Goal: Task Accomplishment & Management: Manage account settings

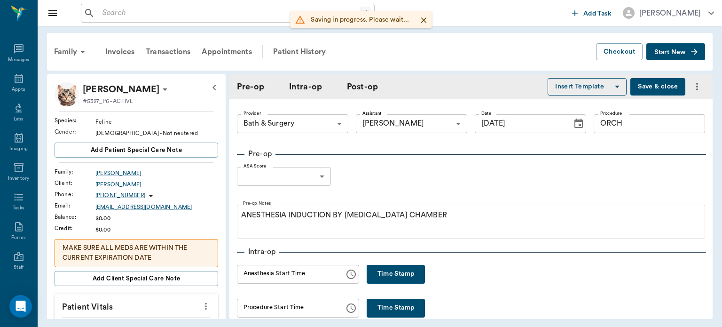
scroll to position [587, 0]
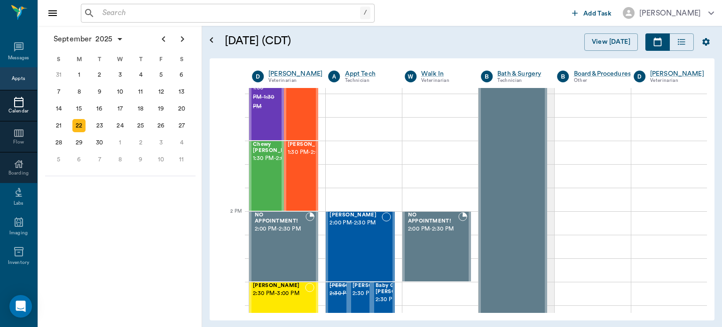
scroll to position [727, 0]
click at [261, 181] on div "Chewy [PERSON_NAME] 1:30 PM - 2:00 PM" at bounding box center [276, 175] width 47 height 69
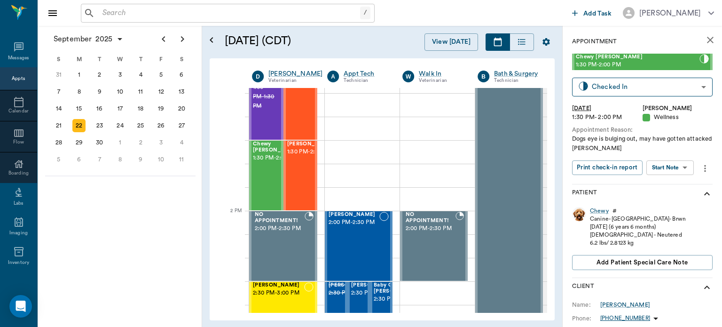
click at [701, 166] on icon "more" at bounding box center [705, 168] width 10 height 11
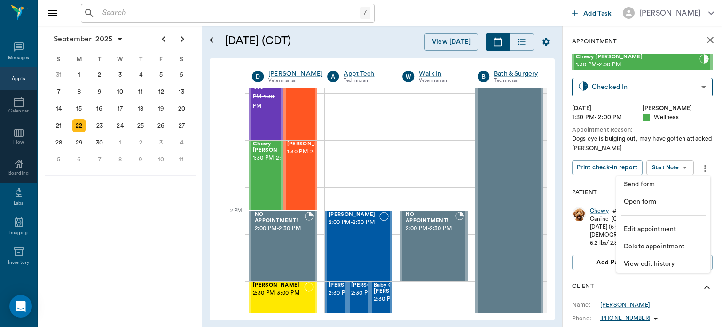
click at [670, 233] on span "Edit appointment" at bounding box center [663, 229] width 79 height 10
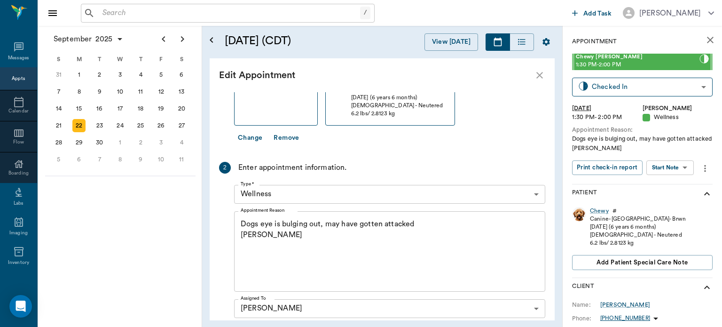
scroll to position [113, 0]
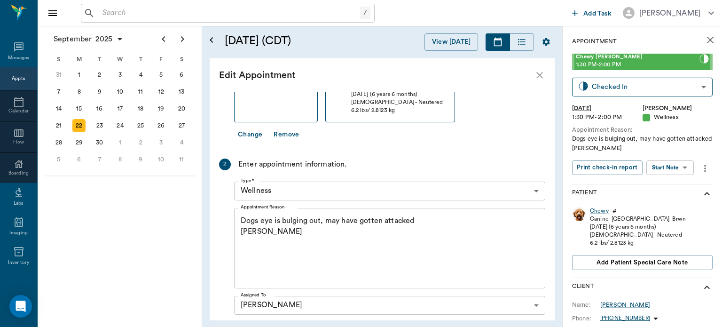
click at [395, 188] on body "/ ​ Add Task [PERSON_NAME] Nectar Messages Appts Calendar Flow Boarding Labs Im…" at bounding box center [361, 163] width 722 height 327
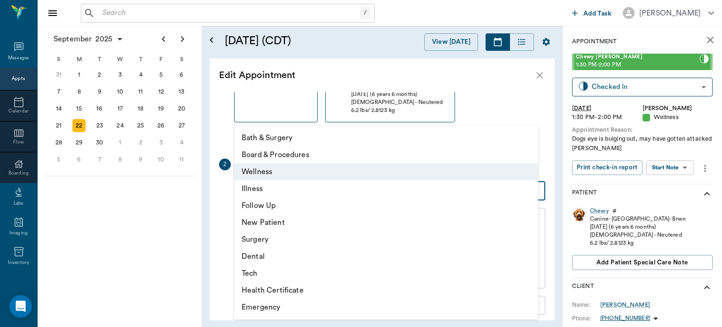
click at [367, 276] on li "Tech" at bounding box center [386, 273] width 304 height 17
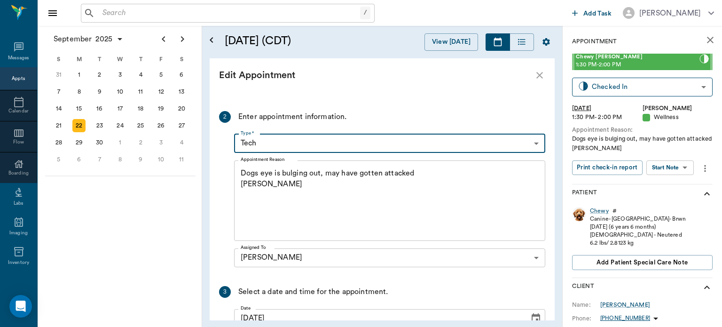
scroll to position [165, 0]
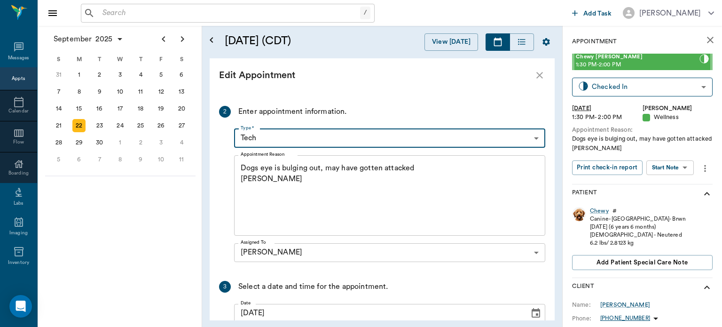
click at [456, 136] on body "/ ​ Add Task [PERSON_NAME] Nectar Messages Appts Calendar Flow Boarding Labs Im…" at bounding box center [361, 163] width 722 height 327
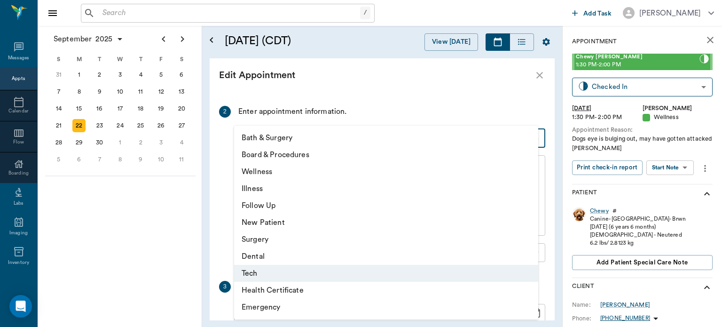
click at [375, 246] on li "Surgery" at bounding box center [386, 239] width 304 height 17
type input "65d2be4f46e3a538d89b8c18"
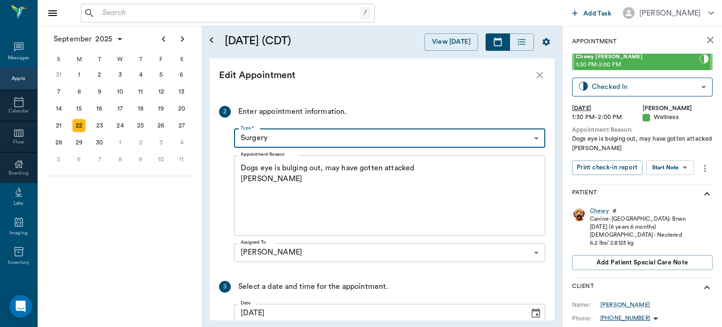
scroll to position [246, 0]
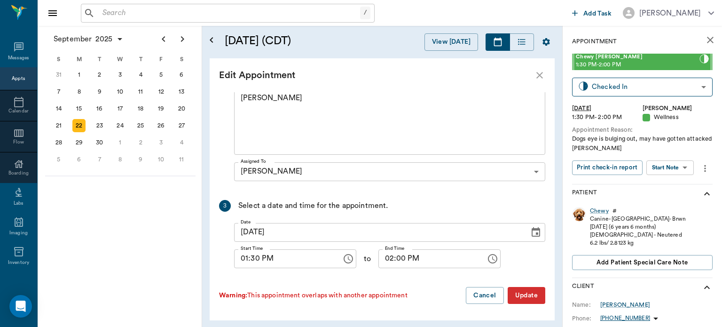
click at [520, 296] on button "Update" at bounding box center [527, 295] width 38 height 17
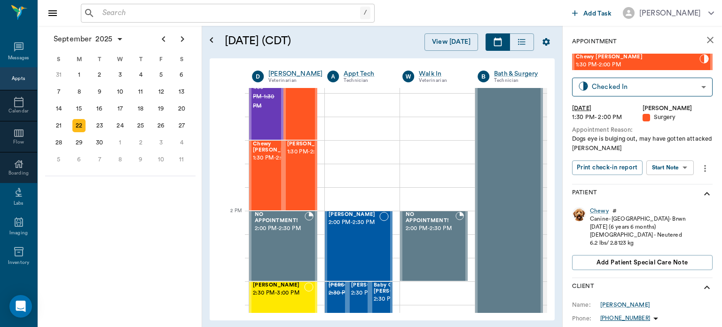
click at [679, 165] on body "/ ​ Add Task [PERSON_NAME] Nectar Messages Appts Calendar Flow Boarding Labs Im…" at bounding box center [361, 163] width 722 height 327
click at [671, 201] on button "View Surgery" at bounding box center [662, 201] width 39 height 11
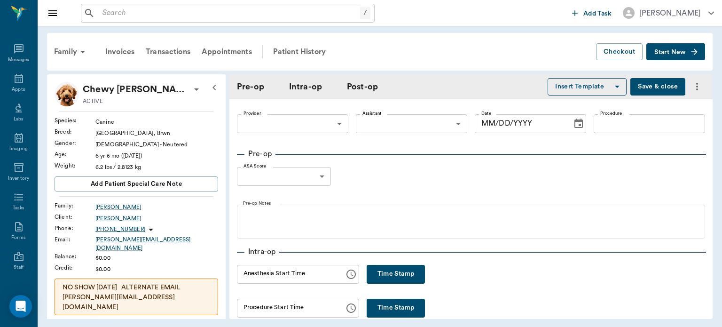
type input "63ec2f075fda476ae8351a4d"
type input "682b670d8bdc6f7f8feef3db"
type input "[MEDICAL_DATA]"
type input "[DATE]"
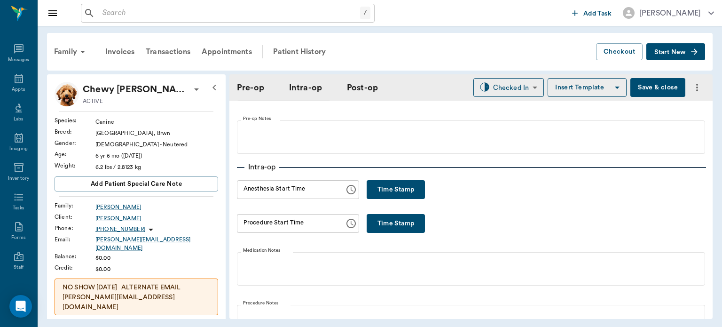
scroll to position [86, 0]
click at [399, 188] on button "Time Stamp" at bounding box center [396, 189] width 58 height 19
click at [254, 189] on input "12:24 PM" at bounding box center [287, 189] width 101 height 19
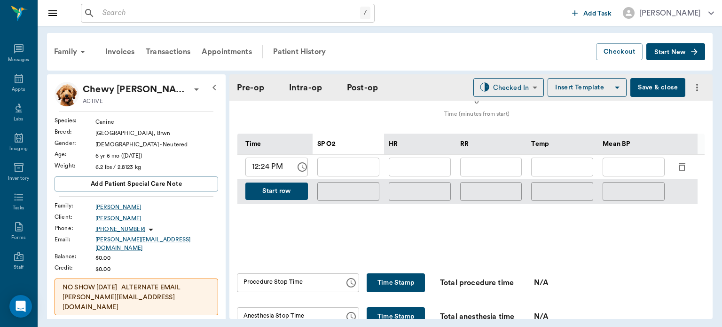
scroll to position [438, 0]
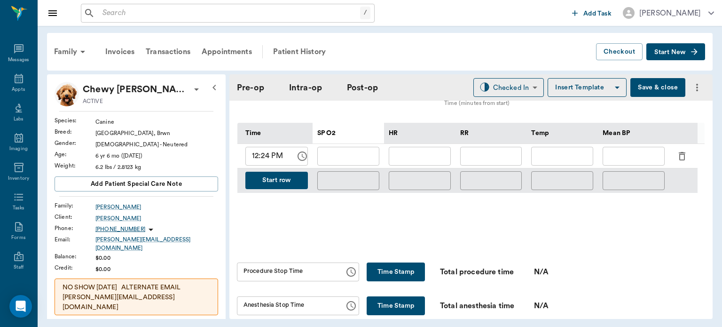
type input "12:20 PM"
click at [268, 158] on input "12:24 PM" at bounding box center [267, 156] width 44 height 19
click at [273, 152] on input "12:25 PM" at bounding box center [267, 156] width 44 height 19
click at [263, 156] on input "12:25 PM" at bounding box center [267, 156] width 44 height 19
click at [254, 156] on input "hh:mm aa" at bounding box center [267, 156] width 44 height 19
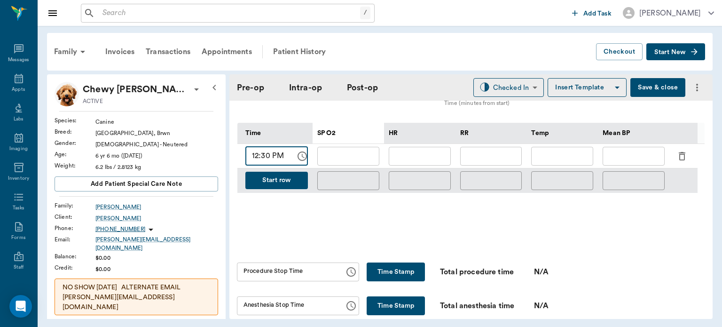
type input "12:30 PM"
click at [349, 156] on input "text" at bounding box center [348, 156] width 62 height 19
click at [289, 180] on button "Start row" at bounding box center [276, 180] width 63 height 17
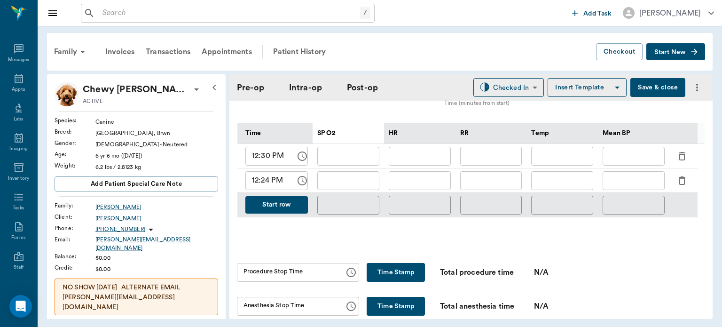
click at [268, 184] on input "12:24 PM" at bounding box center [267, 180] width 44 height 19
type input "12:35 PM"
click at [294, 204] on button "Start row" at bounding box center [276, 204] width 63 height 17
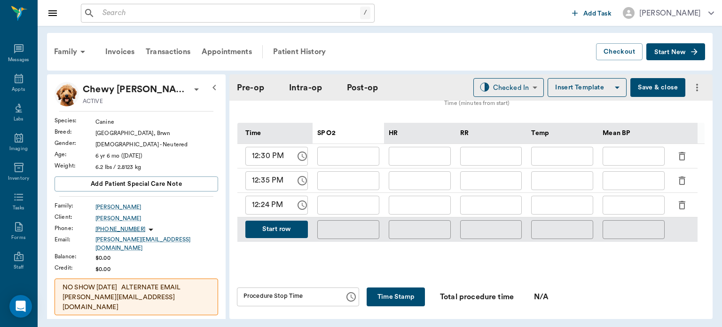
click at [262, 204] on input "12:24 PM" at bounding box center [267, 204] width 44 height 19
type input "12:40 PM"
click at [287, 227] on button "Start row" at bounding box center [276, 228] width 63 height 17
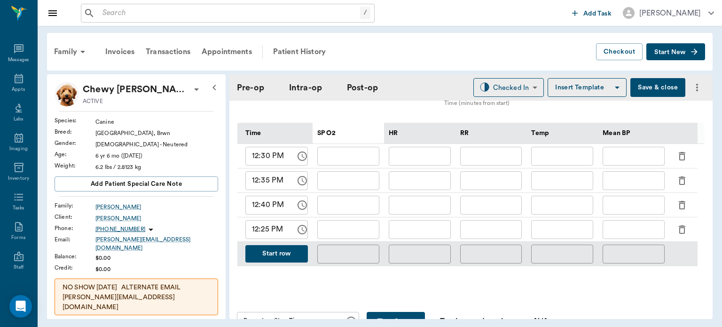
click at [267, 228] on input "12:25 PM" at bounding box center [267, 229] width 44 height 19
type input "12:45 PM"
click at [324, 279] on div "Time SP O2 HR RR Temp Mean BP 12:30 PM ​ ​ ​ ​ ​ ​ 12:35 PM ​ ​ ​ ​ ​ ​ 12:40 P…" at bounding box center [470, 194] width 467 height 173
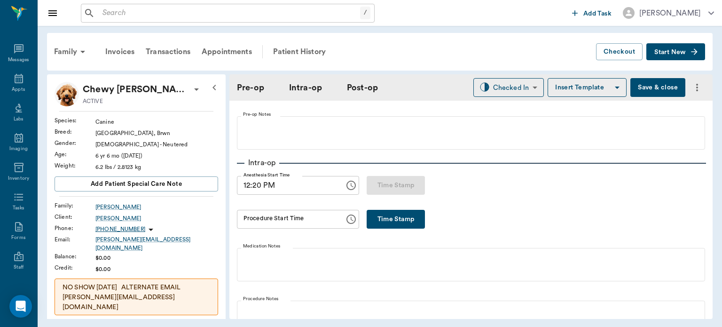
scroll to position [150, 0]
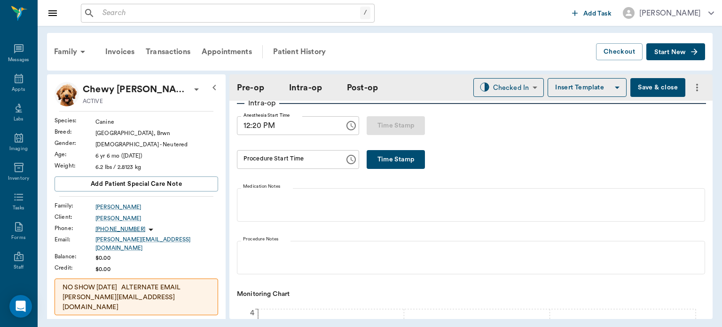
click at [391, 163] on button "Time Stamp" at bounding box center [396, 159] width 58 height 19
click at [260, 159] on input "12:43 PM" at bounding box center [287, 159] width 101 height 19
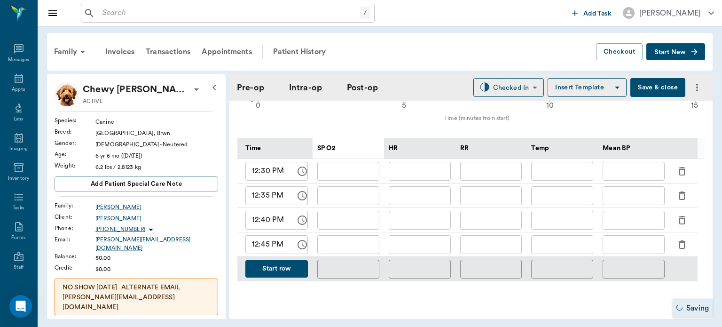
scroll to position [428, 0]
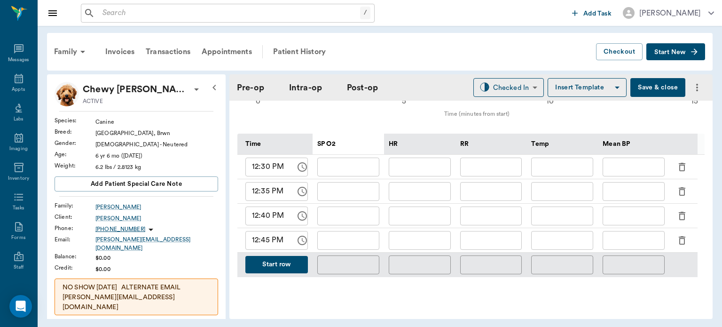
type input "12:35 PM"
click at [343, 164] on input "text" at bounding box center [348, 166] width 62 height 19
type input "99"
click at [421, 165] on input "text" at bounding box center [420, 166] width 62 height 19
type input "111"
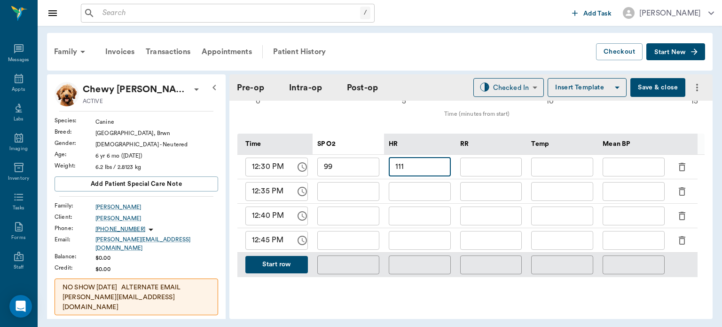
click at [474, 157] on input "text" at bounding box center [491, 166] width 62 height 19
type input "10"
click at [571, 170] on input "text" at bounding box center [562, 166] width 62 height 19
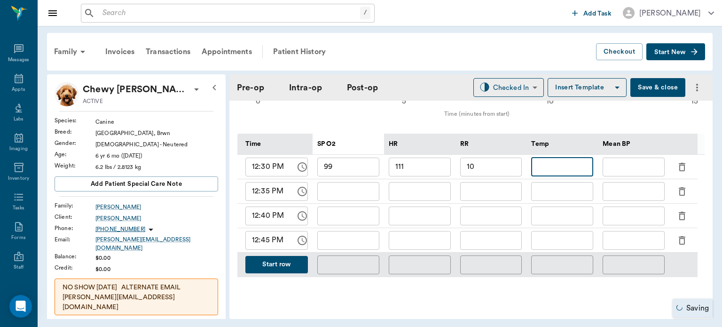
click at [644, 169] on input "text" at bounding box center [633, 166] width 62 height 19
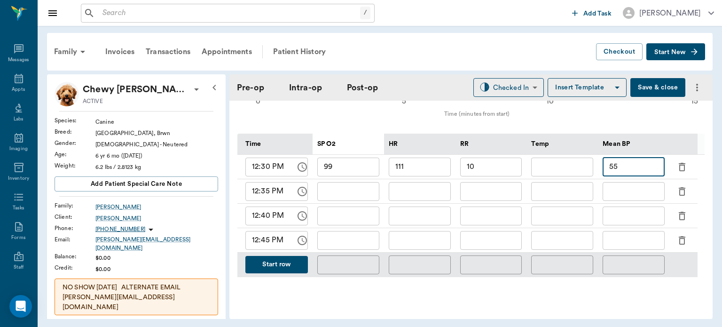
type input "55"
click at [344, 192] on input "text" at bounding box center [348, 191] width 62 height 19
type input "100"
click at [418, 194] on input "text" at bounding box center [420, 191] width 62 height 19
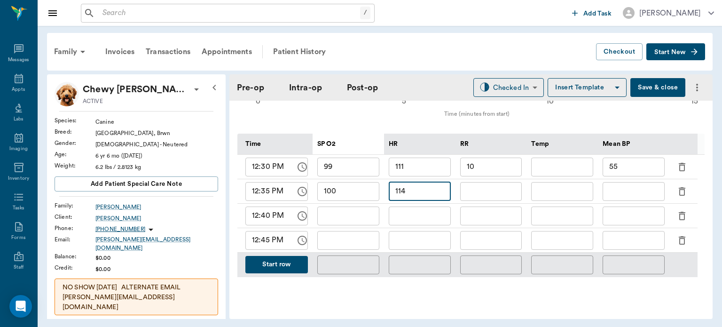
type input "114"
click at [499, 189] on input "text" at bounding box center [491, 191] width 62 height 19
type input "12"
click at [635, 194] on input "text" at bounding box center [633, 191] width 62 height 19
type input "60"
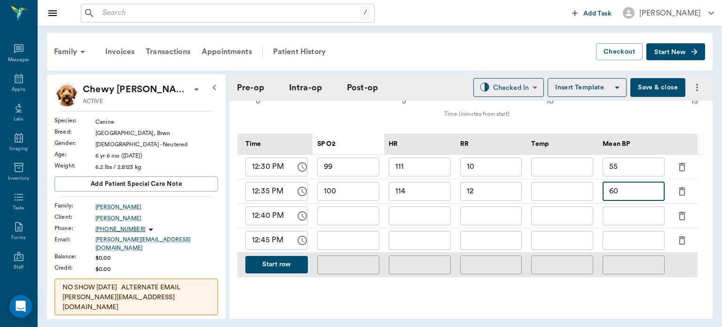
click at [346, 217] on input "text" at bounding box center [348, 215] width 62 height 19
type input "95"
click at [407, 211] on input "text" at bounding box center [420, 215] width 62 height 19
type input "115"
click at [500, 214] on input "text" at bounding box center [491, 215] width 62 height 19
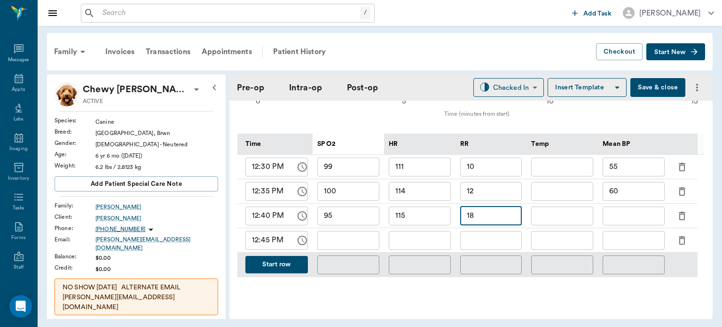
type input "18"
click at [650, 212] on input "text" at bounding box center [633, 215] width 62 height 19
type input "50"
click at [342, 236] on input "text" at bounding box center [348, 240] width 62 height 19
type input "94"
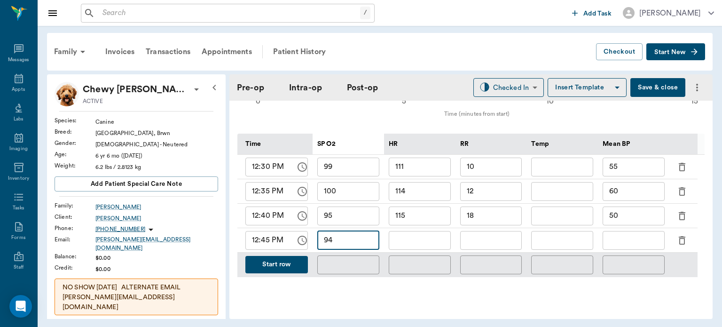
click at [415, 242] on input "text" at bounding box center [420, 240] width 62 height 19
type input "115"
click at [492, 240] on input "text" at bounding box center [491, 240] width 62 height 19
type input "12"
click at [636, 237] on input "text" at bounding box center [633, 240] width 62 height 19
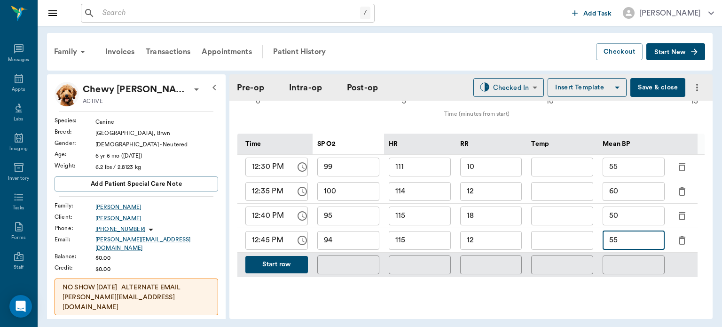
type input "55"
click at [290, 265] on button "Start row" at bounding box center [276, 264] width 63 height 17
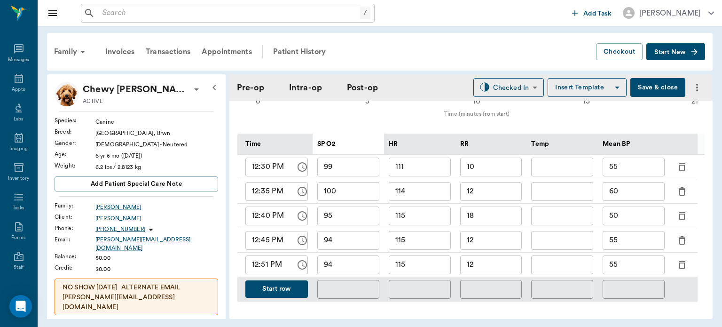
click at [263, 266] on input "12:51 PM" at bounding box center [267, 264] width 44 height 19
type input "12:50 PM"
click at [354, 266] on input "94" at bounding box center [348, 264] width 62 height 19
type input "96"
click at [438, 265] on input "115" at bounding box center [420, 264] width 62 height 19
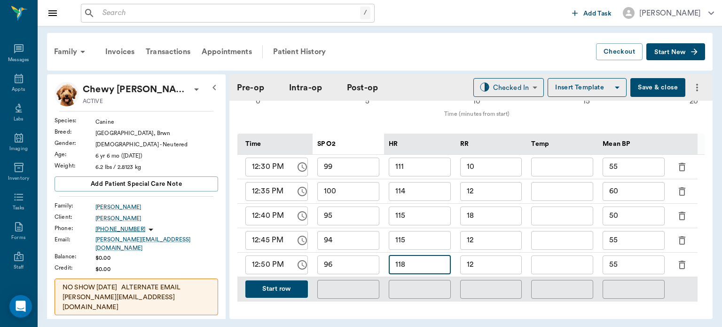
type input "118"
click at [508, 263] on input "12" at bounding box center [491, 264] width 62 height 19
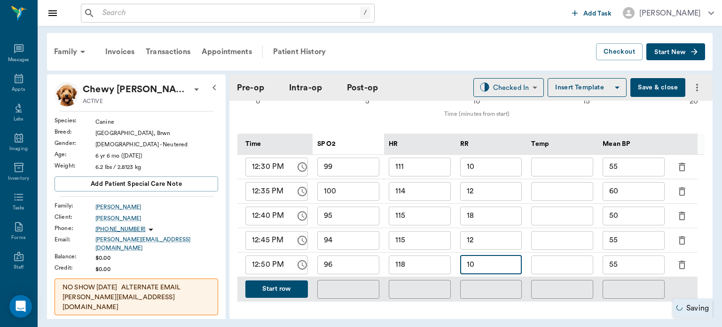
type input "10"
click at [630, 259] on input "55" at bounding box center [633, 264] width 62 height 19
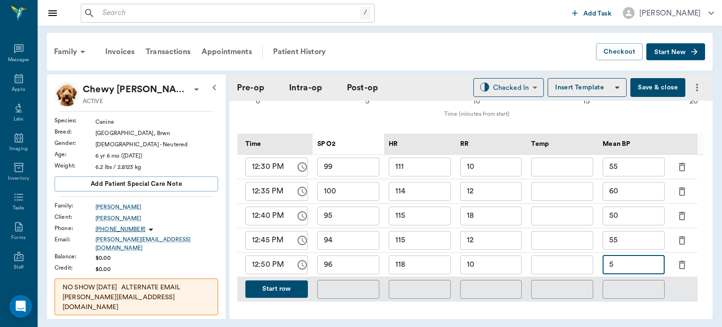
type input "55"
click at [499, 263] on input "10" at bounding box center [491, 264] width 62 height 19
type input "1"
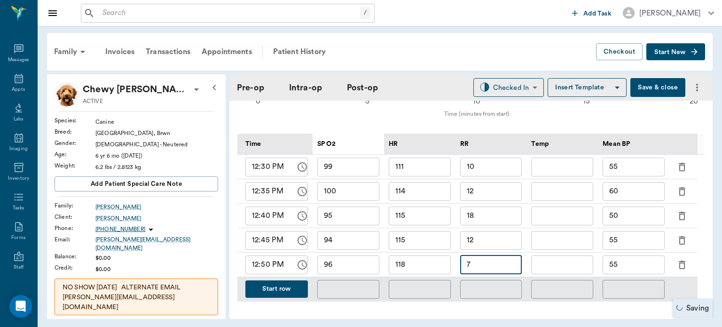
type input "7"
click at [282, 288] on button "Start row" at bounding box center [276, 288] width 63 height 17
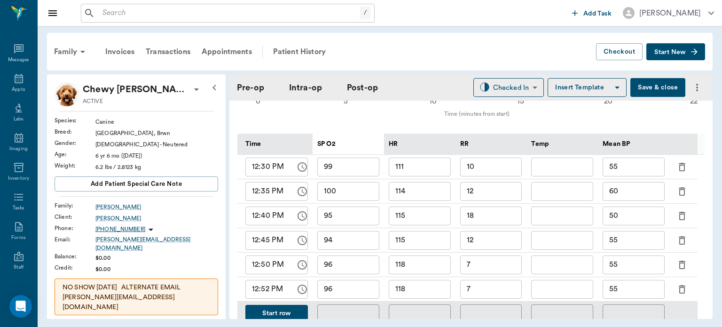
click at [266, 289] on input "12:52 PM" at bounding box center [267, 289] width 44 height 19
type input "12:55 PM"
click at [358, 285] on input "96" at bounding box center [348, 289] width 62 height 19
type input "97"
click at [439, 285] on input "118" at bounding box center [420, 289] width 62 height 19
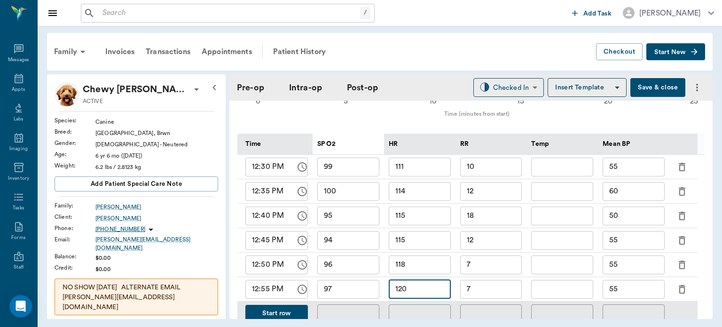
type input "120"
click at [496, 285] on input "7" at bounding box center [491, 289] width 62 height 19
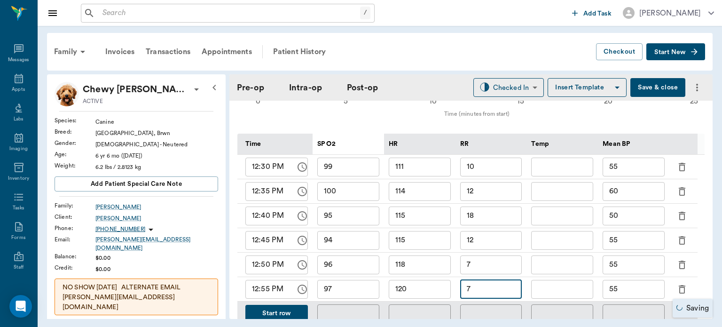
type input "7"
type input "9"
click at [630, 284] on input "55" at bounding box center [633, 289] width 62 height 19
click at [719, 146] on div "Family Invoices Transactions Appointments Patient History Checkout Start New Ch…" at bounding box center [380, 176] width 684 height 300
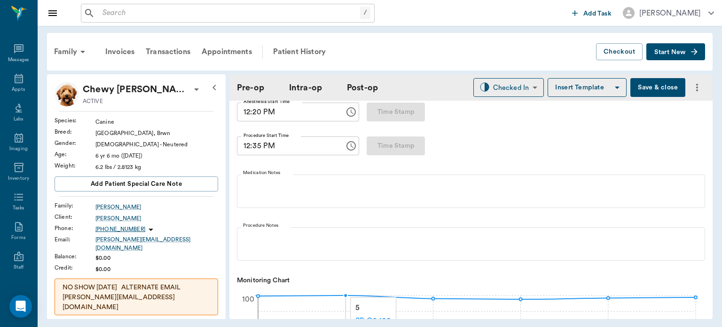
scroll to position [164, 0]
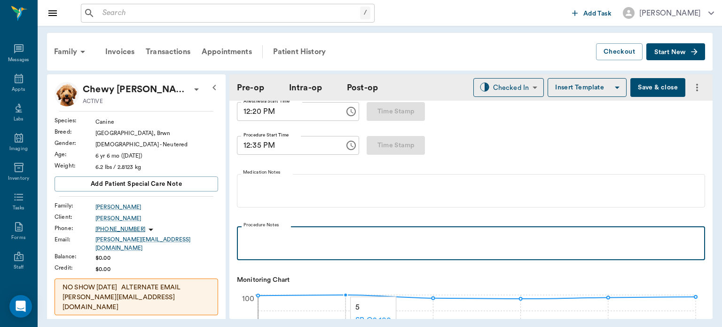
click at [301, 247] on div at bounding box center [471, 242] width 459 height 23
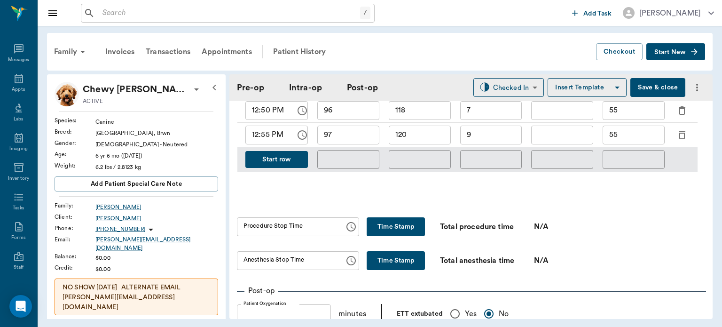
scroll to position [586, 0]
click at [388, 226] on button "Time Stamp" at bounding box center [396, 227] width 58 height 19
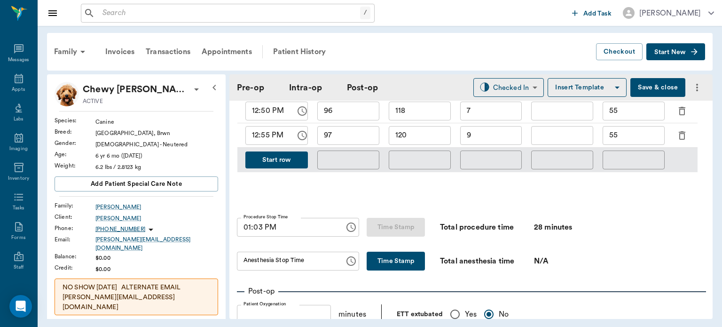
click at [345, 229] on icon "Choose time, selected time is 1:03 PM" at bounding box center [350, 226] width 11 height 11
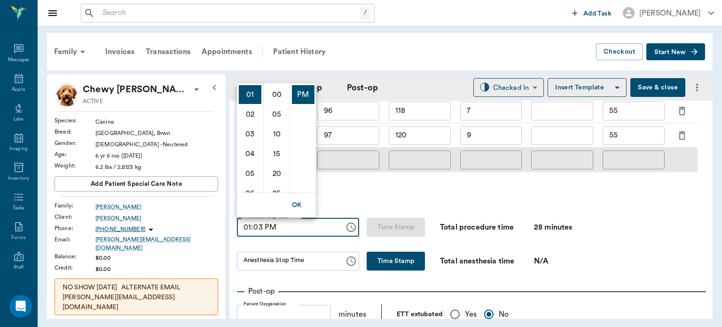
scroll to position [1, 0]
click at [248, 92] on li "12" at bounding box center [250, 93] width 23 height 19
click at [278, 180] on li "55" at bounding box center [277, 180] width 23 height 19
type input "12:55 PM"
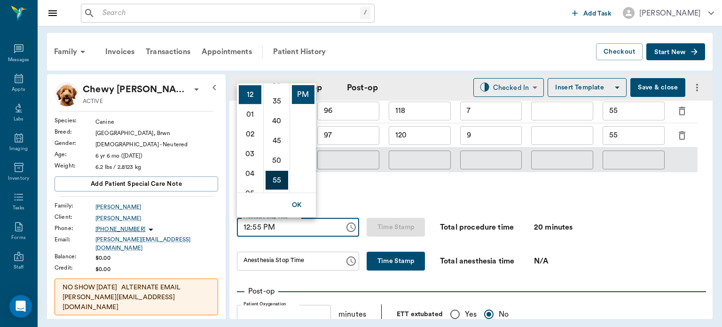
scroll to position [217, 0]
click at [268, 264] on input "Anesthesia Stop Time" at bounding box center [287, 260] width 101 height 19
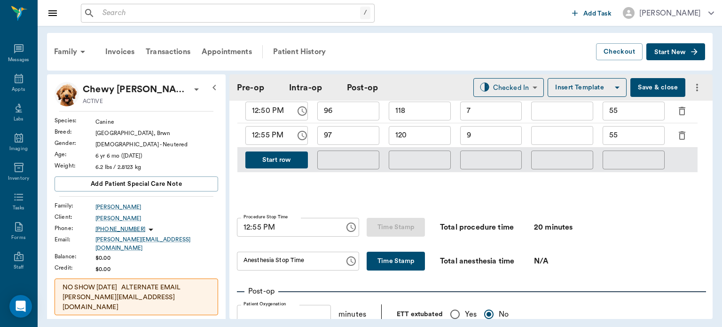
click at [351, 259] on icon "Choose time" at bounding box center [352, 260] width 3 height 4
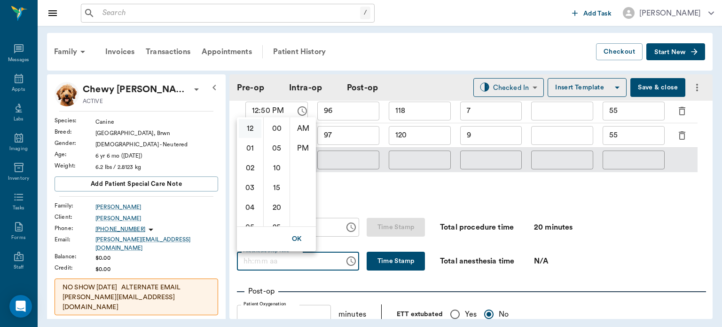
click at [254, 125] on li "12" at bounding box center [250, 128] width 23 height 19
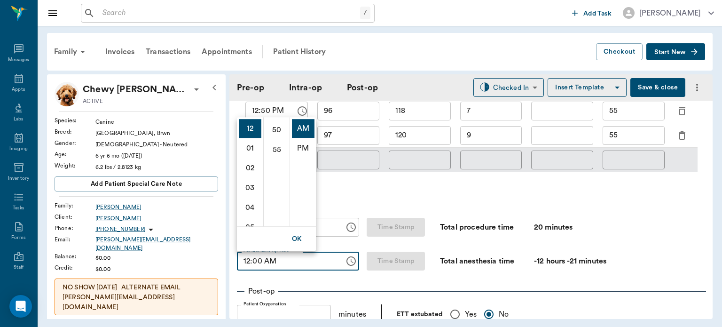
scroll to position [180, 0]
click at [275, 146] on li "50" at bounding box center [277, 146] width 23 height 19
click at [304, 149] on li "PM" at bounding box center [303, 148] width 23 height 19
type input "12:50 PM"
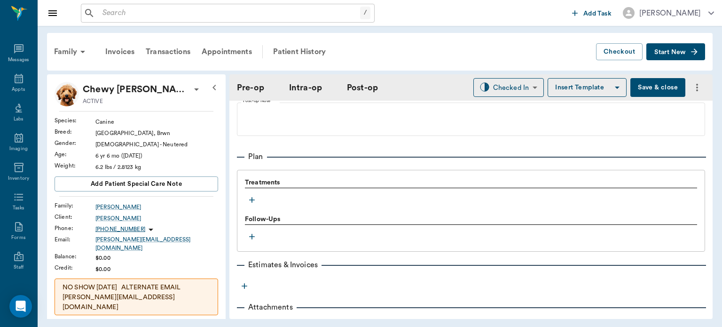
scroll to position [829, 0]
click at [249, 196] on icon "button" at bounding box center [251, 197] width 9 height 9
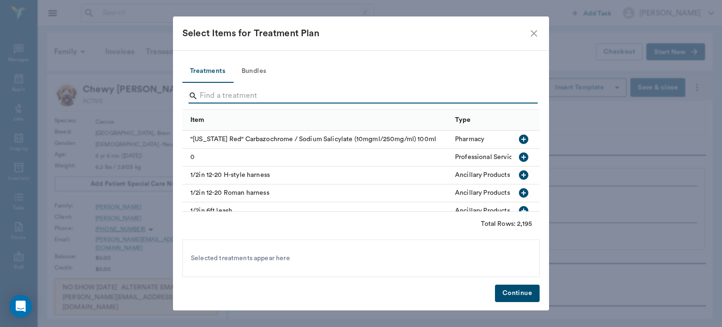
click at [228, 93] on input "Search" at bounding box center [362, 95] width 324 height 15
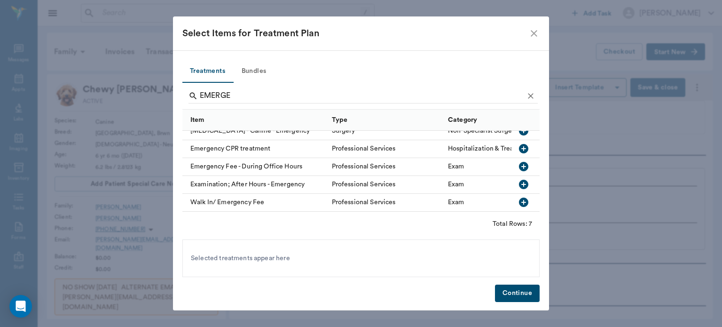
scroll to position [51, 0]
click at [519, 162] on icon "button" at bounding box center [523, 166] width 9 height 9
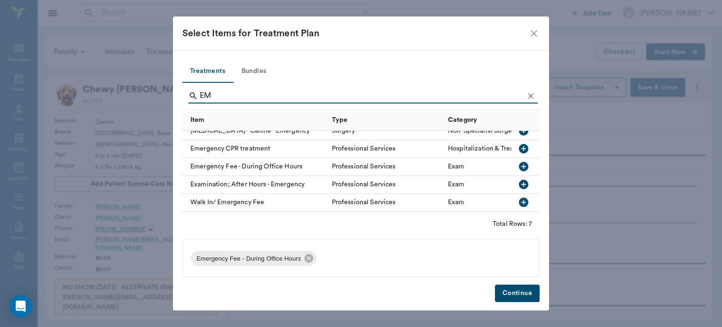
type input "E"
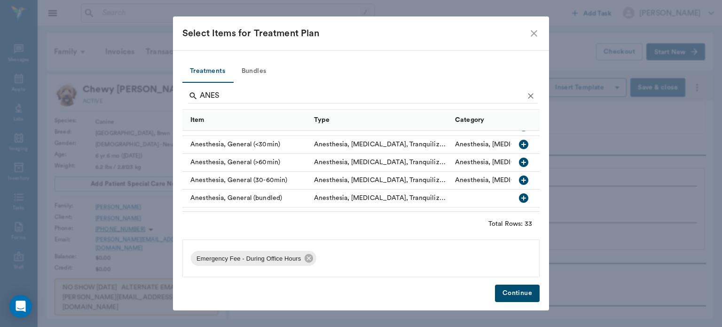
scroll to position [90, 0]
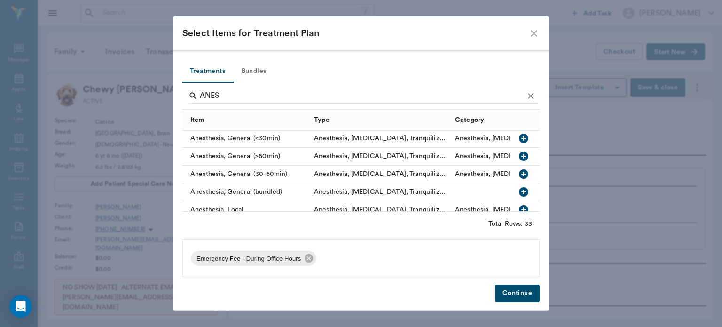
click at [519, 133] on icon "button" at bounding box center [523, 137] width 9 height 9
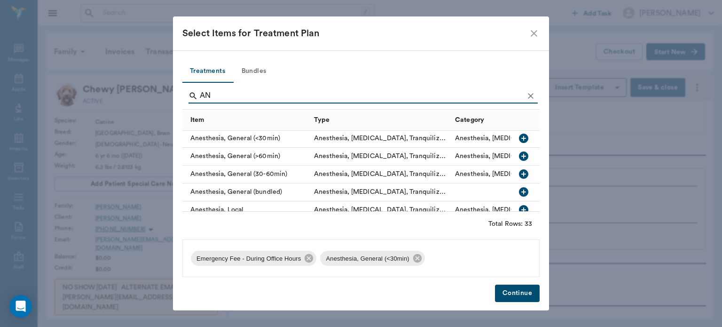
type input "A"
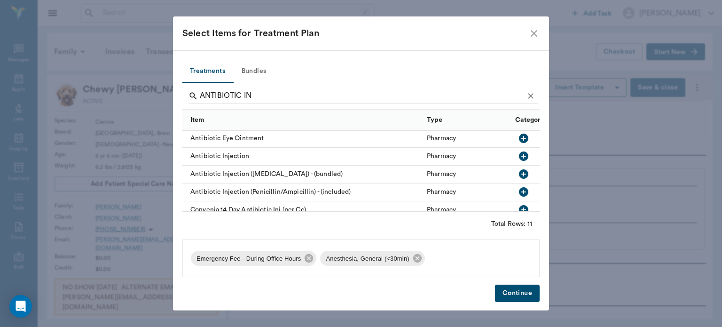
scroll to position [0, 0]
click at [519, 156] on icon "button" at bounding box center [523, 156] width 9 height 9
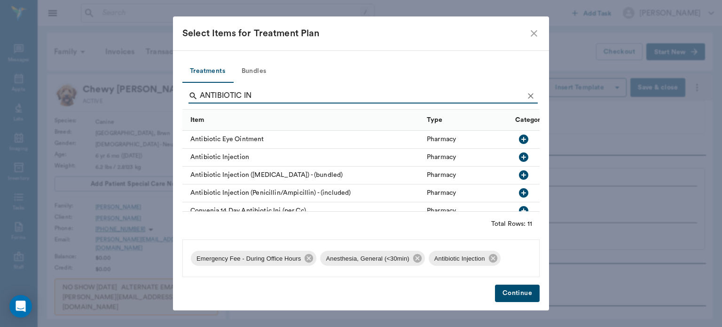
click at [519, 156] on icon "button" at bounding box center [523, 156] width 9 height 9
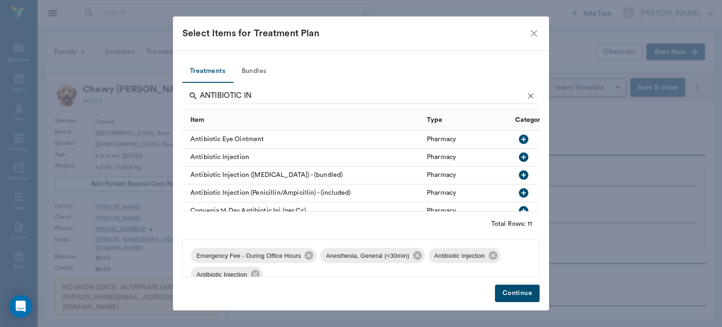
click at [519, 156] on icon "button" at bounding box center [523, 156] width 9 height 9
click at [332, 274] on icon at bounding box center [330, 274] width 8 height 8
click at [255, 272] on icon at bounding box center [255, 274] width 10 height 10
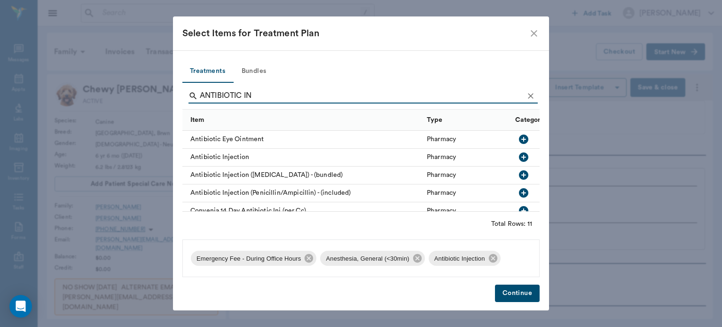
click at [268, 90] on input "ANTIBIOTIC IN" at bounding box center [362, 95] width 324 height 15
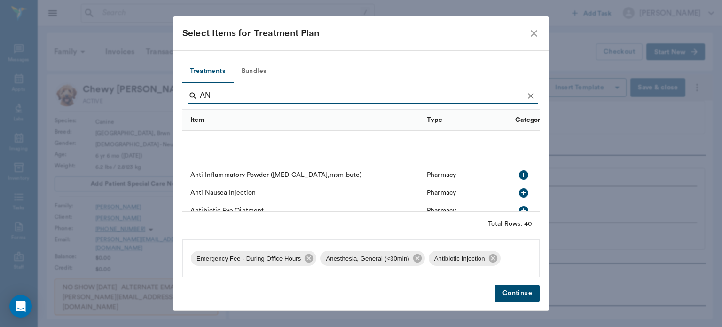
scroll to position [71, 0]
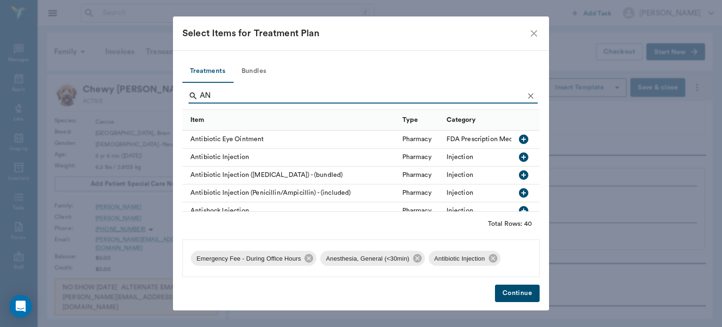
type input "A"
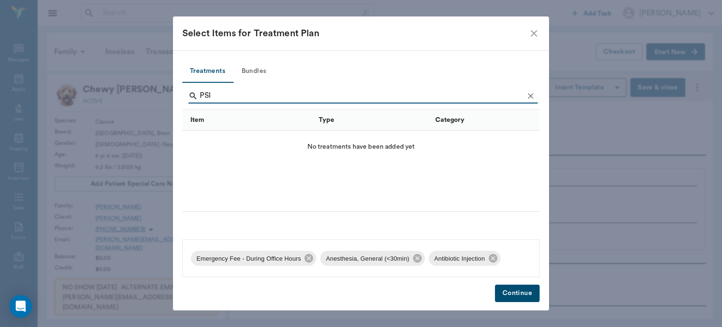
scroll to position [0, 0]
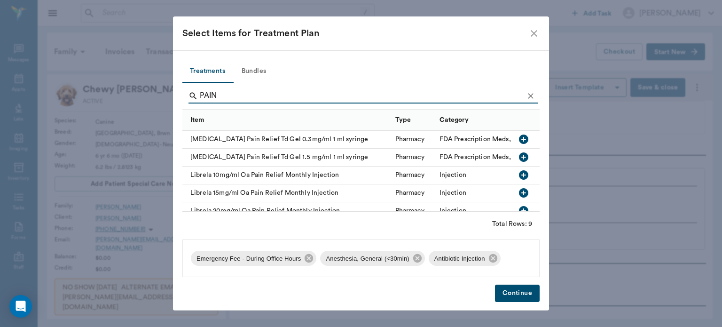
type input "PAIN"
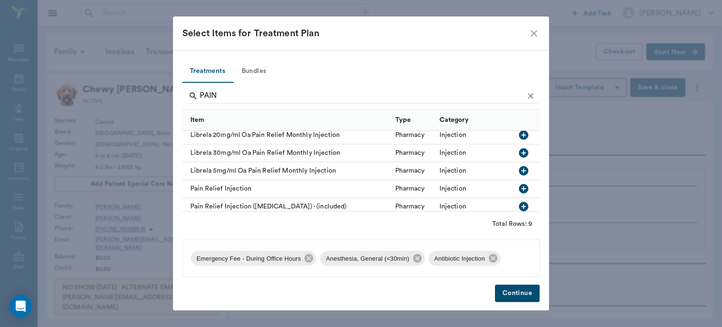
scroll to position [86, 0]
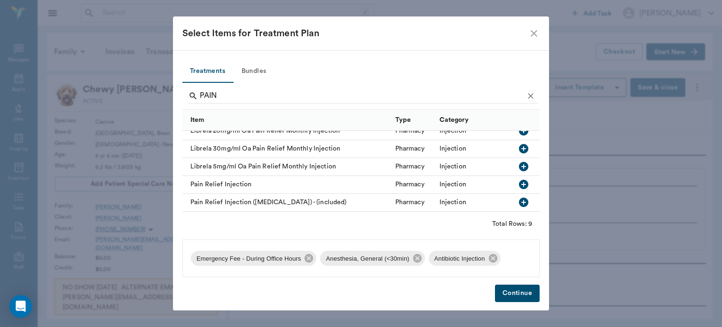
click at [519, 180] on icon "button" at bounding box center [523, 184] width 9 height 9
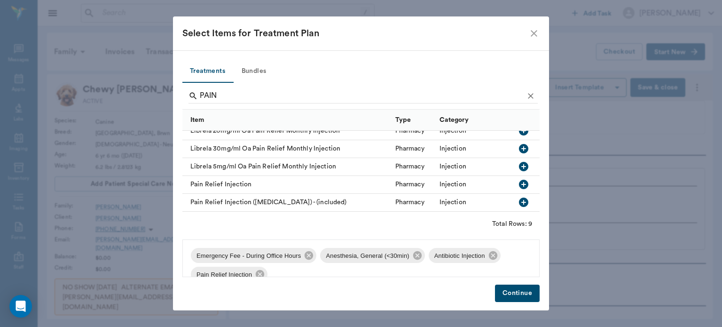
click at [515, 295] on button "Continue" at bounding box center [517, 292] width 45 height 17
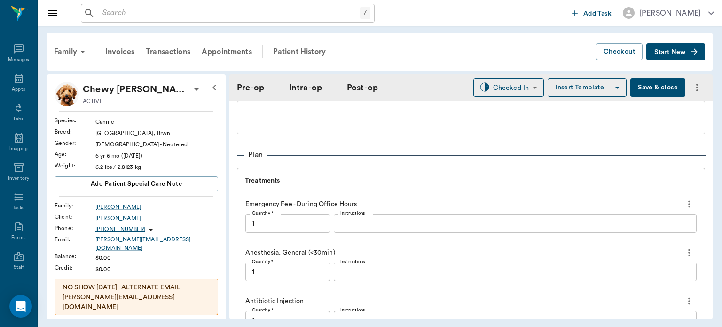
scroll to position [1026, 0]
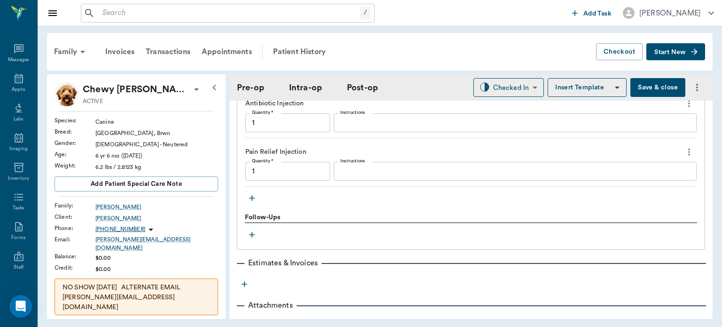
click at [253, 195] on icon "button" at bounding box center [251, 197] width 9 height 9
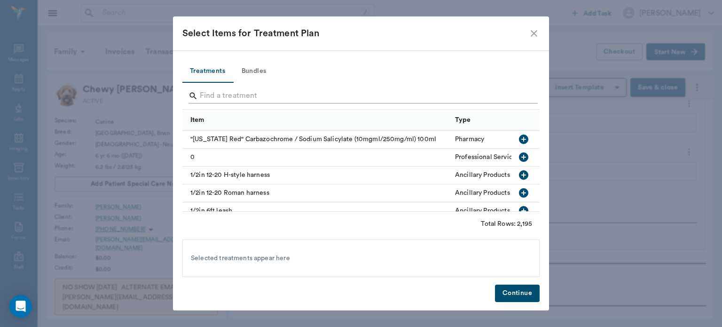
click at [246, 91] on input "Search" at bounding box center [362, 95] width 324 height 15
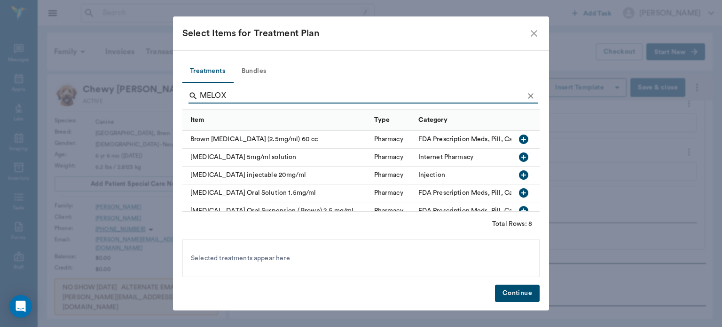
click at [519, 191] on icon "button" at bounding box center [523, 192] width 9 height 9
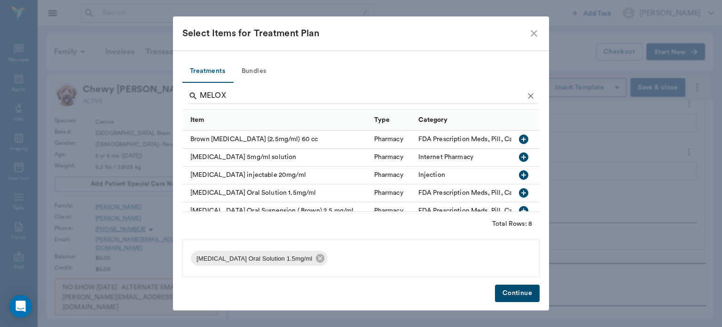
click at [519, 191] on icon "button" at bounding box center [523, 192] width 9 height 9
click at [457, 259] on icon at bounding box center [461, 258] width 8 height 8
click at [311, 95] on input "MELOX" at bounding box center [362, 95] width 324 height 15
type input "M"
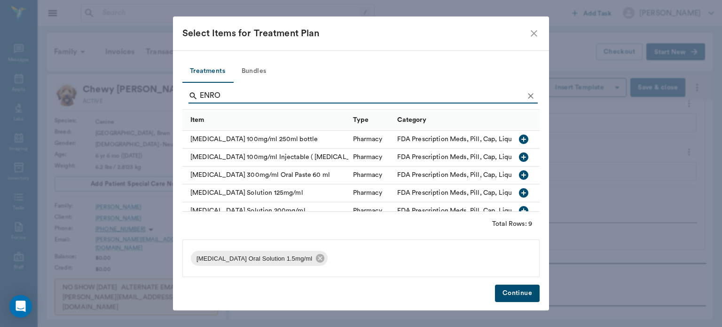
type input "ENRO"
click at [532, 193] on div at bounding box center [525, 193] width 28 height 18
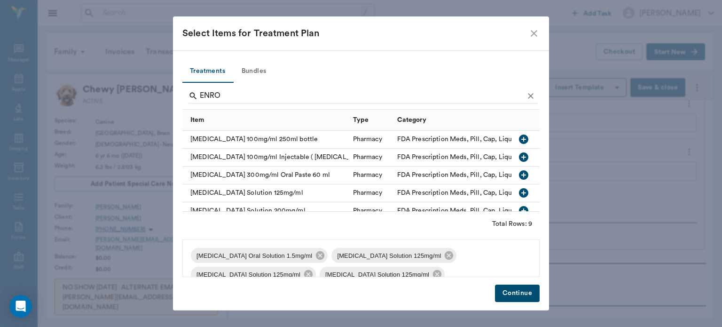
click at [532, 193] on div at bounding box center [525, 193] width 28 height 18
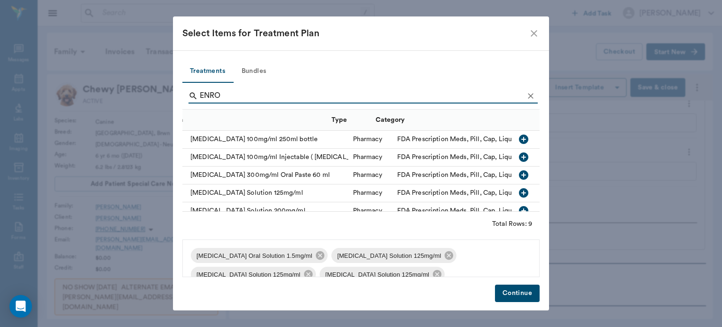
scroll to position [0, 21]
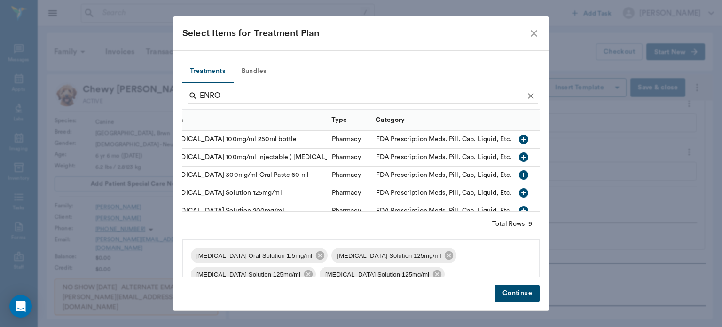
click at [530, 189] on div at bounding box center [525, 193] width 28 height 18
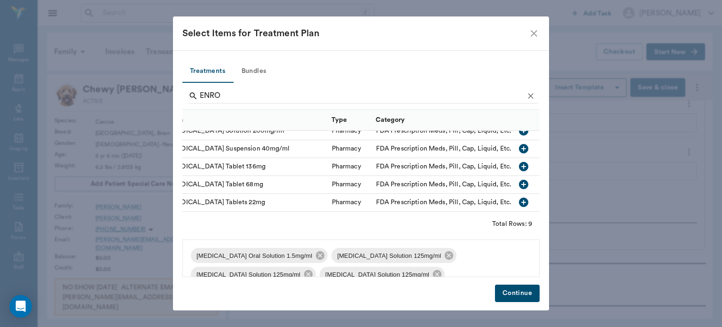
scroll to position [86, 21]
click at [519, 144] on icon "button" at bounding box center [523, 148] width 9 height 9
click at [445, 253] on icon at bounding box center [449, 255] width 8 height 8
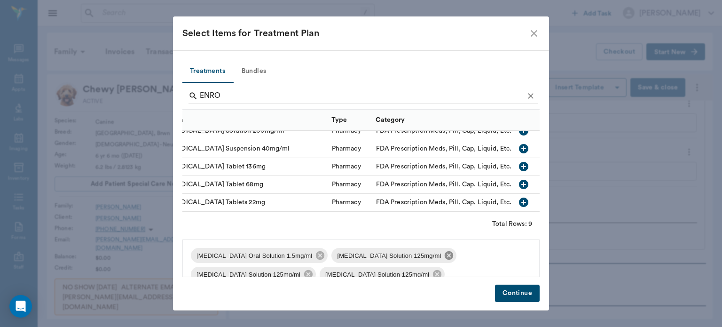
click at [445, 253] on icon at bounding box center [449, 255] width 8 height 8
click at [445, 252] on icon at bounding box center [449, 255] width 8 height 8
click at [445, 258] on icon at bounding box center [449, 255] width 8 height 8
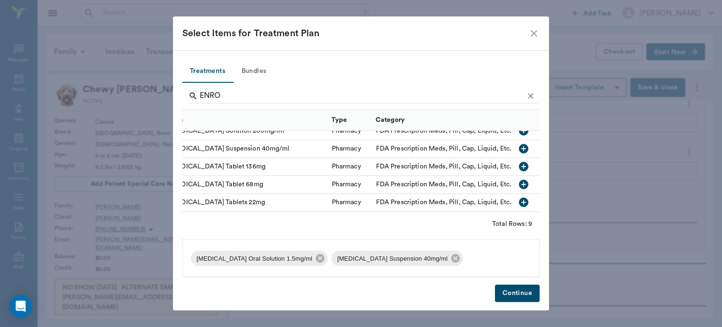
drag, startPoint x: 417, startPoint y: 258, endPoint x: 446, endPoint y: 284, distance: 38.6
click at [446, 284] on div "Treatments Bundles ENRO Item Type Category [MEDICAL_DATA] 300mg/ml Oral Paste 6…" at bounding box center [361, 180] width 376 height 260
click at [517, 295] on button "Continue" at bounding box center [517, 292] width 45 height 17
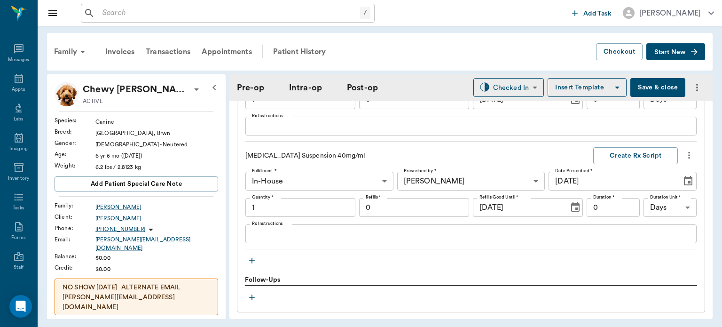
scroll to position [1177, 0]
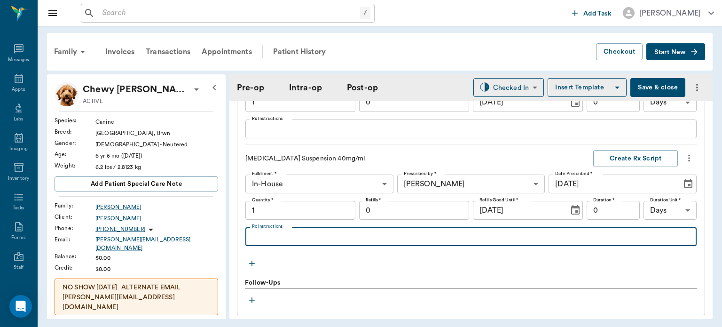
click at [276, 236] on textarea "Rx Instructions" at bounding box center [471, 236] width 438 height 11
type textarea "g"
type textarea "GIVE 0.5 CCs ONCE DAILY STARTING TUES"
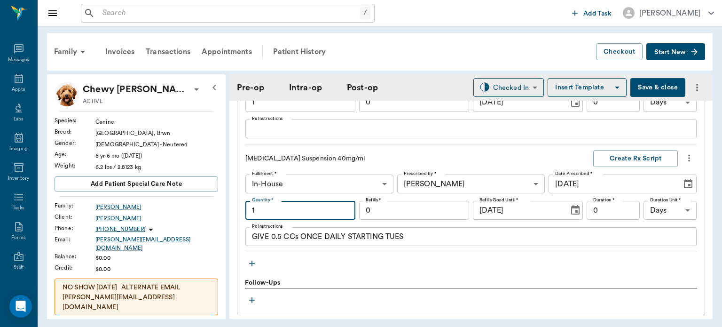
click at [295, 205] on input "1" at bounding box center [300, 210] width 110 height 19
type input "7"
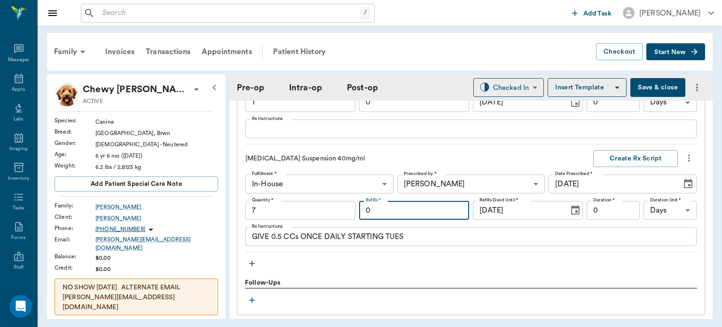
click at [400, 210] on input "0" at bounding box center [414, 210] width 110 height 19
type input "1"
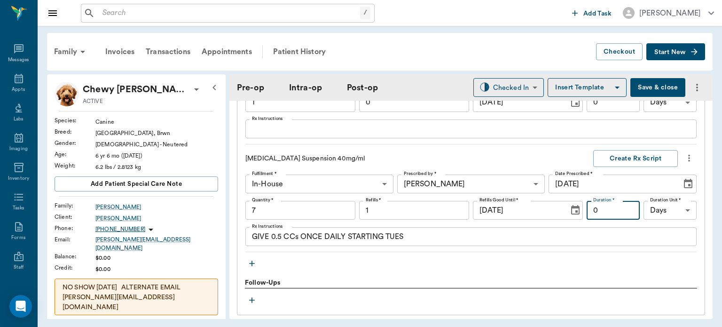
click at [601, 208] on input "0" at bounding box center [612, 210] width 53 height 19
type input "14"
click at [629, 158] on button "Create Rx Script" at bounding box center [635, 158] width 85 height 17
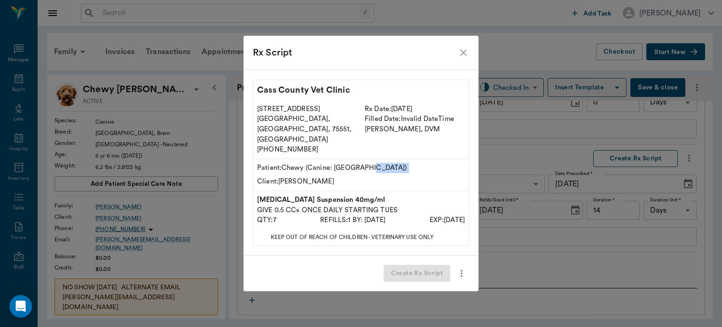
click at [629, 158] on div "Rx Script Cass County Vet Clinic [STREET_ADDRESS] [PHONE_NUMBER] Rx Date: [DATE…" at bounding box center [361, 163] width 722 height 327
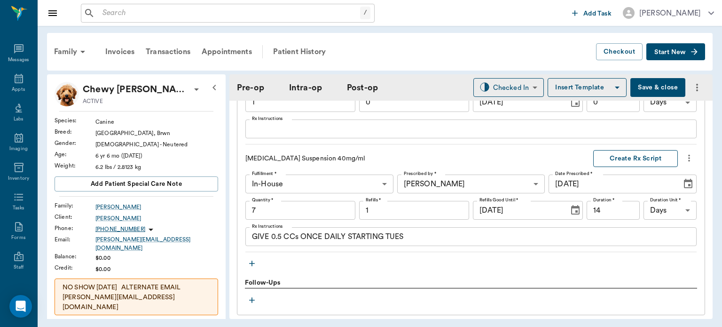
click at [629, 158] on button "Create Rx Script" at bounding box center [635, 158] width 85 height 17
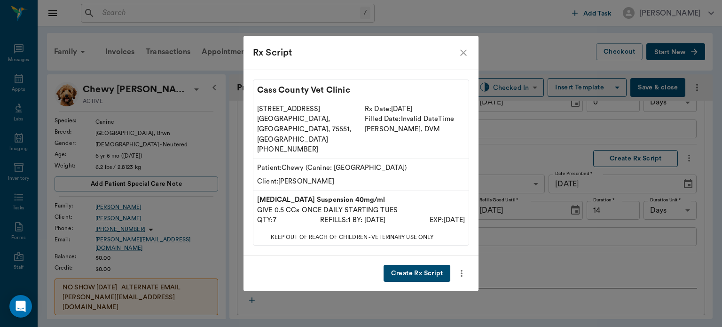
click at [629, 158] on div "Rx Script Cass County Vet Clinic [STREET_ADDRESS] [PHONE_NUMBER] Rx Date: [DATE…" at bounding box center [361, 163] width 722 height 327
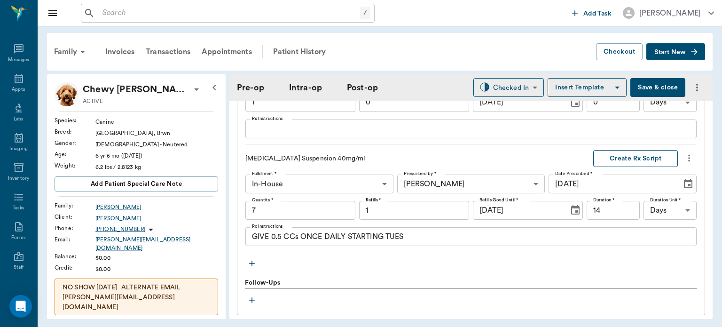
click at [629, 158] on button "Create Rx Script" at bounding box center [635, 158] width 85 height 17
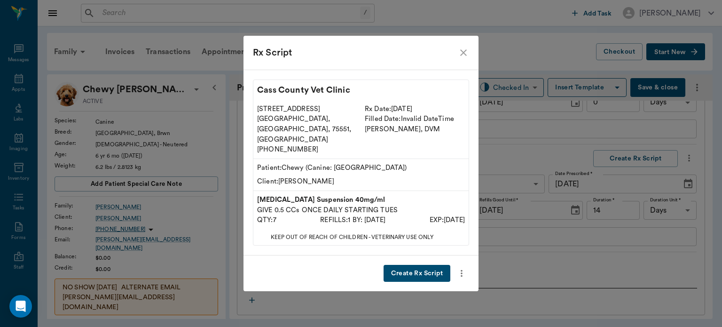
click at [425, 265] on button "Create Rx Script" at bounding box center [416, 273] width 67 height 17
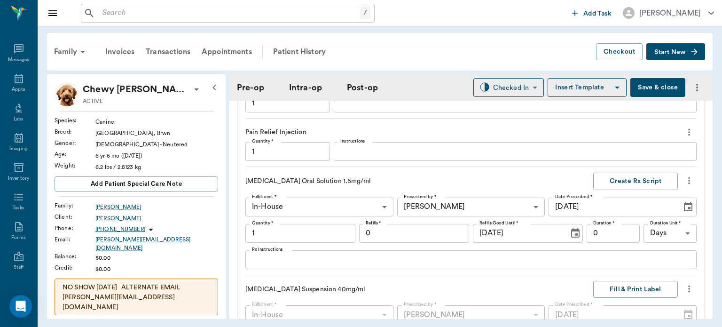
scroll to position [1043, 0]
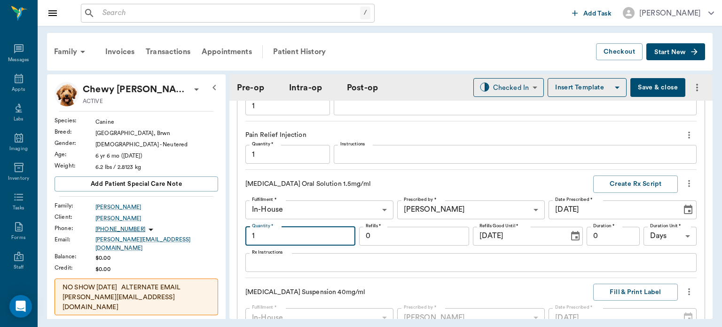
click at [305, 231] on input "1" at bounding box center [300, 236] width 110 height 19
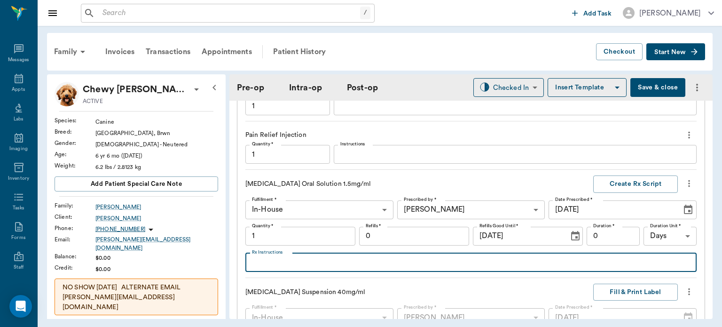
click at [281, 266] on textarea "Rx Instructions" at bounding box center [471, 262] width 438 height 11
click at [258, 259] on textarea "gIVE 0.15" at bounding box center [471, 262] width 438 height 11
click at [297, 261] on textarea "GIVE 0.15" at bounding box center [471, 262] width 438 height 11
type textarea "GIVE 0.15cc BY MOUTH ONCE DAILY STARTING TUES"
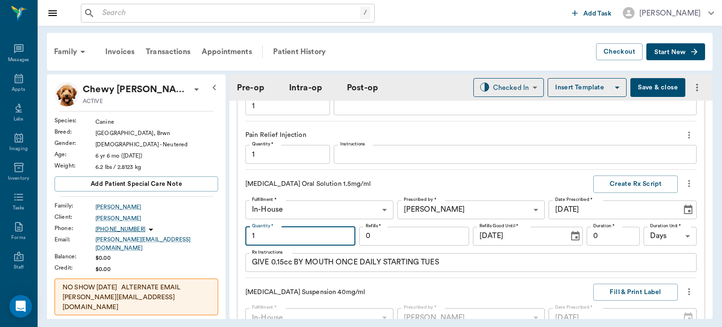
click at [310, 233] on input "1" at bounding box center [300, 236] width 110 height 19
type input "2"
click at [387, 230] on input "0" at bounding box center [414, 236] width 110 height 19
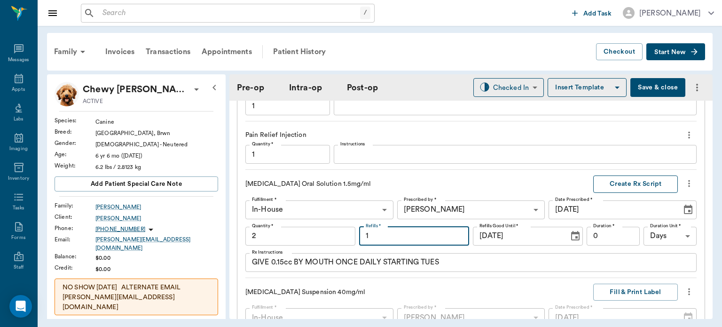
type input "1"
click at [622, 183] on button "Create Rx Script" at bounding box center [635, 183] width 85 height 17
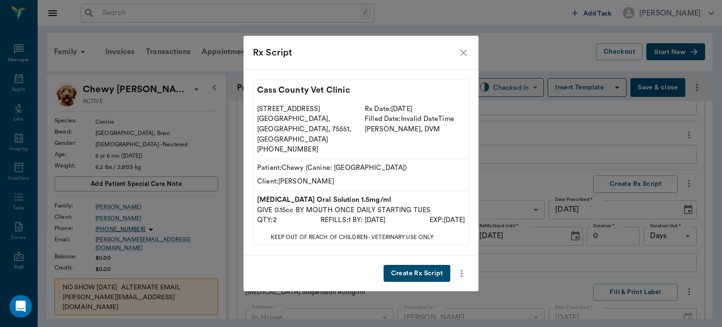
click at [416, 265] on button "Create Rx Script" at bounding box center [416, 273] width 67 height 17
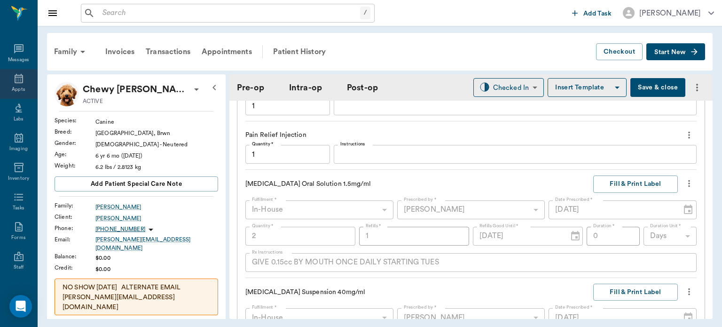
click at [13, 79] on icon at bounding box center [18, 78] width 11 height 11
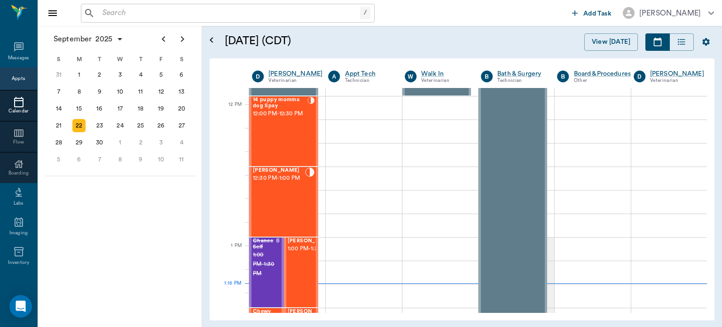
scroll to position [551, 0]
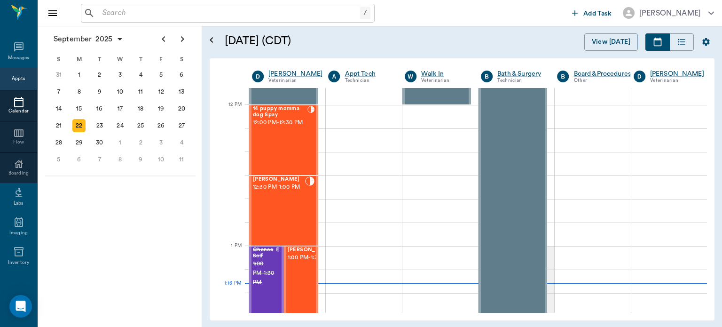
click at [294, 192] on span "12:30 PM - 1:00 PM" at bounding box center [279, 186] width 52 height 9
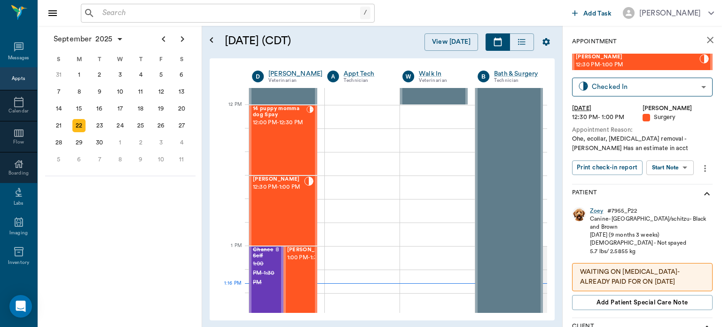
click at [679, 169] on body "/ ​ Add Task [PERSON_NAME] Nectar Messages Appts Calendar Flow Boarding Labs Im…" at bounding box center [361, 163] width 722 height 327
click at [678, 201] on button "View Surgery" at bounding box center [662, 201] width 39 height 11
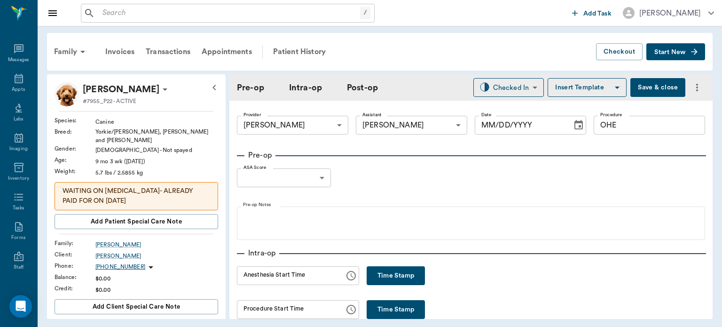
type input "63ec2f075fda476ae8351a4d"
type input "682b670d8bdc6f7f8feef3db"
type input "OHE"
type input "[DATE]"
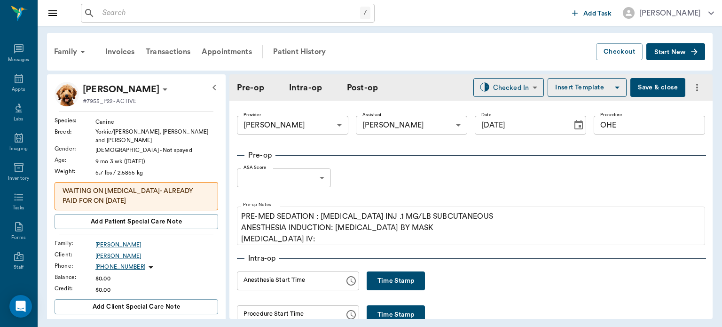
click at [400, 284] on button "Time Stamp" at bounding box center [396, 280] width 58 height 19
click at [256, 283] on input "01:17 PM" at bounding box center [287, 280] width 101 height 19
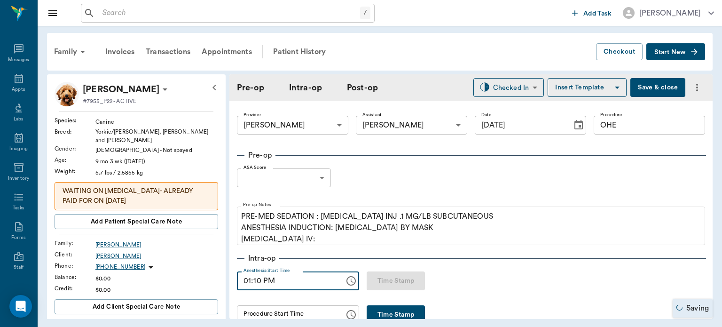
click at [256, 278] on input "01:10 PM" at bounding box center [287, 280] width 101 height 19
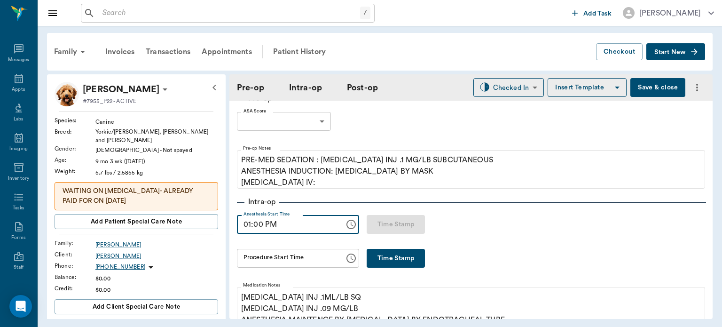
scroll to position [82, 0]
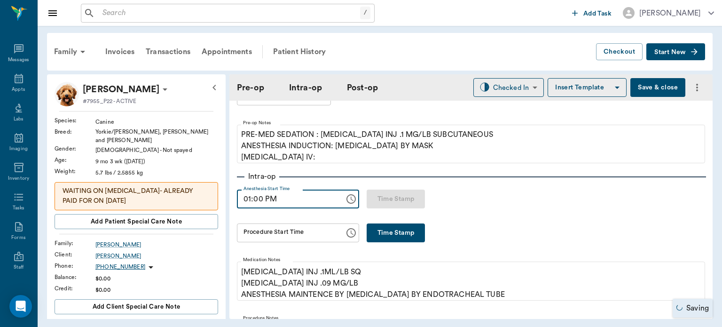
type input "01:00 PM"
click at [396, 238] on button "Time Stamp" at bounding box center [396, 232] width 58 height 19
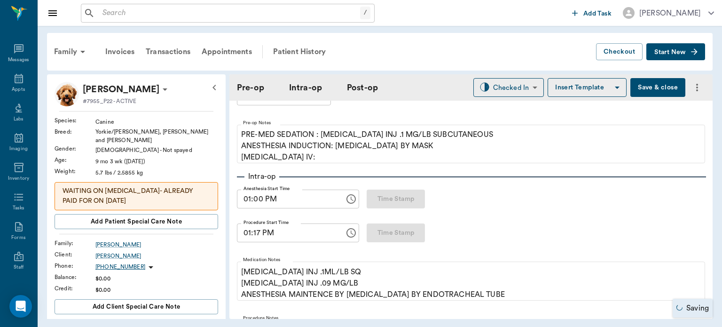
click at [257, 235] on input "01:17 PM" at bounding box center [287, 232] width 101 height 19
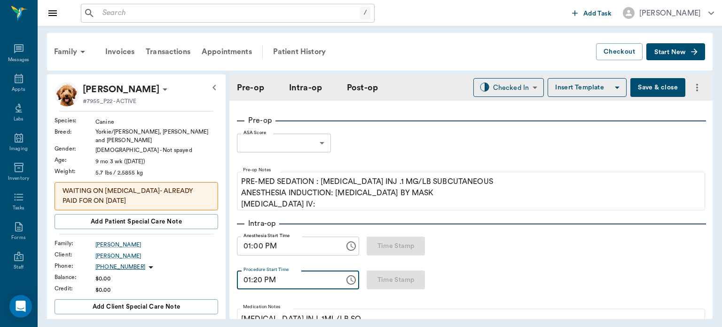
scroll to position [13, 0]
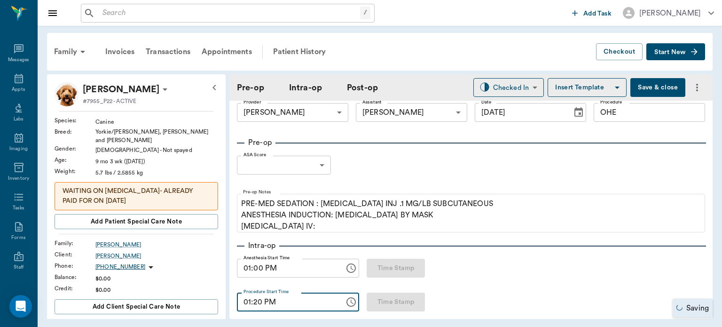
type input "01:20 PM"
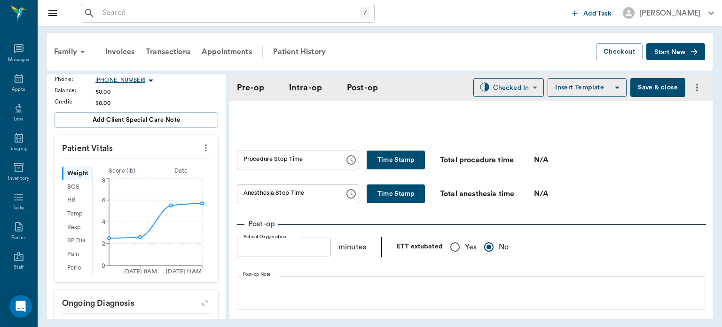
scroll to position [187, 0]
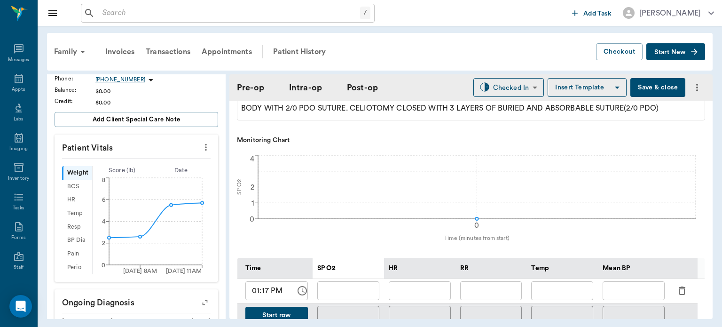
click at [442, 296] on input "text" at bounding box center [420, 290] width 62 height 19
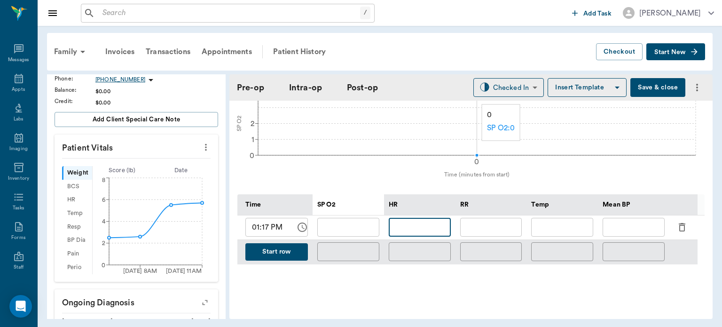
scroll to position [379, 0]
click at [266, 227] on input "01:17 PM" at bounding box center [267, 226] width 44 height 19
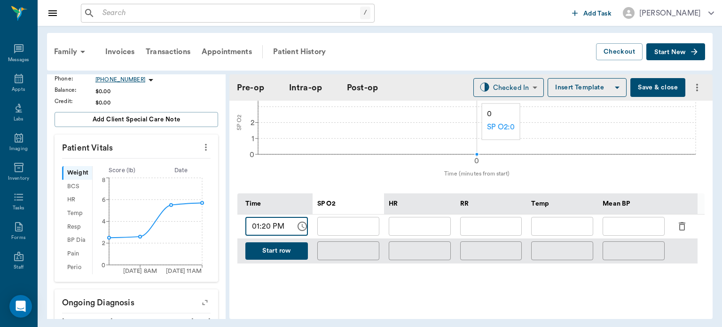
type input "01:20 PM"
click at [287, 251] on button "Start row" at bounding box center [276, 250] width 63 height 17
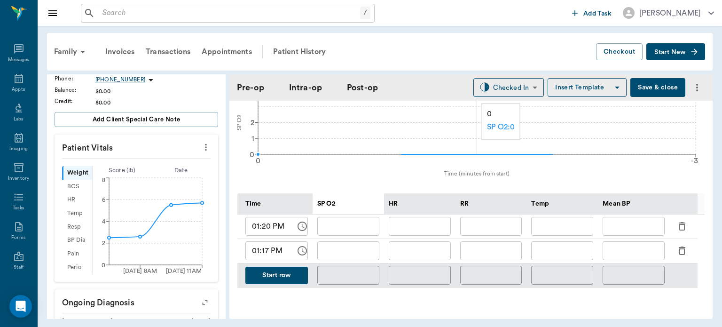
click at [268, 254] on input "01:17 PM" at bounding box center [267, 250] width 44 height 19
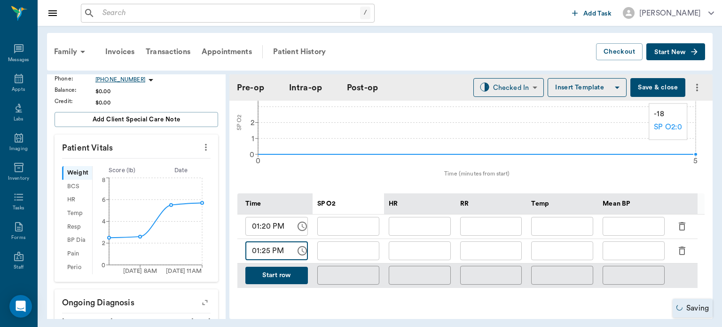
type input "01:25 PM"
click at [285, 276] on button "Start row" at bounding box center [276, 274] width 63 height 17
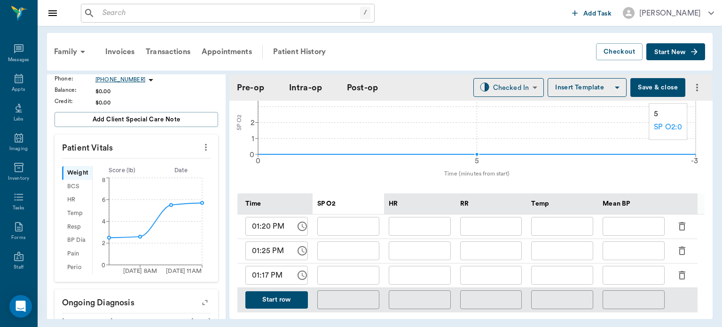
click at [268, 280] on input "01:17 PM" at bounding box center [267, 275] width 44 height 19
type input "01:30 PM"
click at [288, 305] on button "Start row" at bounding box center [276, 299] width 63 height 17
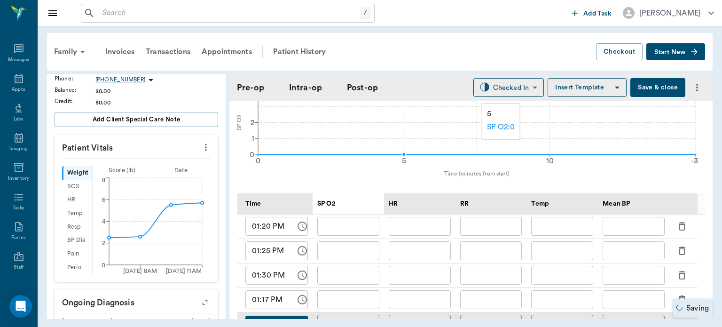
click at [266, 306] on input "01:17 PM" at bounding box center [267, 299] width 44 height 19
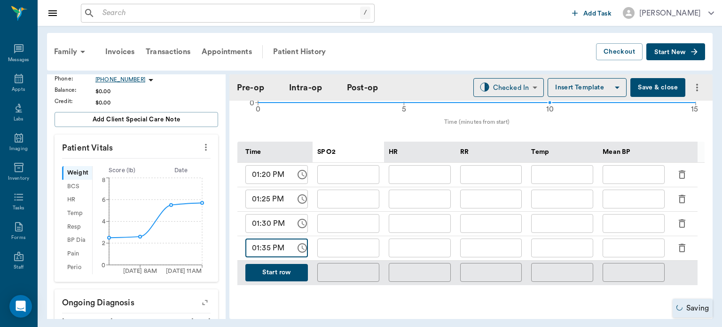
scroll to position [459, 0]
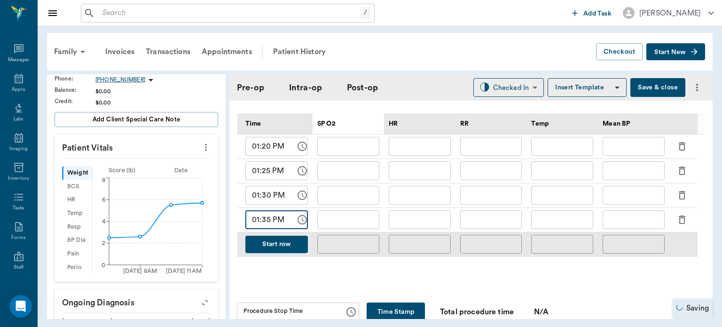
type input "01:35 PM"
click at [278, 248] on button "Start row" at bounding box center [276, 243] width 63 height 17
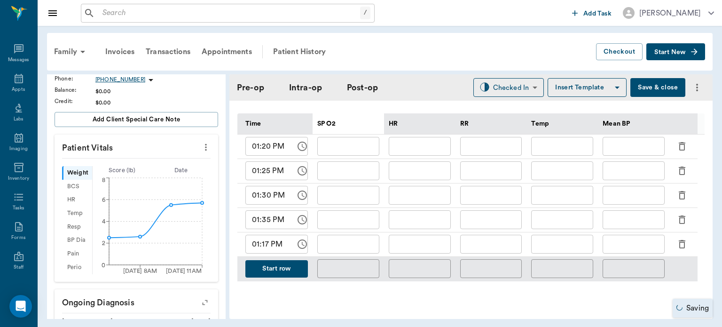
click at [264, 249] on input "01:17 PM" at bounding box center [267, 243] width 44 height 19
type input "01:40 PM"
click at [338, 150] on input "text" at bounding box center [348, 146] width 62 height 19
type input "99"
click at [438, 154] on input "text" at bounding box center [420, 146] width 62 height 19
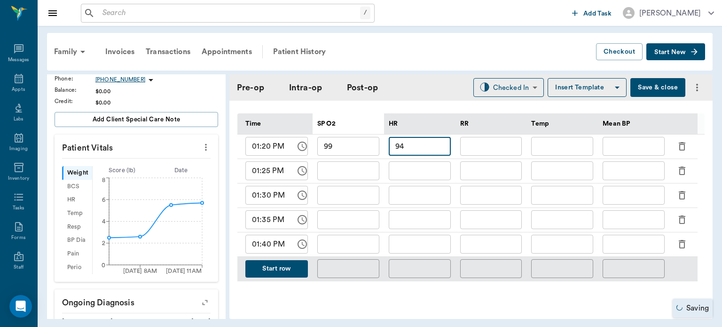
type input "94"
click at [503, 155] on input "text" at bounding box center [491, 146] width 62 height 19
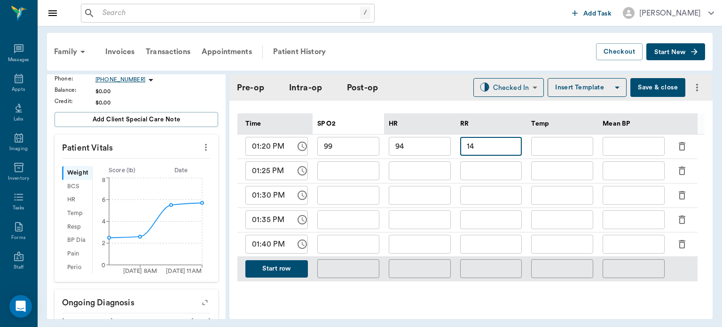
type input "14"
click at [562, 154] on input "text" at bounding box center [562, 146] width 62 height 19
click at [637, 155] on input "text" at bounding box center [633, 146] width 62 height 19
type input "94"
click at [355, 178] on input "text" at bounding box center [348, 170] width 62 height 19
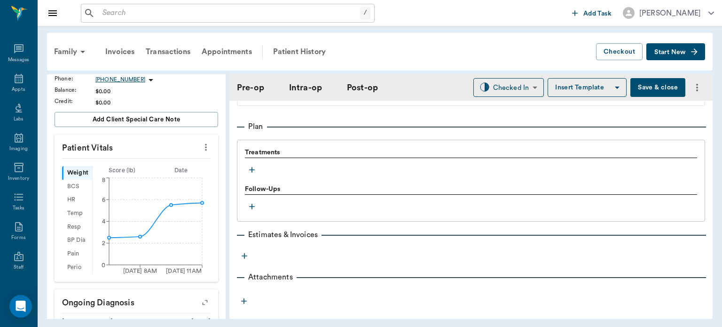
scroll to position [834, 0]
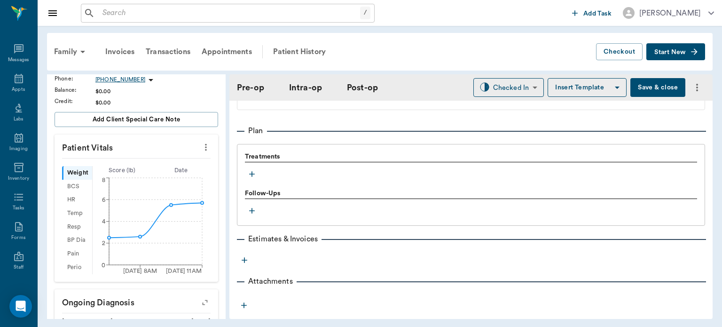
click at [254, 177] on icon "button" at bounding box center [252, 174] width 6 height 6
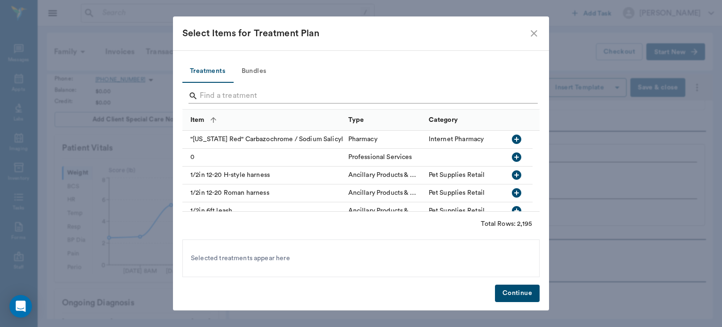
click at [352, 94] on input "Search" at bounding box center [362, 95] width 324 height 15
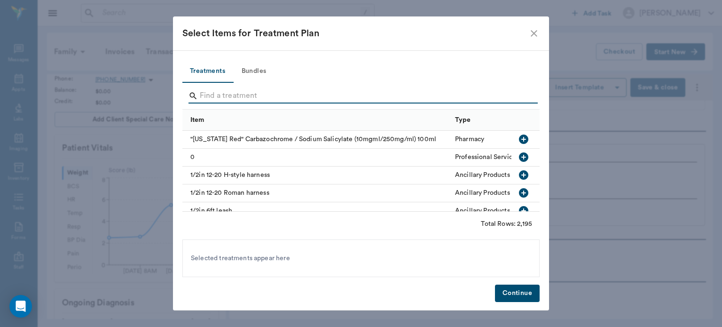
click at [243, 70] on button "Bundles" at bounding box center [254, 71] width 42 height 23
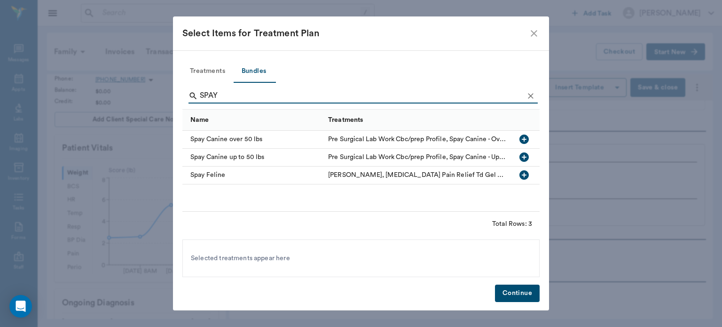
type input "SPAY"
click at [524, 158] on icon "button" at bounding box center [523, 156] width 11 height 11
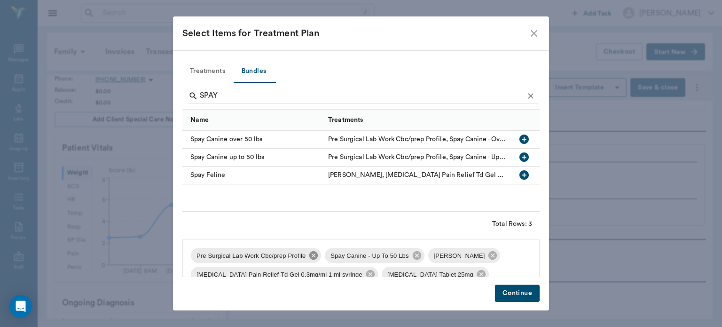
click at [309, 259] on icon at bounding box center [313, 255] width 10 height 10
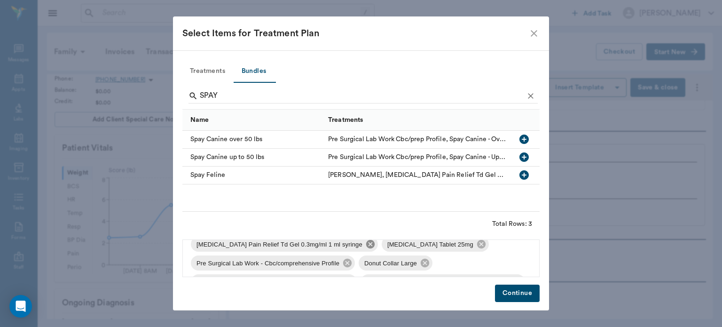
click at [366, 246] on icon at bounding box center [370, 244] width 8 height 8
click at [465, 244] on icon at bounding box center [469, 244] width 8 height 8
click at [344, 265] on icon at bounding box center [347, 262] width 8 height 8
click at [433, 246] on icon at bounding box center [436, 244] width 8 height 8
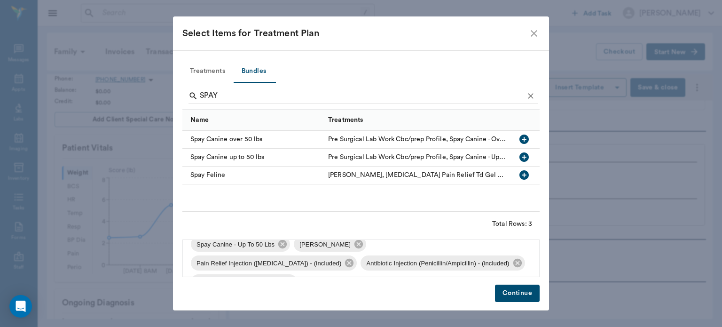
click at [521, 295] on button "Continue" at bounding box center [517, 292] width 45 height 17
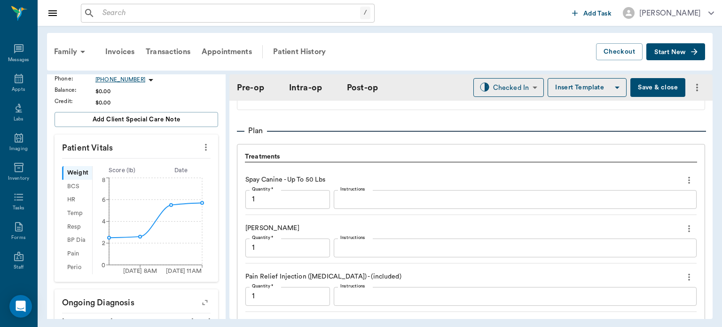
scroll to position [1061, 0]
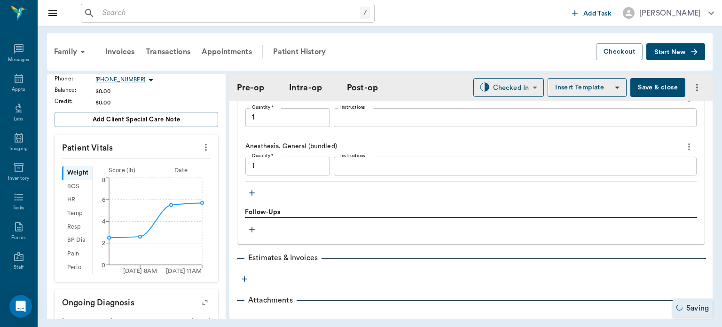
click at [250, 197] on icon "button" at bounding box center [251, 192] width 9 height 9
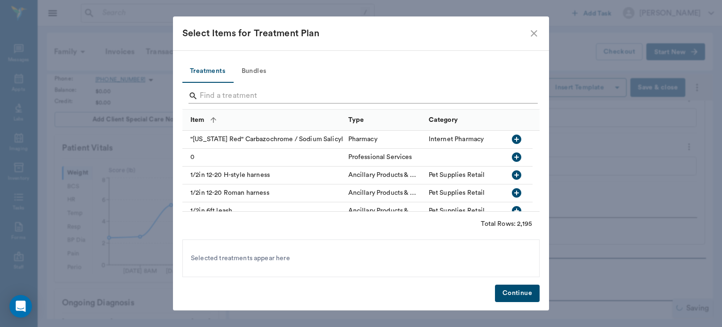
click at [233, 93] on input "Search" at bounding box center [362, 95] width 324 height 15
click at [345, 93] on input "Search" at bounding box center [362, 95] width 324 height 15
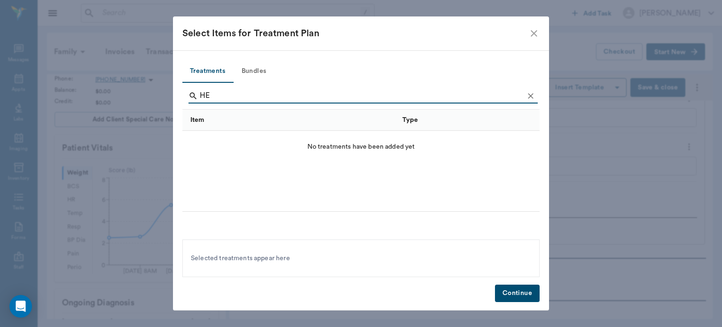
type input "H"
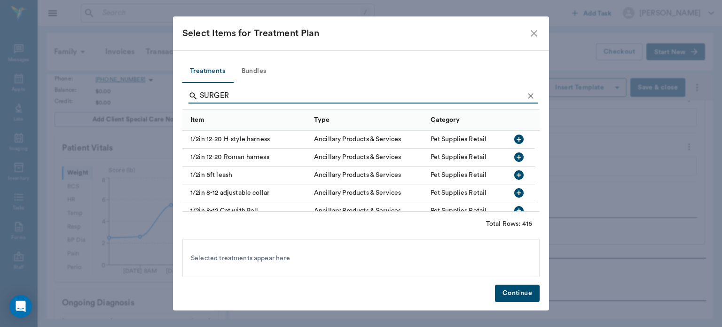
type input "SURGERY"
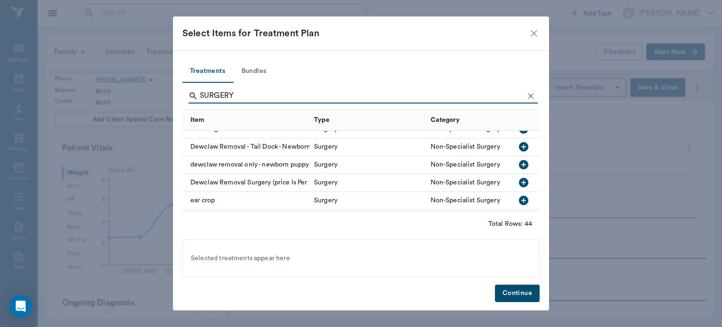
scroll to position [190, 0]
click at [537, 32] on icon "close" at bounding box center [533, 33] width 11 height 11
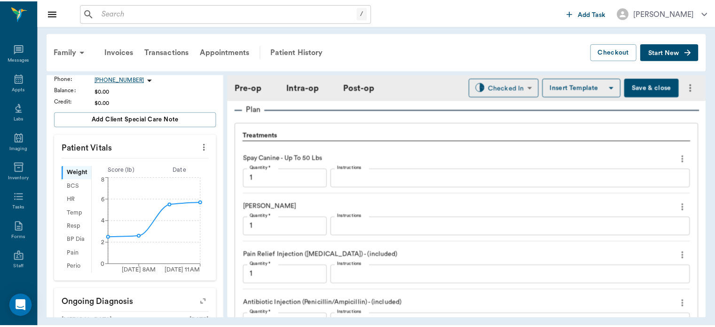
scroll to position [848, 0]
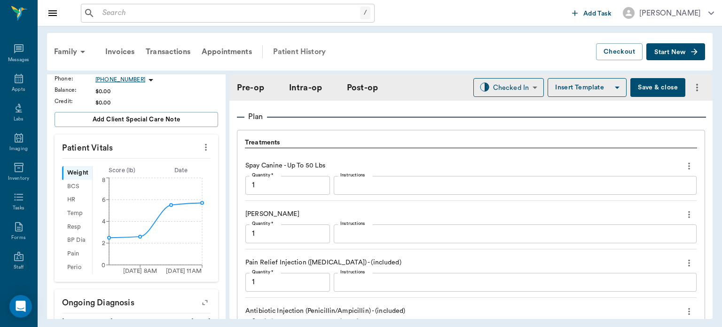
click at [314, 52] on div "Patient History" at bounding box center [299, 51] width 64 height 23
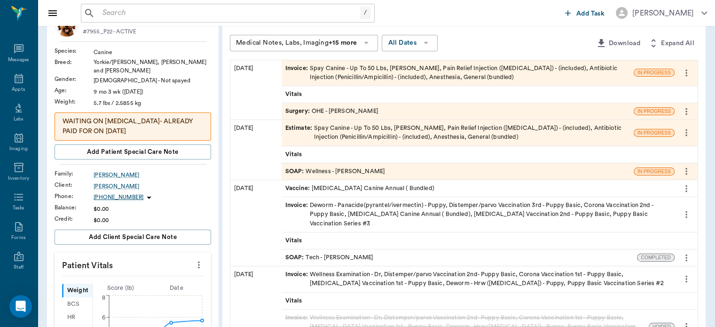
scroll to position [70, 0]
click at [585, 133] on div "Estimate : Spay Canine - Up To 50 Lbs, [PERSON_NAME], Pain Relief Injection ([M…" at bounding box center [457, 133] width 344 height 18
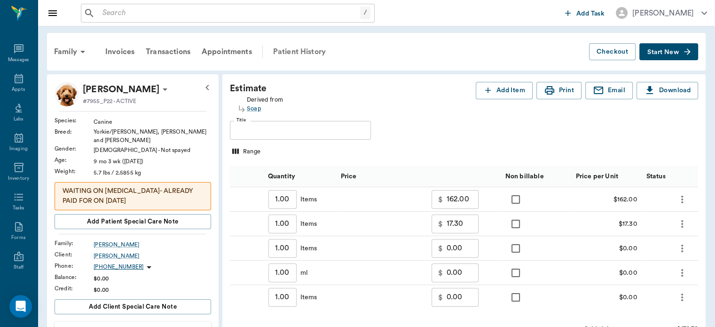
click at [295, 57] on div "Patient History" at bounding box center [299, 51] width 64 height 23
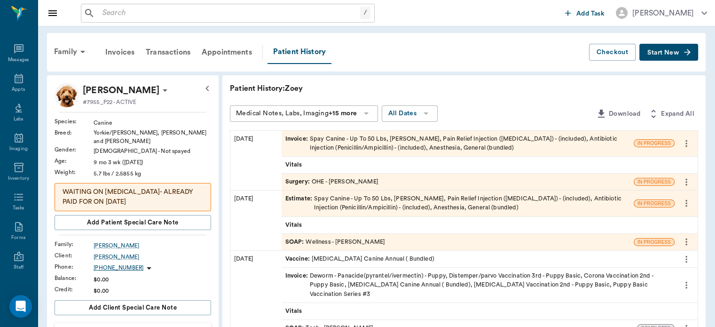
click at [353, 145] on div "Invoice : Spay Canine - Up To 50 Lbs, [PERSON_NAME], Pain Relief Injection ([ME…" at bounding box center [457, 143] width 344 height 18
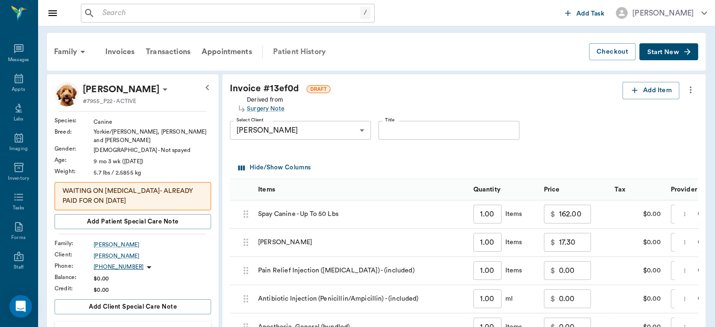
click at [316, 51] on div "Patient History" at bounding box center [299, 51] width 64 height 23
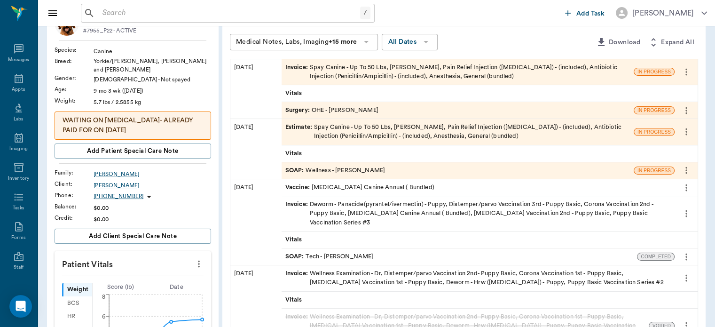
scroll to position [75, 0]
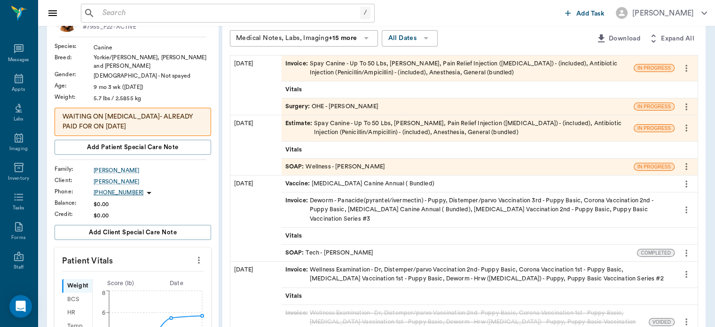
click at [383, 131] on div "Estimate : Spay Canine - Up To 50 Lbs, [PERSON_NAME], Pain Relief Injection ([M…" at bounding box center [457, 128] width 344 height 18
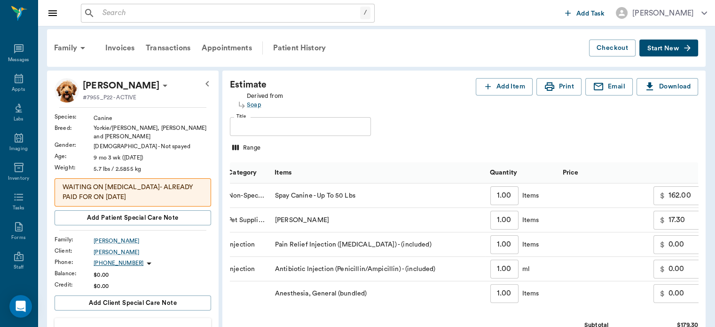
scroll to position [1, 0]
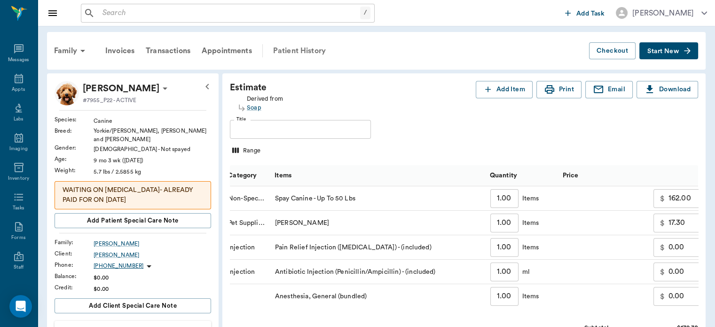
click at [303, 47] on div "Patient History" at bounding box center [299, 50] width 64 height 23
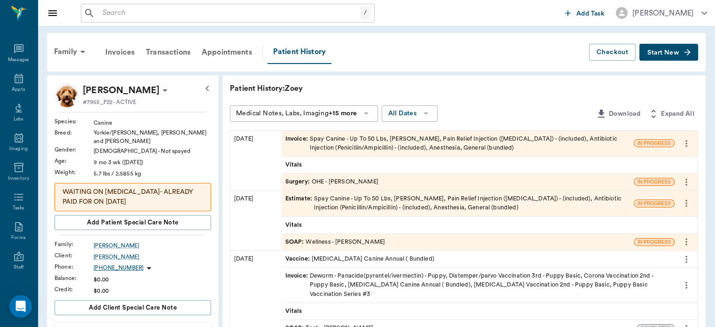
click at [415, 144] on div "Invoice : Spay Canine - Up To 50 Lbs, [PERSON_NAME], Pain Relief Injection ([ME…" at bounding box center [457, 143] width 344 height 18
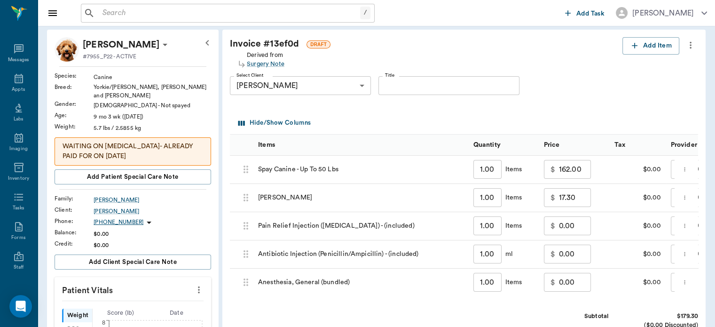
scroll to position [29, 0]
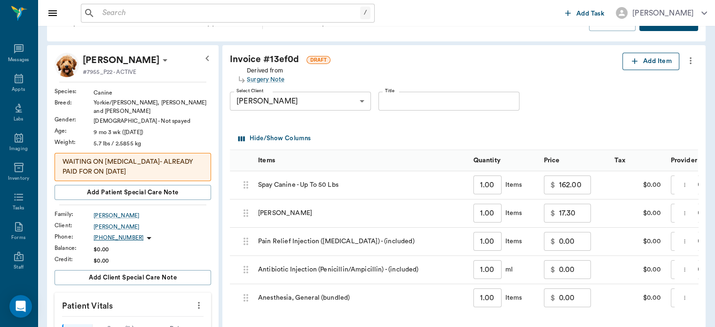
click at [653, 57] on button "Add Item" at bounding box center [650, 61] width 57 height 17
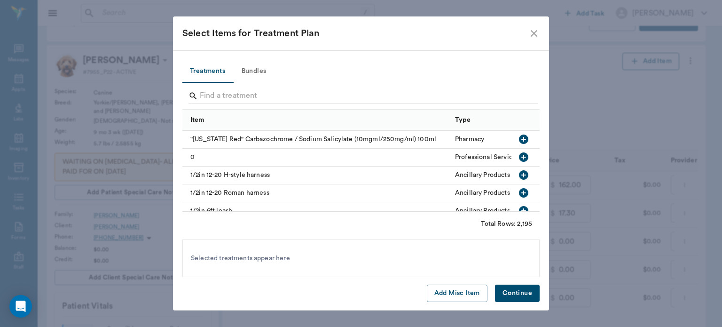
click at [444, 289] on button "Add Misc Item" at bounding box center [457, 292] width 61 height 17
click at [517, 293] on button "Continue" at bounding box center [517, 292] width 45 height 17
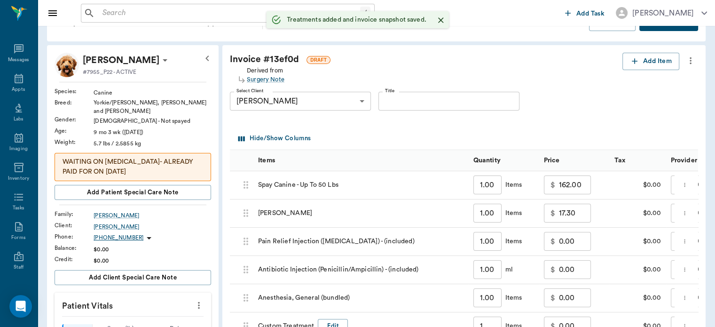
type input "1.00"
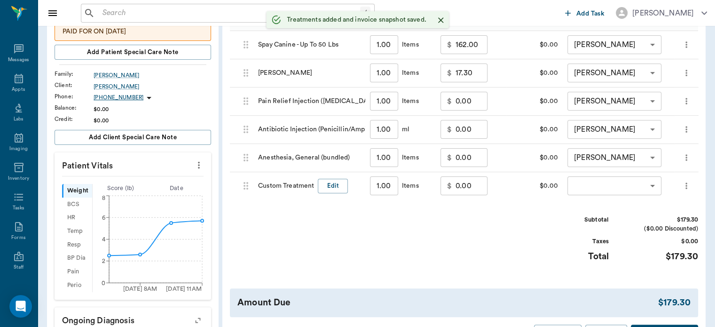
scroll to position [169, 0]
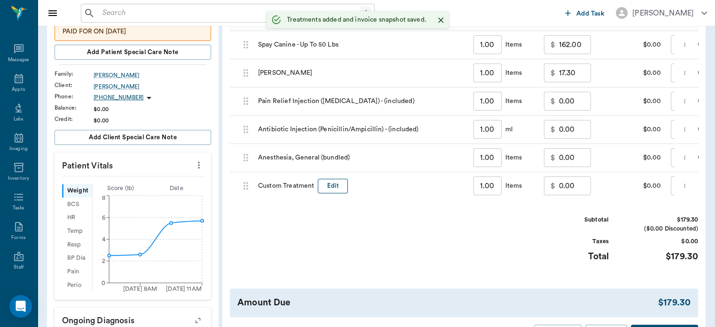
click at [340, 184] on button "Edit" at bounding box center [333, 186] width 30 height 15
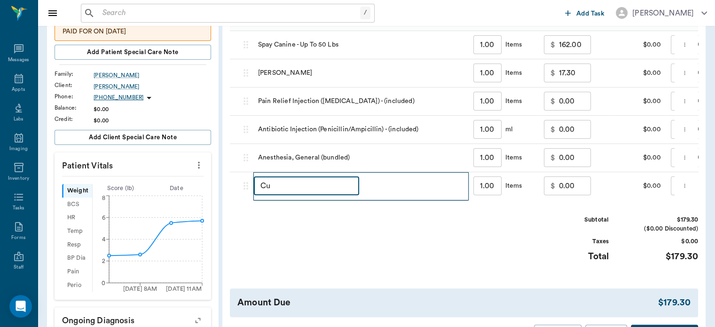
type input "C"
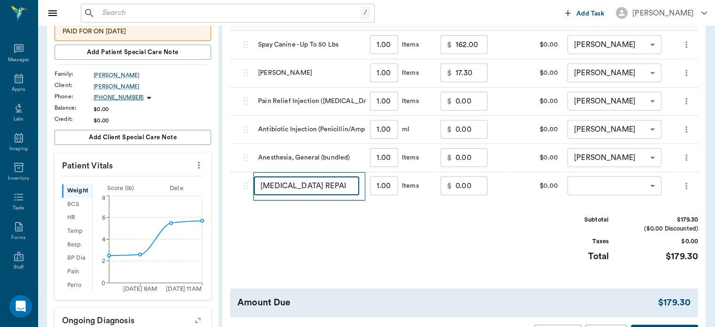
type input "[MEDICAL_DATA]"
click at [468, 189] on input "0.00" at bounding box center [471, 185] width 32 height 19
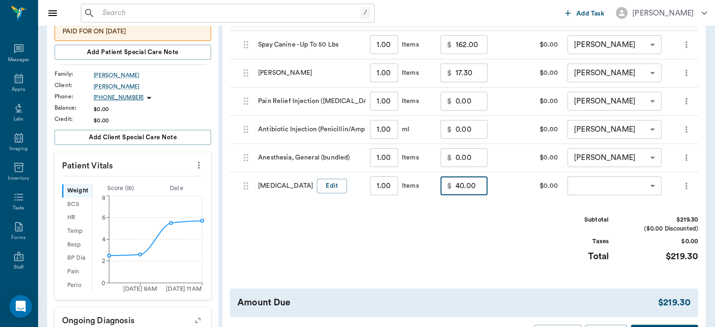
type input "40.00"
click at [609, 187] on body "/ ​ Add Task [PERSON_NAME] Nectar Messages Appts Labs Imaging Inventory Tasks F…" at bounding box center [357, 194] width 715 height 727
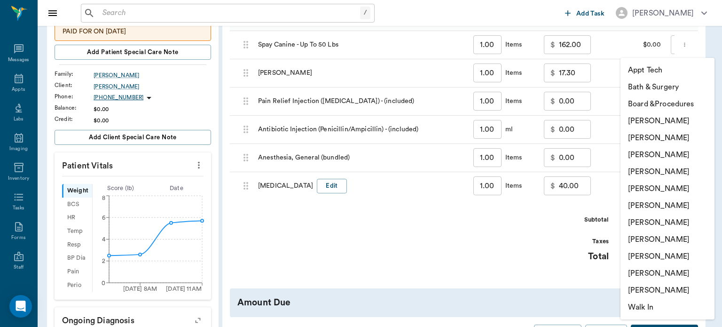
click at [679, 172] on li "[PERSON_NAME]" at bounding box center [667, 171] width 94 height 17
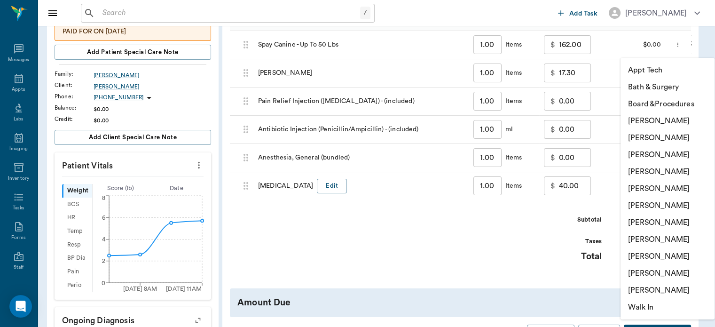
type input "none-63ec2f075fda476ae8351a4d"
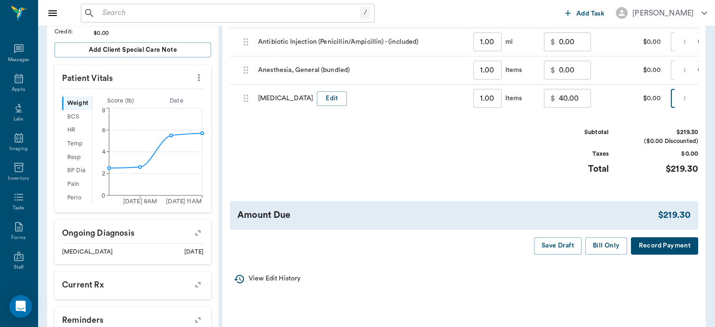
scroll to position [257, 0]
click at [567, 253] on button "Save Draft" at bounding box center [557, 244] width 47 height 17
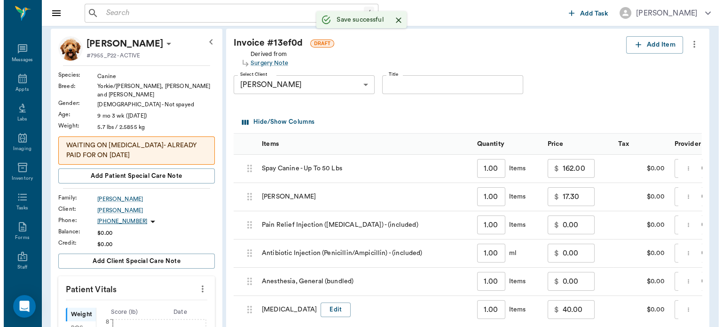
scroll to position [0, 0]
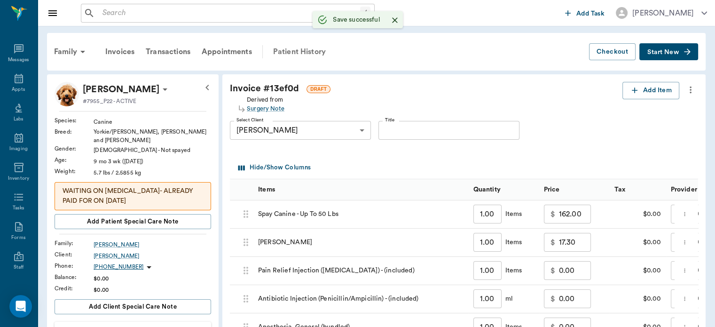
click at [305, 49] on div "Patient History" at bounding box center [299, 51] width 64 height 23
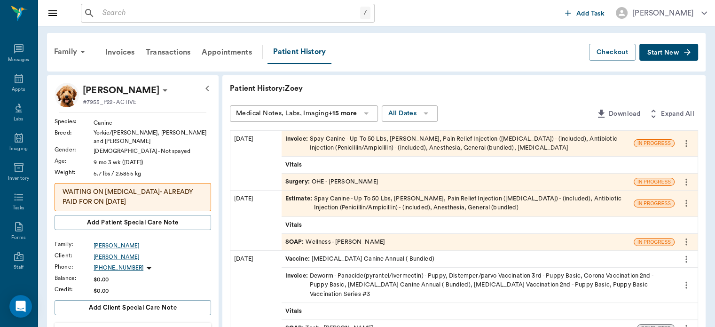
click at [367, 182] on div "Surgery : OHE - [PERSON_NAME]" at bounding box center [331, 181] width 93 height 9
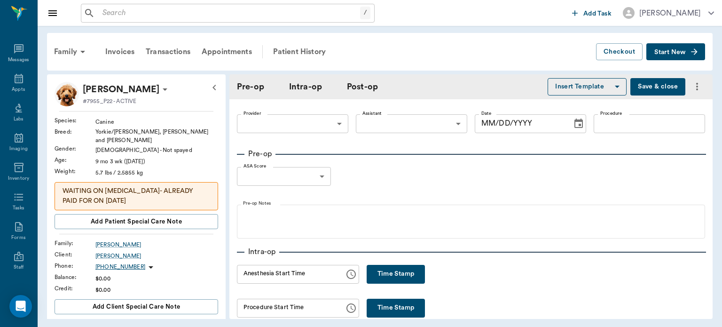
type input "63ec2f075fda476ae8351a4d"
type input "682b670d8bdc6f7f8feef3db"
type input "OHE"
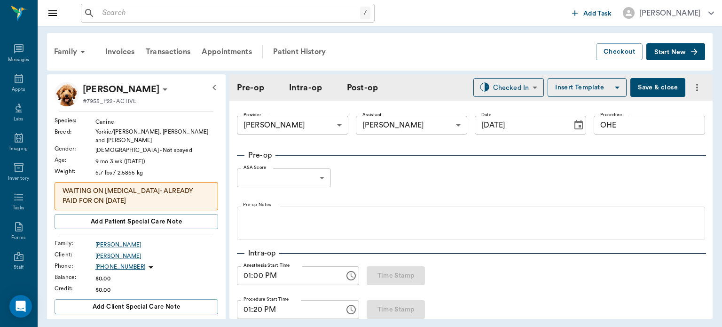
type input "[DATE]"
type input "01:00 PM"
type input "01:20 PM"
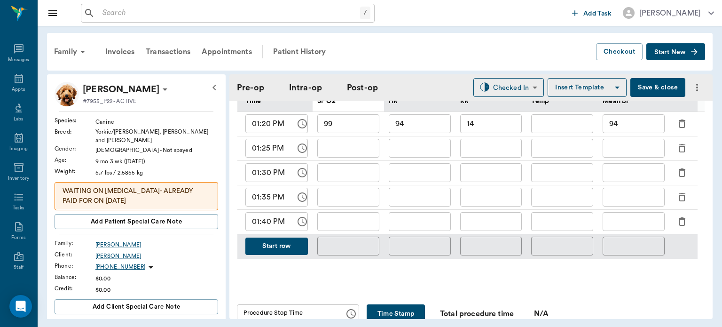
scroll to position [482, 0]
click at [355, 151] on input "text" at bounding box center [348, 147] width 62 height 19
type input "99"
click at [432, 150] on input "text" at bounding box center [420, 147] width 62 height 19
type input "91"
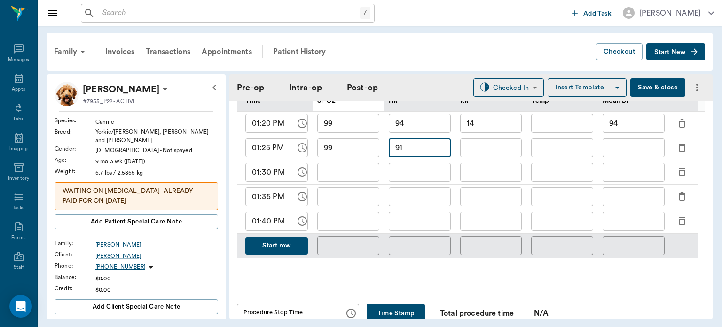
click at [510, 149] on input "text" at bounding box center [491, 147] width 62 height 19
type input "15"
click at [639, 156] on input "text" at bounding box center [633, 147] width 62 height 19
type input "98"
click at [352, 190] on div "​" at bounding box center [348, 197] width 71 height 24
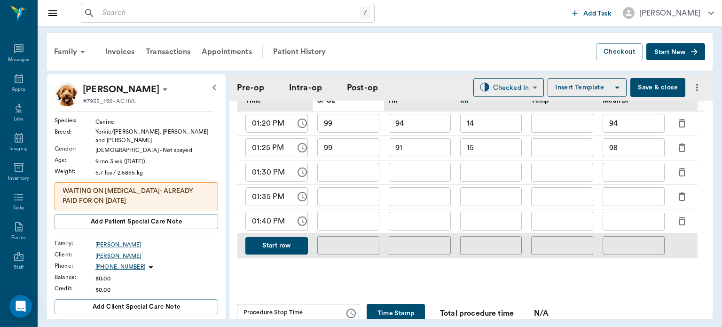
click at [332, 157] on input "99" at bounding box center [348, 147] width 62 height 19
click at [342, 180] on input "text" at bounding box center [348, 172] width 62 height 19
type input "100"
click at [427, 177] on input "text" at bounding box center [420, 172] width 62 height 19
type input "80"
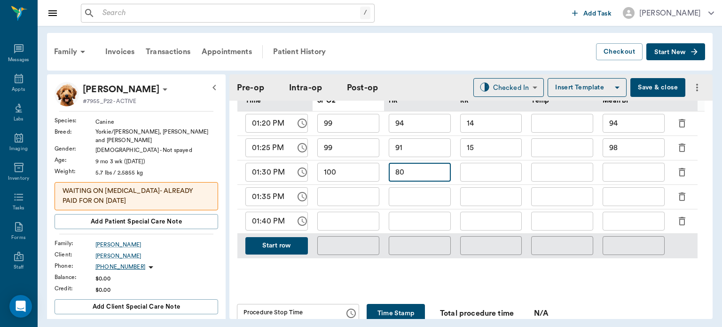
click at [499, 177] on input "text" at bounding box center [491, 172] width 62 height 19
click at [626, 173] on input "text" at bounding box center [633, 172] width 62 height 19
type input "93"
click at [344, 197] on input "text" at bounding box center [348, 196] width 62 height 19
type input "4"
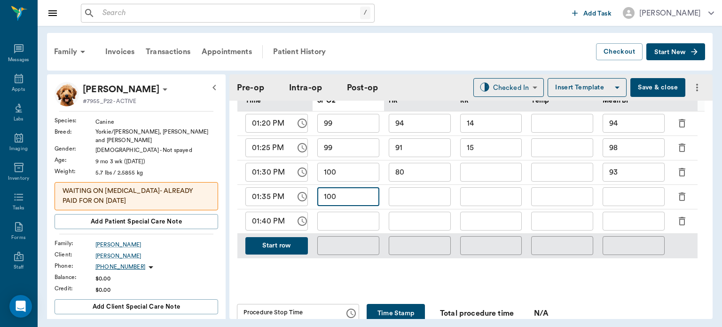
type input "100"
click at [425, 203] on input "text" at bounding box center [420, 196] width 62 height 19
type input "79"
click at [508, 203] on input "text" at bounding box center [491, 196] width 62 height 19
click at [508, 179] on input "text" at bounding box center [491, 172] width 62 height 19
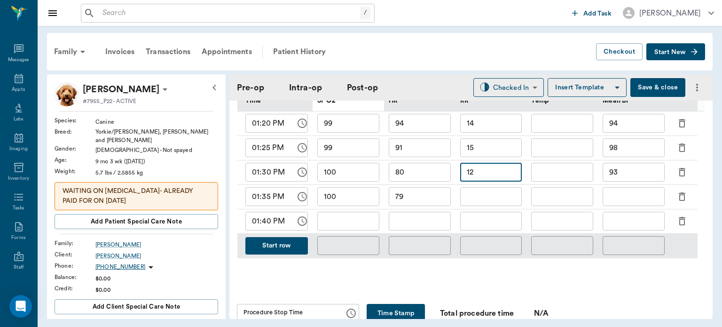
type input "12"
click at [502, 205] on input "text" at bounding box center [491, 196] width 62 height 19
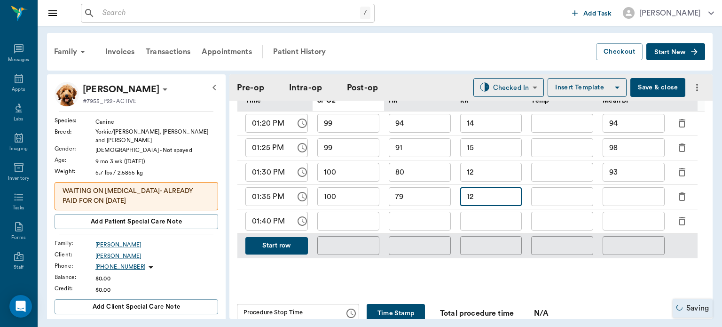
type input "12"
click at [626, 199] on input "text" at bounding box center [633, 196] width 62 height 19
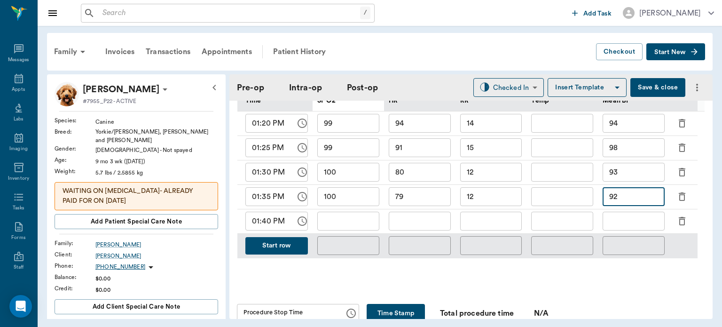
type input "92"
click at [334, 222] on input "text" at bounding box center [348, 220] width 62 height 19
type input "100"
click at [426, 226] on input "text" at bounding box center [420, 220] width 62 height 19
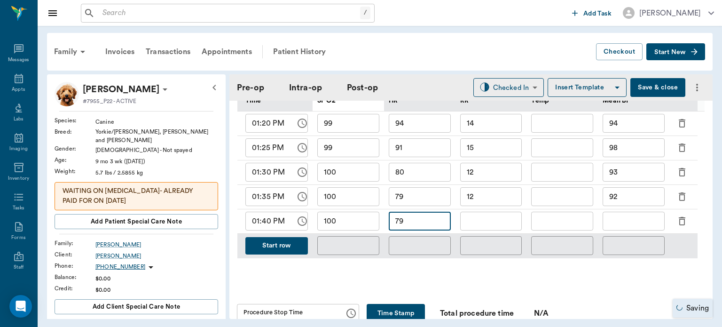
type input "79"
click at [494, 229] on input "text" at bounding box center [491, 220] width 62 height 19
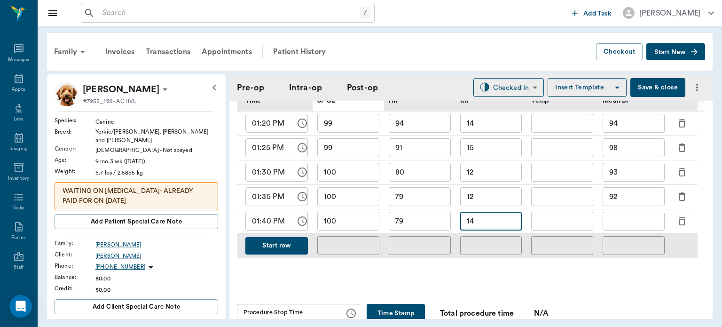
type input "14"
click at [649, 229] on input "text" at bounding box center [633, 220] width 62 height 19
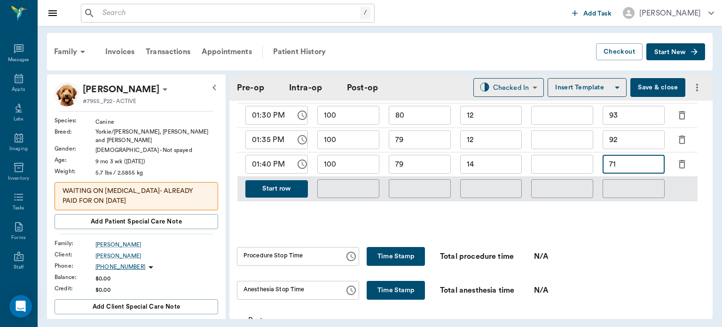
scroll to position [603, 0]
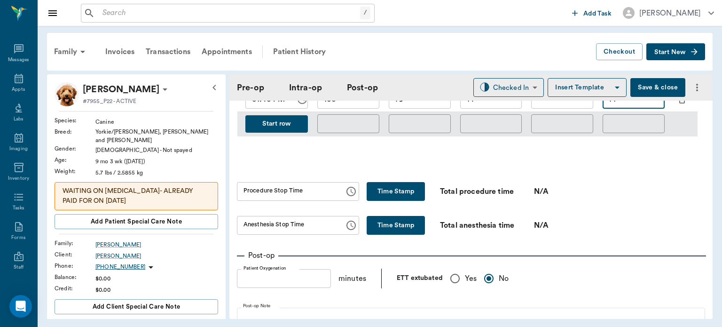
type input "71"
click at [15, 81] on icon at bounding box center [19, 78] width 8 height 9
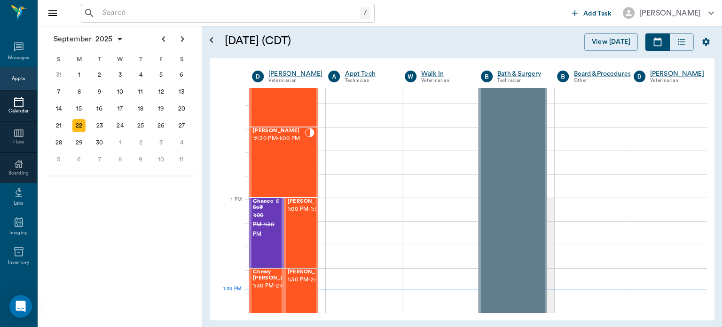
scroll to position [595, 0]
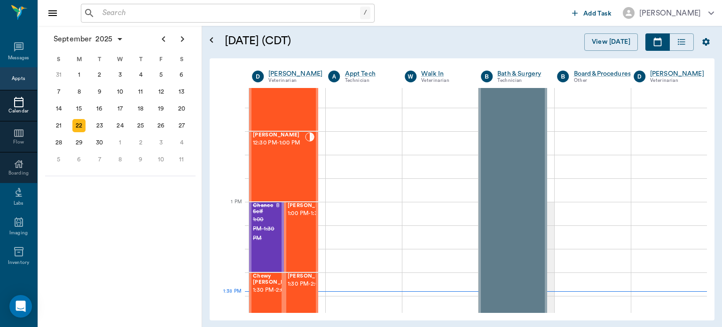
click at [282, 173] on div "[PERSON_NAME] 12:30 PM - 1:00 PM" at bounding box center [279, 166] width 52 height 69
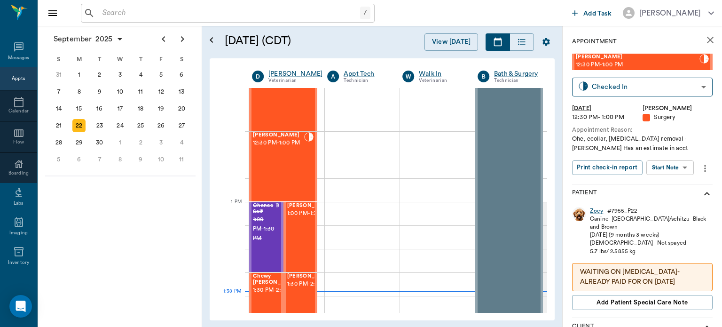
click at [677, 167] on body "/ ​ Add Task [PERSON_NAME] Nectar Messages Appts Calendar Flow Boarding Labs Im…" at bounding box center [361, 163] width 722 height 327
click at [680, 200] on button "View Surgery" at bounding box center [662, 201] width 39 height 11
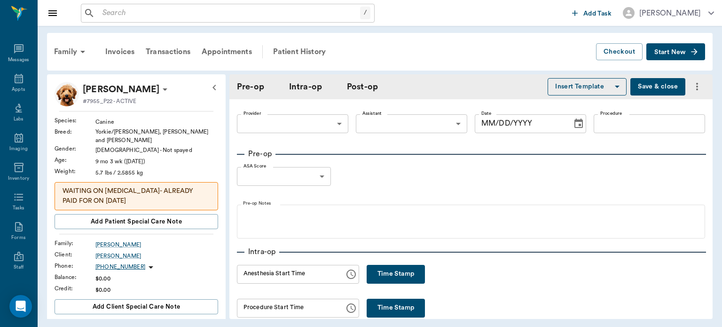
type input "63ec2f075fda476ae8351a4d"
type input "682b670d8bdc6f7f8feef3db"
type input "OHE"
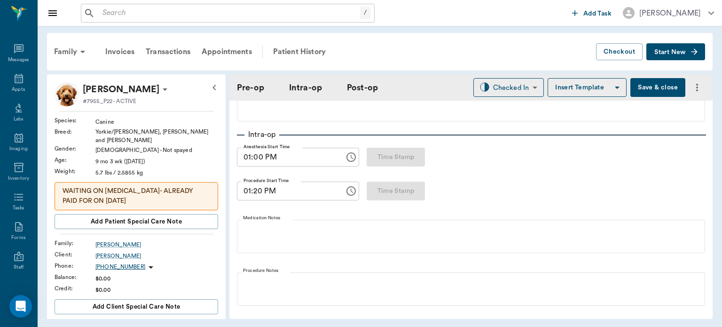
type input "[DATE]"
type input "01:00 PM"
type input "01:20 PM"
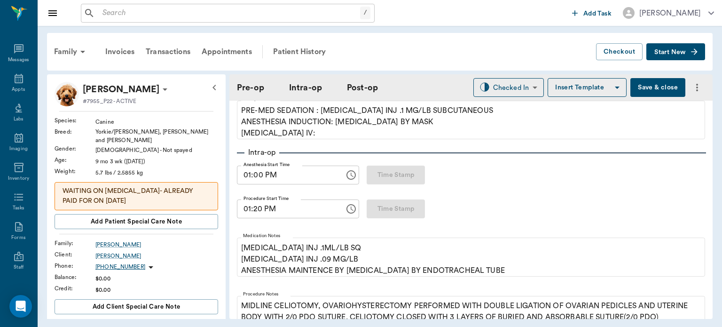
scroll to position [0, 0]
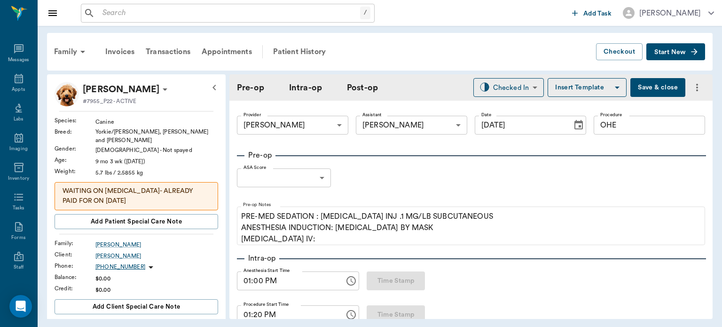
click at [632, 129] on input "OHE" at bounding box center [649, 125] width 111 height 19
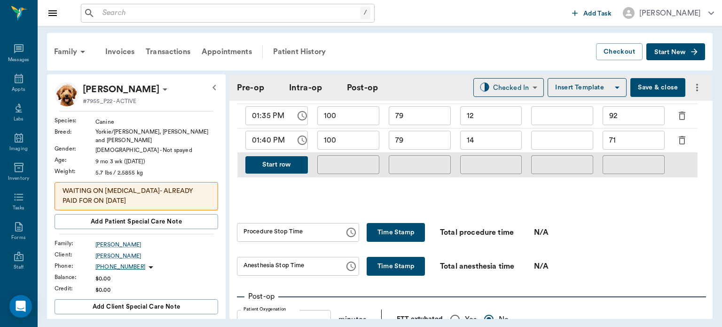
scroll to position [564, 0]
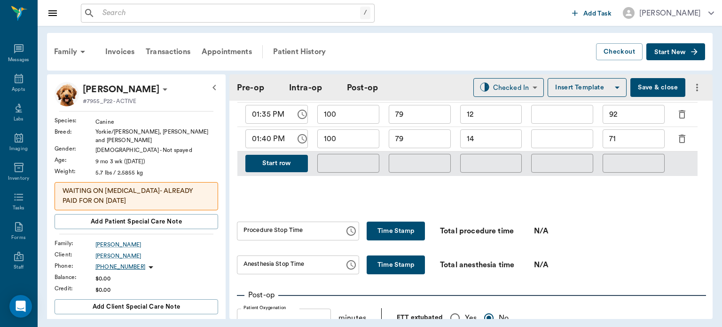
type input "OHE/ [MEDICAL_DATA]"
click at [394, 238] on button "Time Stamp" at bounding box center [396, 230] width 58 height 19
click at [250, 238] on input "01:53 PM" at bounding box center [287, 230] width 101 height 19
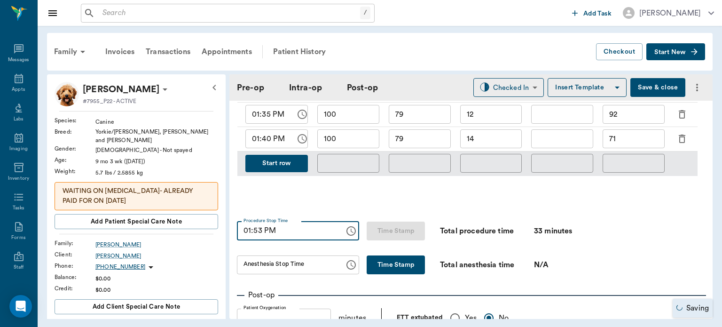
click at [261, 240] on input "01:53 PM" at bounding box center [287, 230] width 101 height 19
type input "01:50 PM"
click at [378, 265] on button "Time Stamp" at bounding box center [396, 264] width 58 height 19
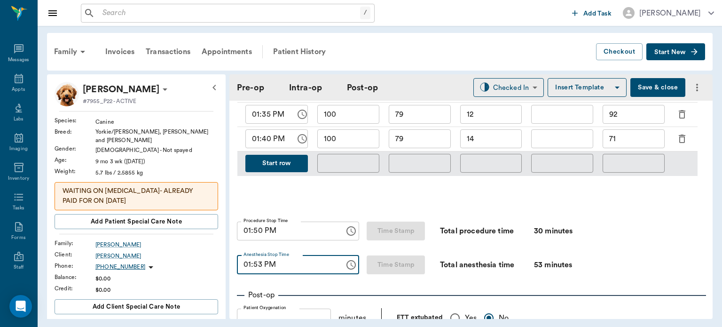
click at [616, 206] on div "Monitoring Chart 0 5 10 15 21 Time (minutes from start) 0 25 50 100 SP O2 10 SP…" at bounding box center [471, 39] width 468 height 336
click at [258, 269] on input "01:53 PM" at bounding box center [287, 264] width 101 height 19
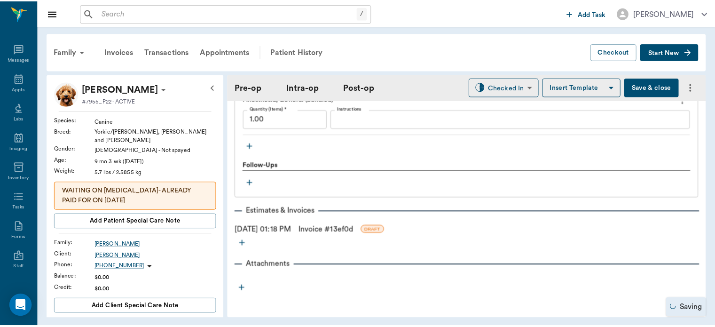
scroll to position [1111, 0]
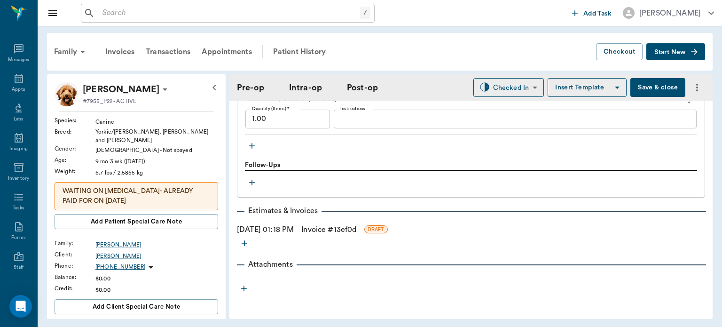
type input "01:50 PM"
click at [657, 94] on button "Save & close" at bounding box center [657, 87] width 55 height 19
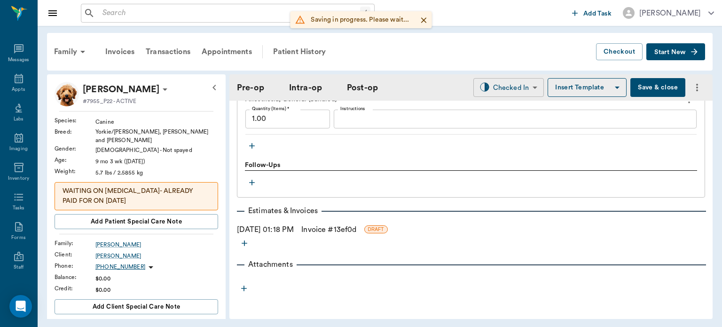
click at [498, 86] on body "/ ​ Add Task [PERSON_NAME] Nectar Messages Appts Labs Imaging Inventory Tasks F…" at bounding box center [361, 163] width 722 height 327
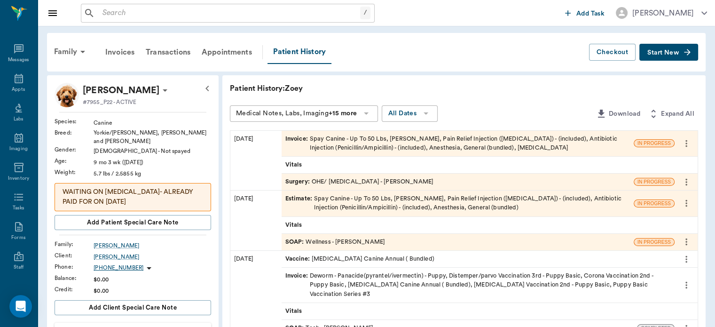
click at [344, 148] on div "Invoice : Spay Canine - Up To 50 Lbs, [PERSON_NAME], Pain Relief Injection ([ME…" at bounding box center [457, 143] width 344 height 18
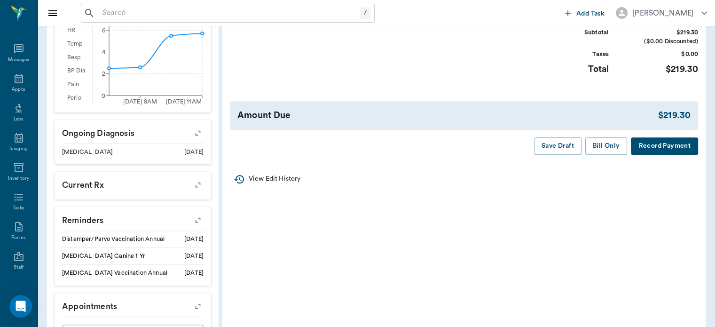
scroll to position [336, 0]
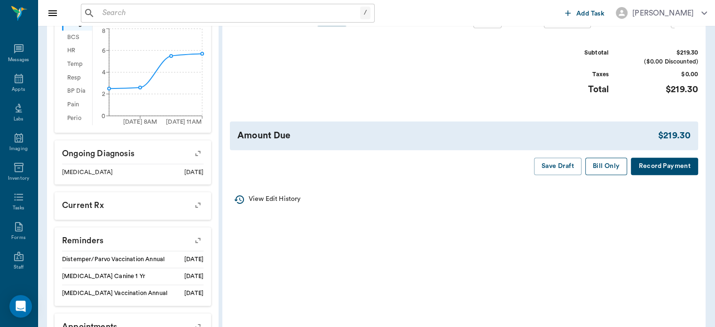
click at [607, 169] on button "Bill Only" at bounding box center [606, 165] width 42 height 17
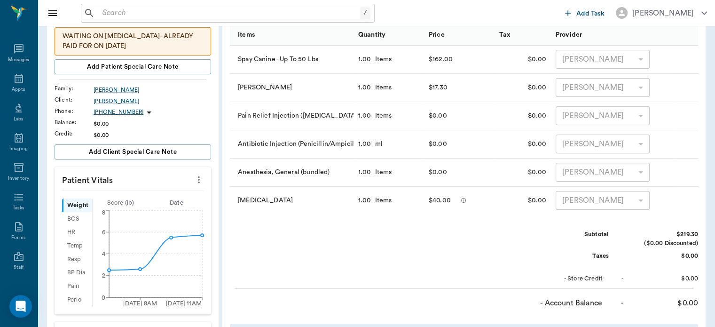
scroll to position [138, 0]
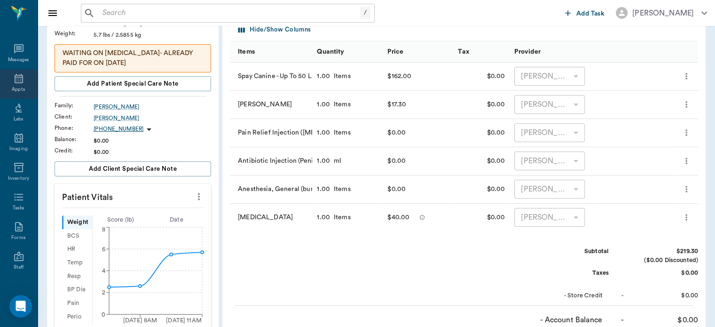
click at [15, 79] on icon at bounding box center [18, 78] width 11 height 11
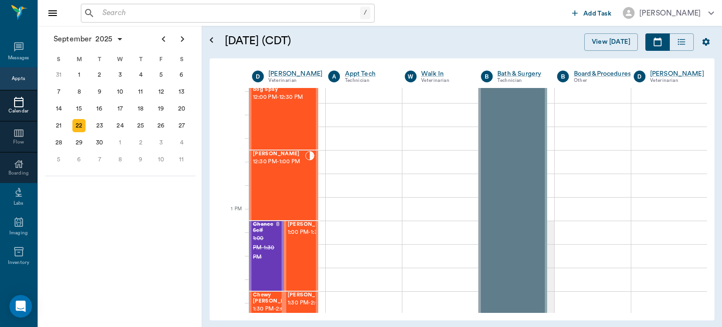
scroll to position [563, 0]
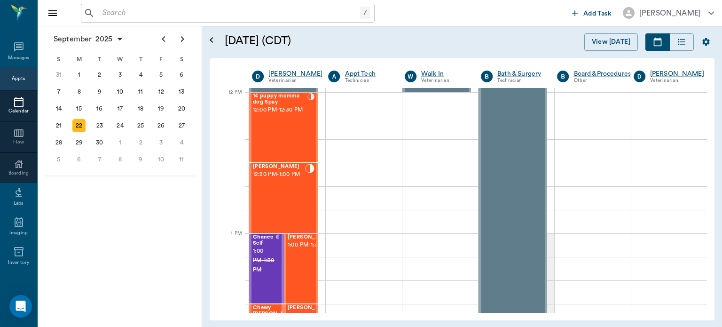
click at [297, 196] on div "[PERSON_NAME] 12:30 PM - 1:00 PM" at bounding box center [279, 198] width 52 height 69
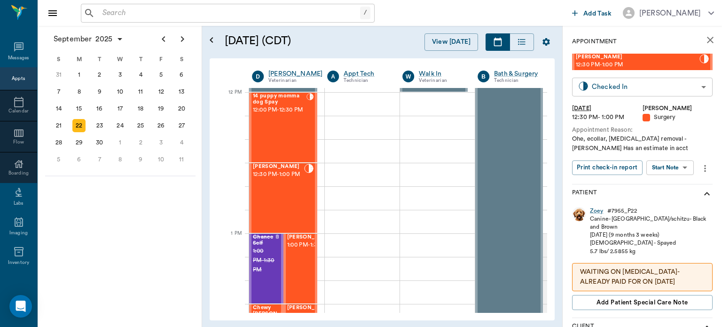
click at [676, 84] on body "/ ​ Add Task [PERSON_NAME] Nectar Messages Appts Calendar Flow Boarding Labs Im…" at bounding box center [361, 163] width 722 height 327
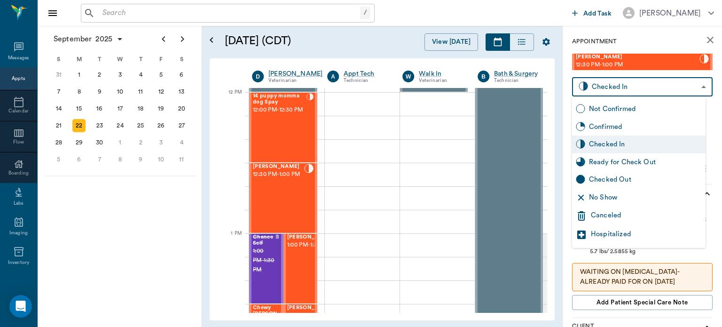
click at [645, 163] on div "Ready for Check Out" at bounding box center [645, 162] width 113 height 10
type input "READY_TO_CHECKOUT"
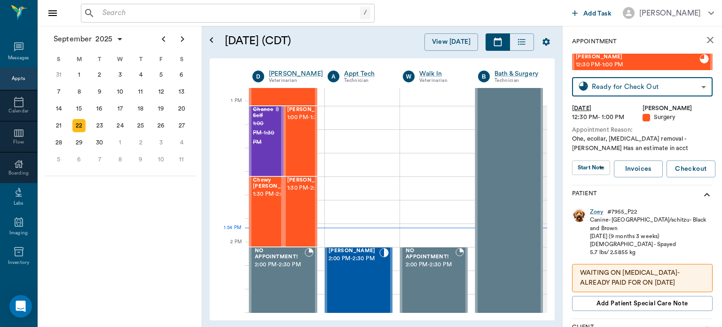
scroll to position [696, 0]
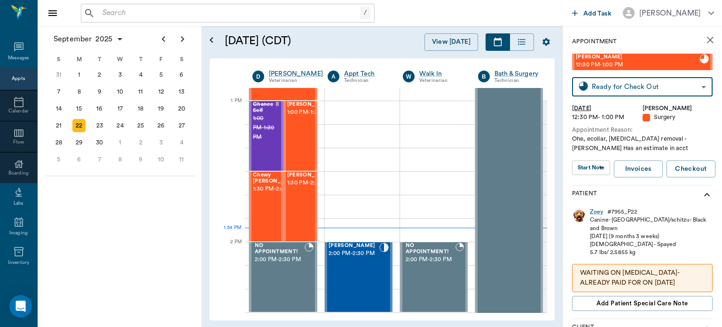
click at [266, 194] on span "1:30 PM - 2:00 PM" at bounding box center [276, 188] width 47 height 9
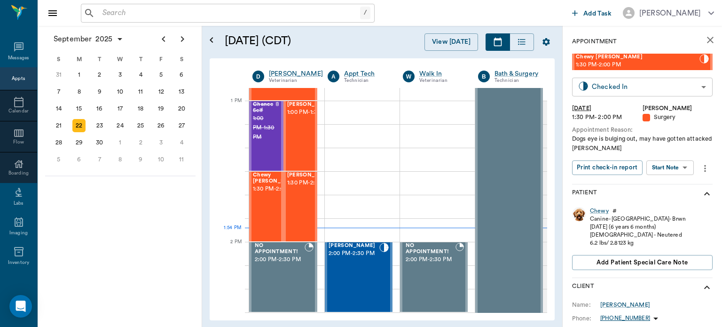
click at [645, 84] on body "/ ​ Add Task [PERSON_NAME] Nectar Messages Appts Calendar Flow Boarding Labs Im…" at bounding box center [361, 163] width 722 height 327
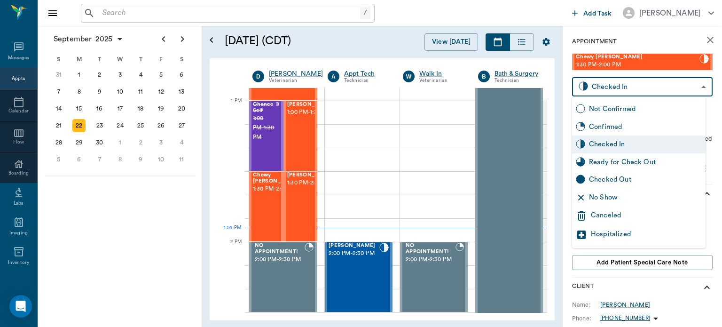
click at [640, 160] on div "Ready for Check Out" at bounding box center [645, 162] width 113 height 10
type input "READY_TO_CHECKOUT"
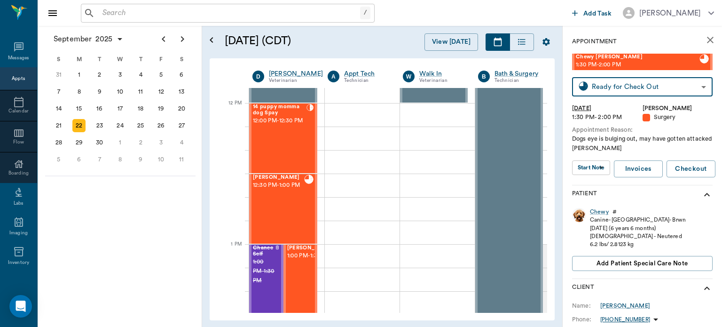
scroll to position [553, 0]
click at [299, 260] on span "1:00 PM - 1:30 PM" at bounding box center [310, 255] width 47 height 9
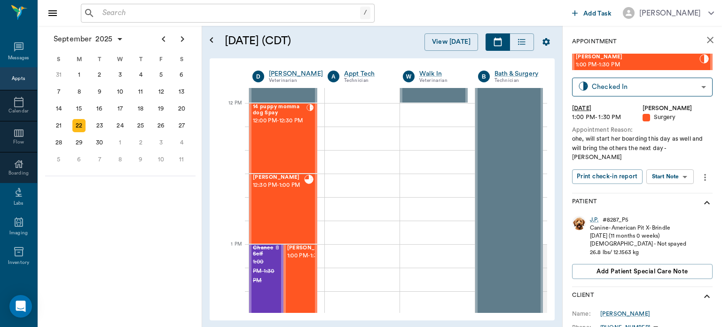
click at [362, 146] on div at bounding box center [362, 137] width 75 height 23
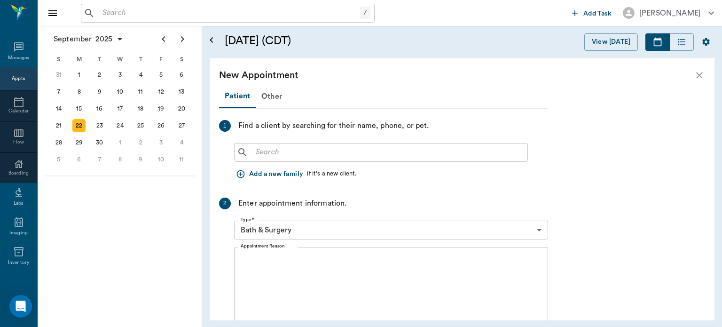
click at [82, 129] on div "22" at bounding box center [78, 125] width 13 height 13
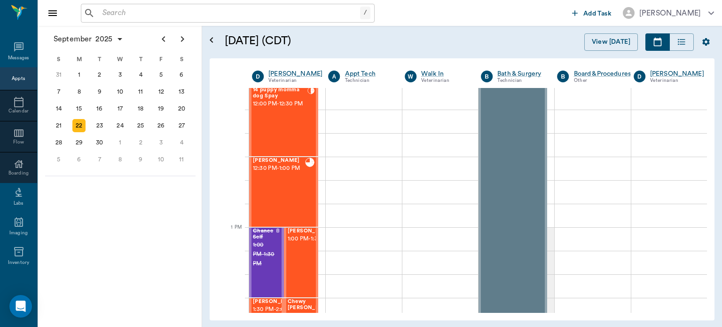
scroll to position [571, 0]
click at [301, 242] on span "1:00 PM - 1:30 PM" at bounding box center [311, 237] width 47 height 9
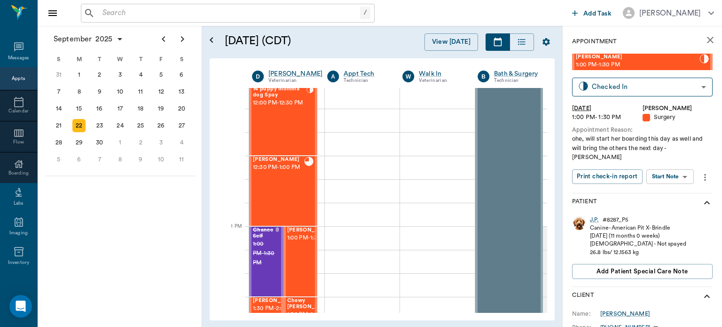
click at [678, 166] on body "/ ​ Add Task [PERSON_NAME] Nectar Messages Appts Calendar Flow Boarding Labs Im…" at bounding box center [361, 163] width 722 height 327
click at [680, 200] on button "View Surgery" at bounding box center [662, 201] width 39 height 11
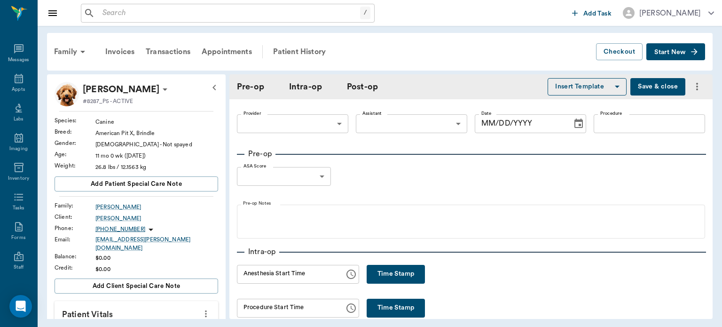
type input "63ec2f075fda476ae8351a4d"
type input "682b670d8bdc6f7f8feef3db"
type input "OHE"
type input "[DATE]"
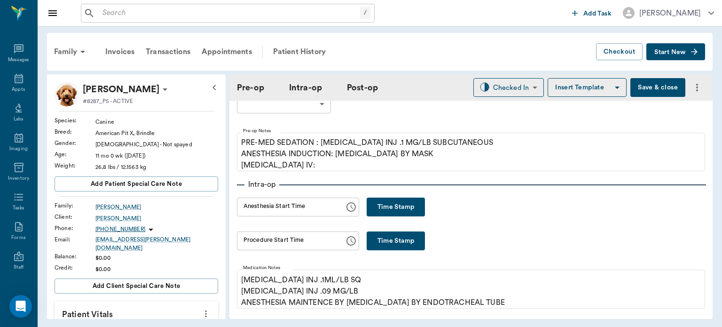
scroll to position [117, 0]
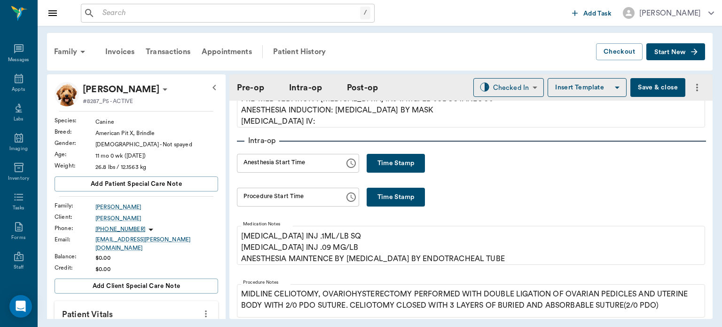
click at [390, 171] on button "Time Stamp" at bounding box center [396, 163] width 58 height 19
click at [246, 163] on input "02:00 PM" at bounding box center [287, 163] width 101 height 19
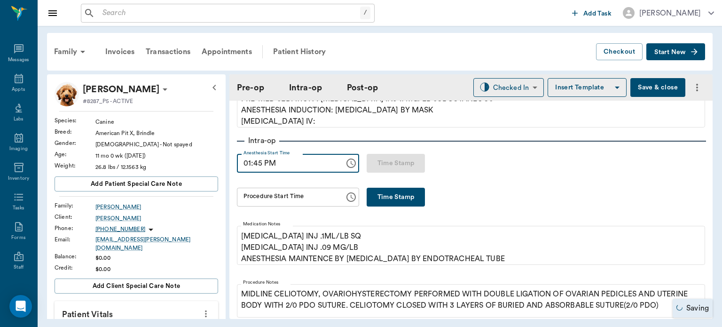
type input "01:45 PM"
click at [259, 197] on div "Procedure Start Time Procedure Start Time" at bounding box center [298, 197] width 122 height 19
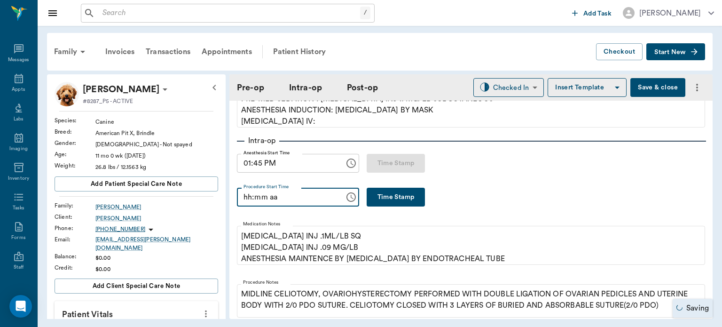
click at [379, 195] on button "Time Stamp" at bounding box center [396, 197] width 58 height 19
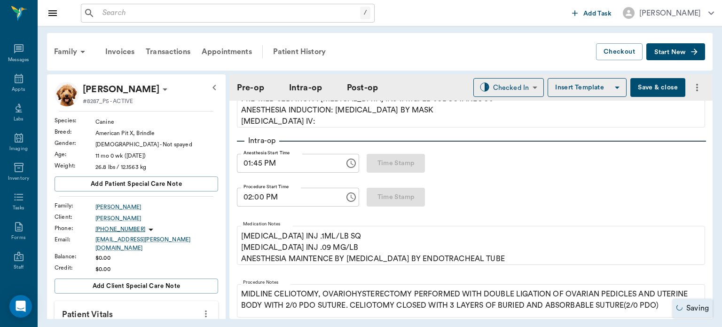
click at [246, 199] on input "02:00 PM" at bounding box center [287, 197] width 101 height 19
click at [264, 200] on input "02:00 PM" at bounding box center [287, 197] width 101 height 19
click at [245, 199] on input "02:00 PM" at bounding box center [287, 197] width 101 height 19
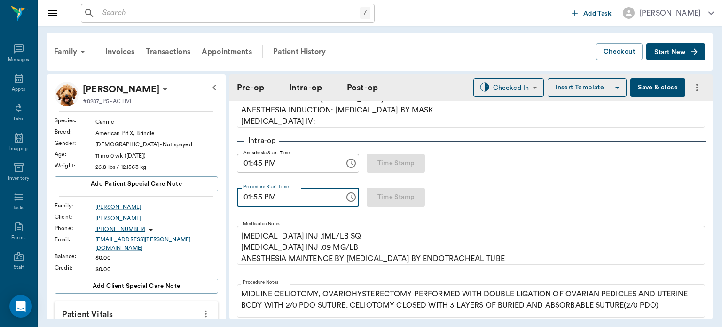
type input "01:55 PM"
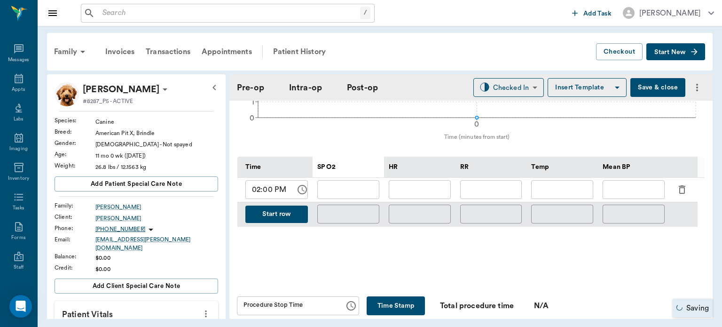
scroll to position [449, 0]
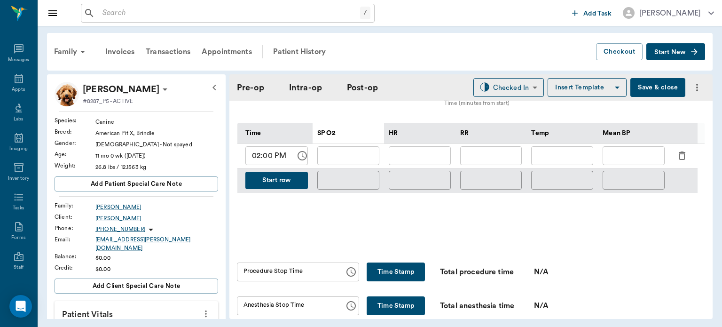
click at [290, 186] on button "Start row" at bounding box center [276, 180] width 63 height 17
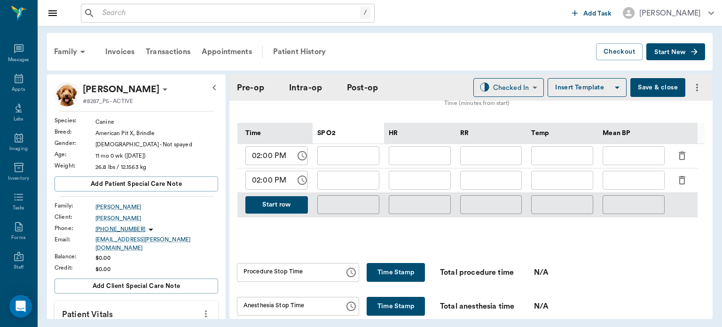
click at [270, 189] on input "02:00 PM" at bounding box center [267, 180] width 44 height 19
click at [267, 188] on input "02:20 PM" at bounding box center [267, 180] width 44 height 19
type input "02:05 PM"
click at [353, 162] on input "text" at bounding box center [348, 155] width 62 height 19
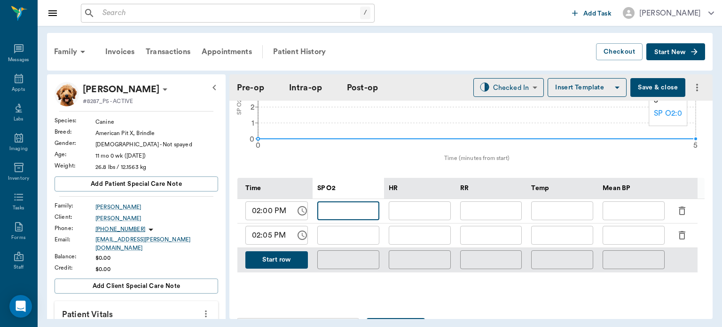
scroll to position [450, 0]
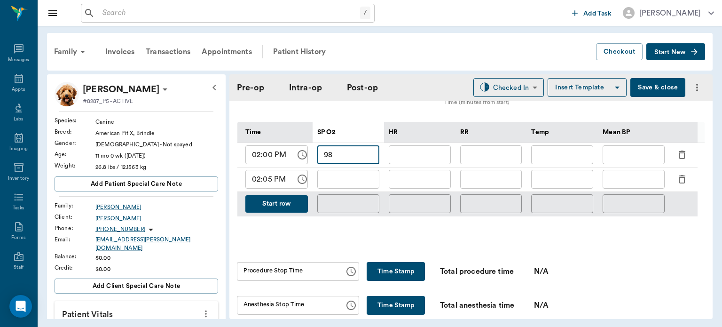
type input "98"
click at [438, 160] on input "text" at bounding box center [420, 154] width 62 height 19
type input "108"
click at [501, 157] on input "text" at bounding box center [491, 154] width 62 height 19
type input "12"
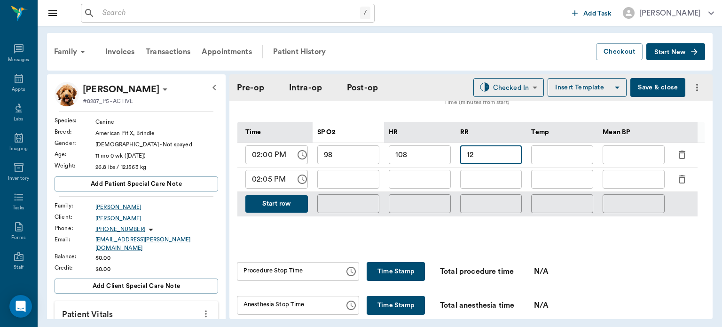
click at [632, 162] on input "text" at bounding box center [633, 154] width 62 height 19
type input "87"
click at [328, 186] on input "text" at bounding box center [348, 179] width 62 height 19
type input "98"
click at [442, 183] on input "text" at bounding box center [420, 179] width 62 height 19
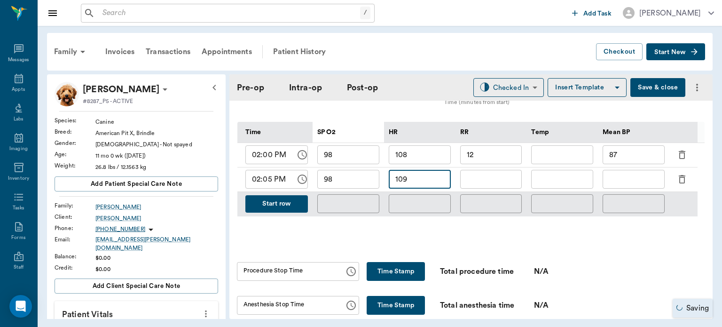
type input "109"
click at [489, 185] on input "text" at bounding box center [491, 179] width 62 height 19
type input "10"
click at [635, 184] on input "text" at bounding box center [633, 179] width 62 height 19
type input "74"
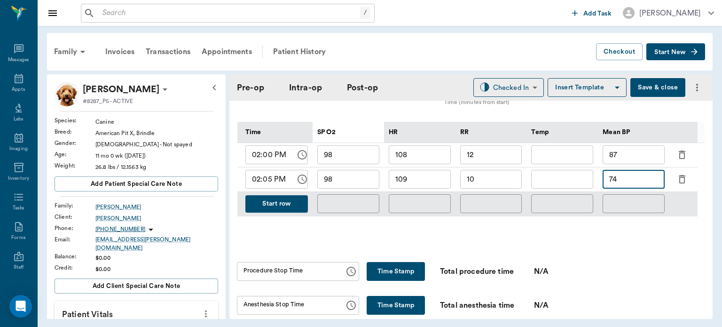
click at [281, 212] on button "Start row" at bounding box center [276, 203] width 63 height 17
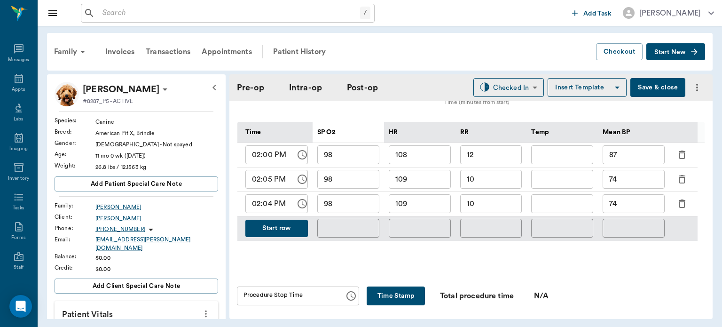
click at [269, 209] on input "02:04 PM" at bounding box center [267, 203] width 44 height 19
type input "02:10 PM"
click at [289, 228] on button "Start row" at bounding box center [276, 227] width 63 height 17
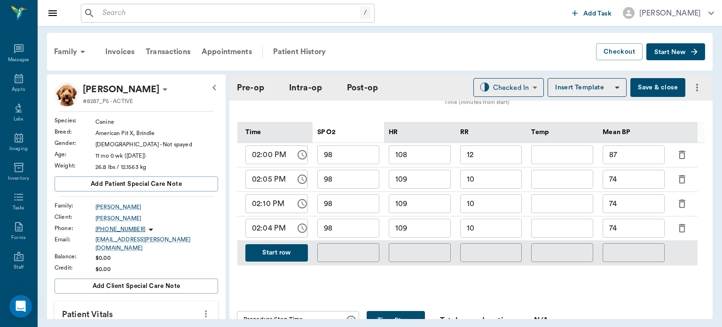
click at [265, 233] on input "02:04 PM" at bounding box center [267, 228] width 44 height 19
type input "02:15 PM"
click at [339, 212] on input "98" at bounding box center [348, 203] width 62 height 19
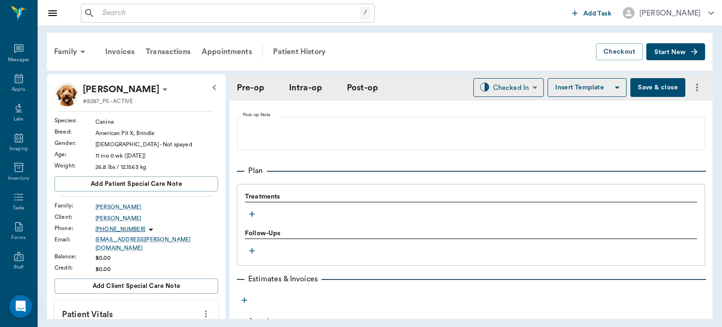
scroll to position [808, 0]
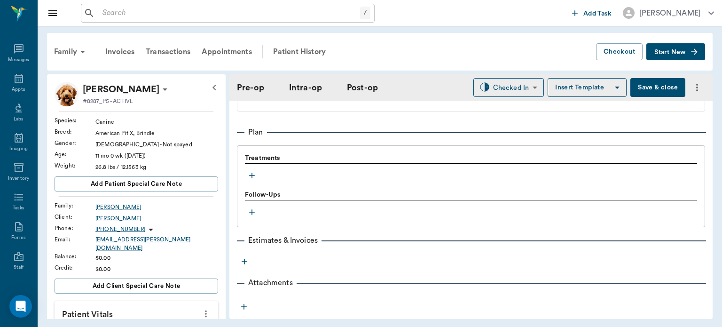
click at [251, 180] on icon "button" at bounding box center [251, 175] width 9 height 9
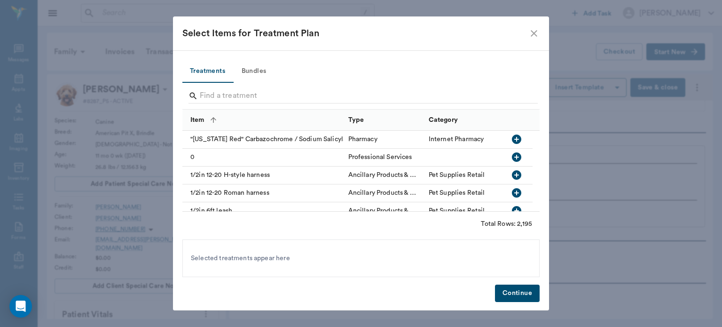
click at [261, 70] on button "Bundles" at bounding box center [254, 71] width 42 height 23
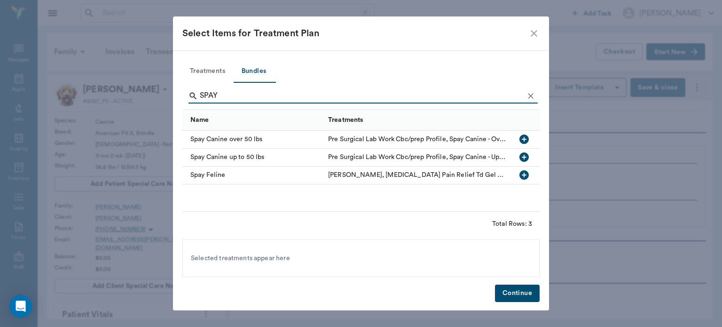
type input "SPAY"
click at [524, 155] on icon "button" at bounding box center [523, 156] width 9 height 9
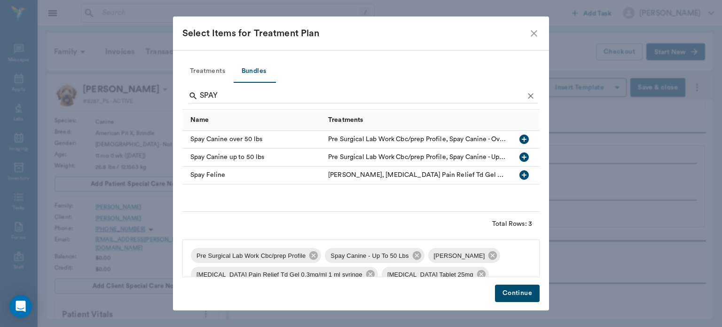
click at [305, 258] on span "Pre Surgical Lab Work Cbc/prep Profile" at bounding box center [251, 255] width 120 height 9
click at [312, 258] on icon at bounding box center [313, 255] width 8 height 8
click at [366, 272] on icon at bounding box center [370, 274] width 8 height 8
click at [465, 258] on icon at bounding box center [469, 255] width 8 height 8
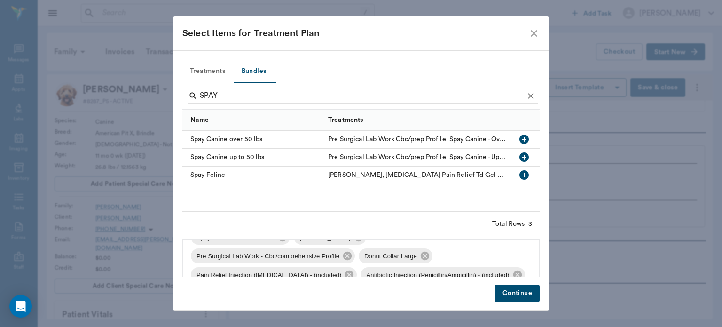
scroll to position [17, 0]
click at [420, 261] on icon at bounding box center [425, 257] width 10 height 10
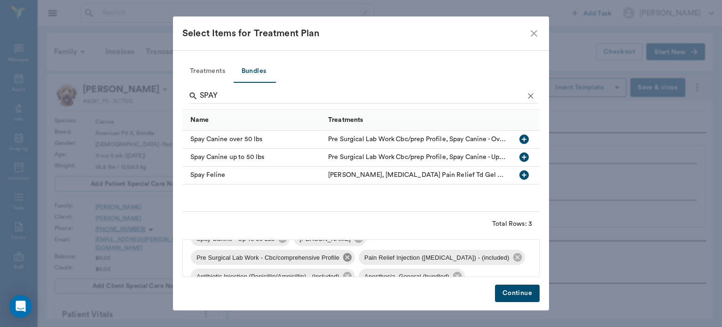
click at [347, 257] on icon at bounding box center [347, 257] width 8 height 8
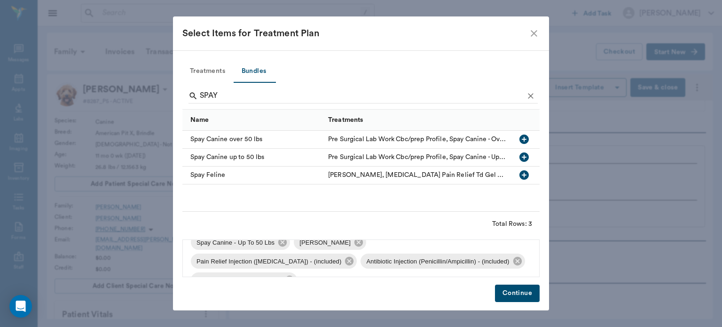
scroll to position [0, 0]
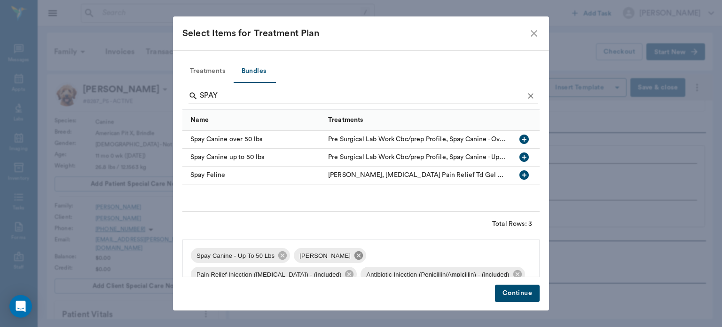
click at [357, 256] on icon at bounding box center [358, 255] width 8 height 8
click at [532, 291] on button "Continue" at bounding box center [517, 292] width 45 height 17
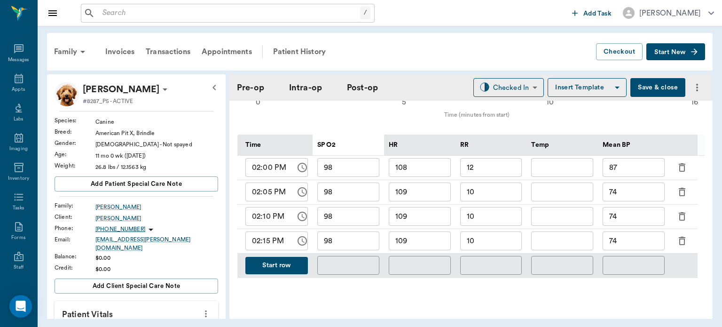
scroll to position [476, 0]
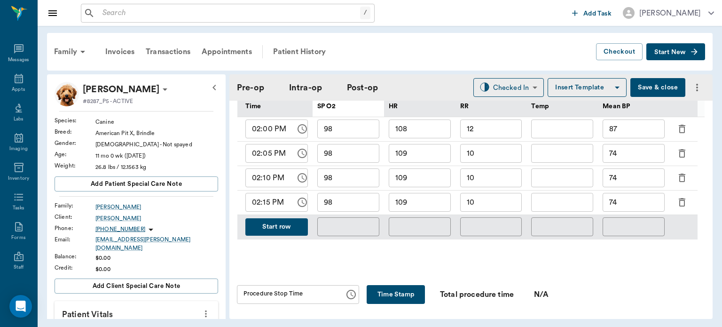
click at [430, 185] on input "109" at bounding box center [420, 177] width 62 height 19
type input "116"
click at [482, 185] on input "10" at bounding box center [491, 177] width 62 height 19
type input "1"
type input "11"
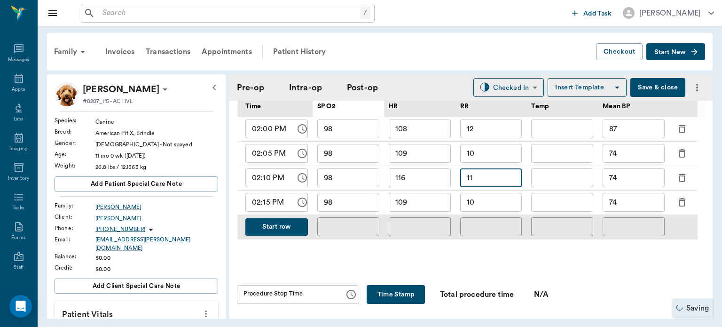
click at [648, 180] on input "74" at bounding box center [633, 177] width 62 height 19
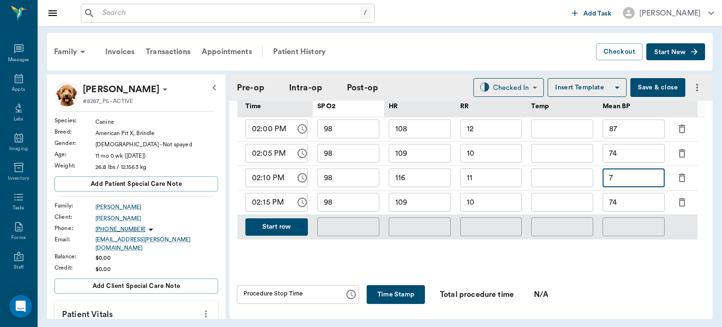
type input "7"
type input "0"
type input "90"
click at [416, 264] on div "Monitoring Chart 0 5 10 16 Time (minutes from start) 0 25 50 100 SP O2 10 SP O2…" at bounding box center [471, 114] width 468 height 311
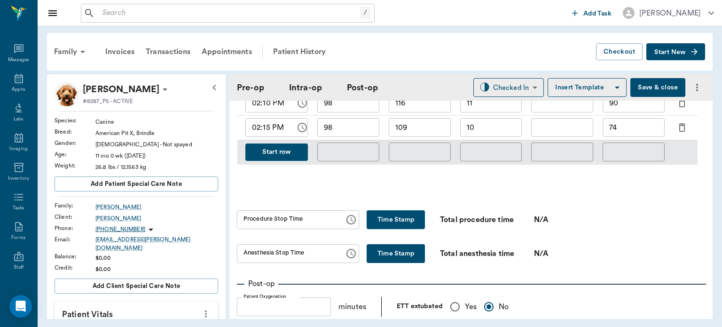
click at [397, 227] on button "Time Stamp" at bounding box center [396, 219] width 58 height 19
click at [400, 262] on button "Time Stamp" at bounding box center [396, 253] width 58 height 19
type input "02:30 PM"
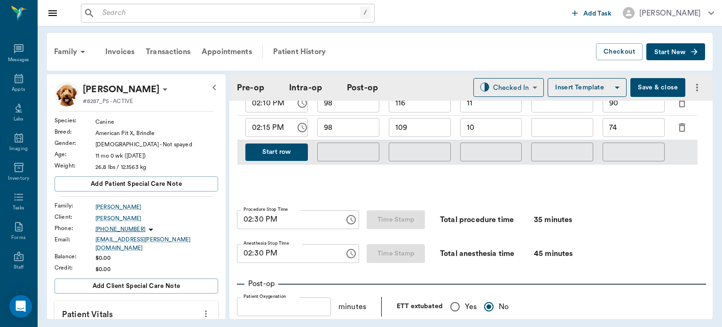
type input "02:30 PM"
click at [257, 226] on input "02:30 PM" at bounding box center [287, 219] width 101 height 19
click at [243, 228] on input "02:30 PM" at bounding box center [287, 219] width 101 height 19
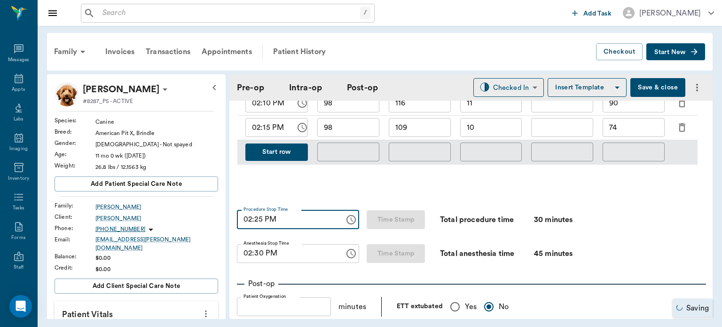
type input "02:25 PM"
click at [258, 262] on input "02:30 PM" at bounding box center [287, 253] width 101 height 19
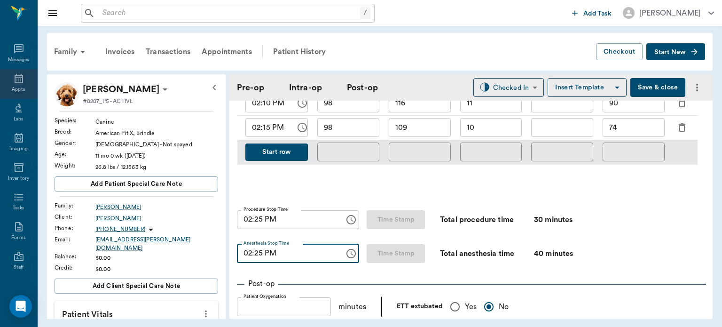
type input "02:25 PM"
click at [14, 79] on icon at bounding box center [18, 78] width 11 height 11
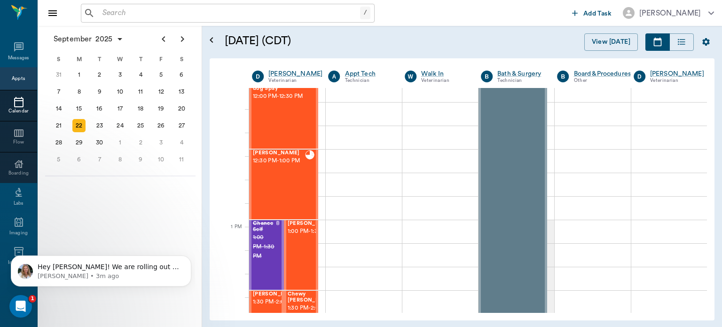
scroll to position [548, 0]
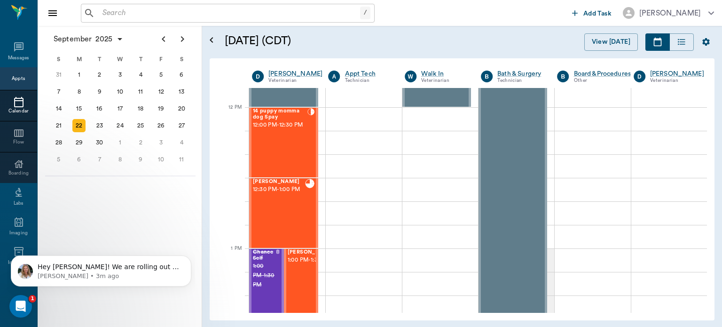
click at [287, 151] on div "14 puppy momma dog Spay 12:00 PM - 12:30 PM" at bounding box center [280, 142] width 55 height 69
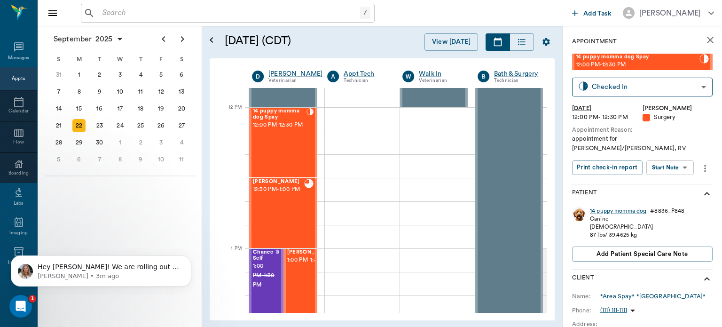
click at [678, 161] on body "/ ​ Add Task Dr. Bert Ellsworth Nectar Messages Appts Calendar Flow Boarding La…" at bounding box center [361, 163] width 722 height 327
click at [677, 195] on button "View Surgery" at bounding box center [662, 193] width 39 height 11
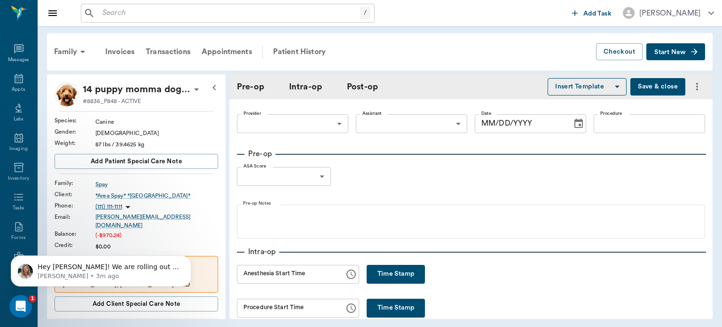
type input "63ec2f075fda476ae8351a4d"
type input "682b670d8bdc6f7f8feef3db"
type input "OHE"
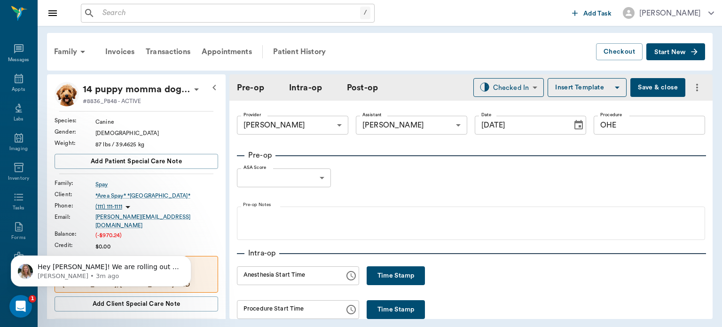
type input "[DATE]"
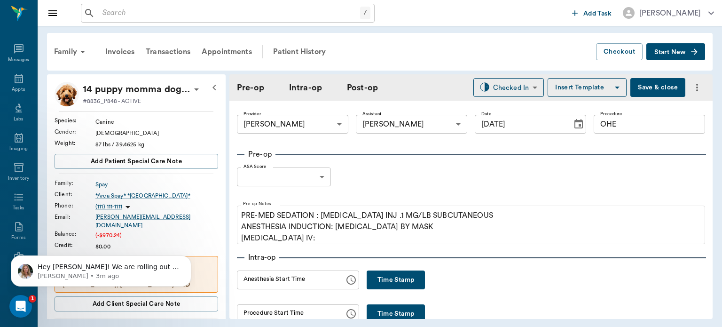
click at [316, 176] on body "/ ​ Add Task Dr. Bert Ellsworth Nectar Messages Appts Labs Imaging Inventory Ta…" at bounding box center [361, 163] width 722 height 327
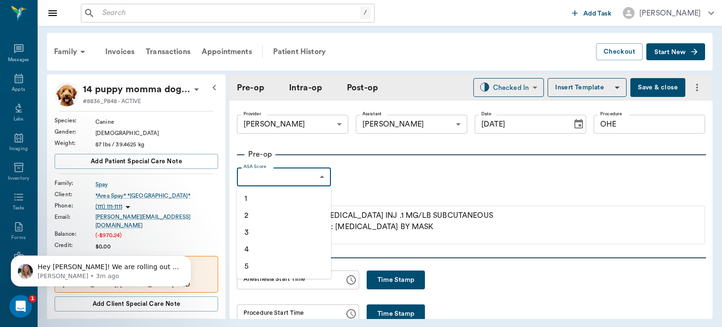
click at [300, 202] on li "1" at bounding box center [284, 198] width 94 height 17
type input "1"
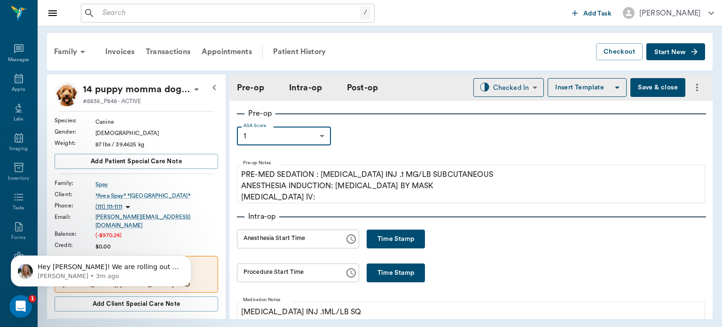
scroll to position [43, 0]
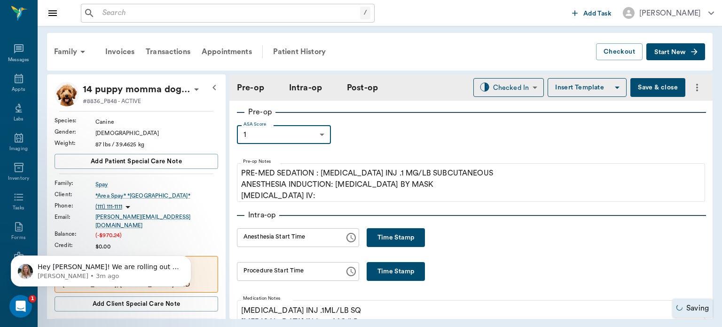
click at [302, 239] on div "Anesthesia Start Time Anesthesia Start Time" at bounding box center [298, 237] width 122 height 19
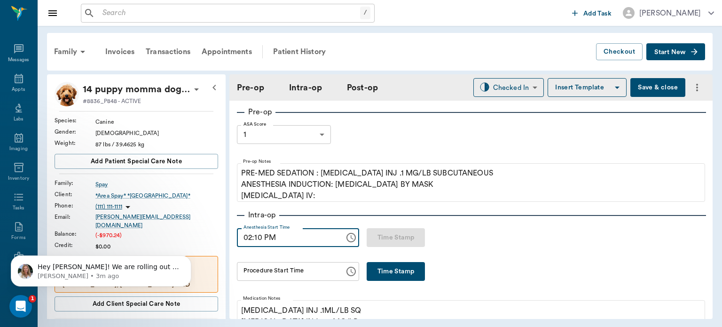
type input "02:10 PM"
click at [318, 271] on input "Procedure Start Time" at bounding box center [287, 271] width 101 height 19
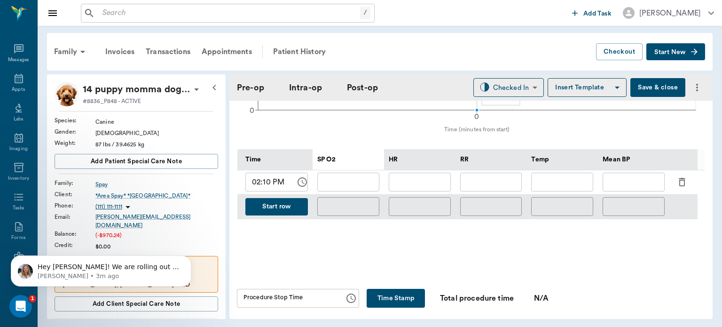
scroll to position [427, 0]
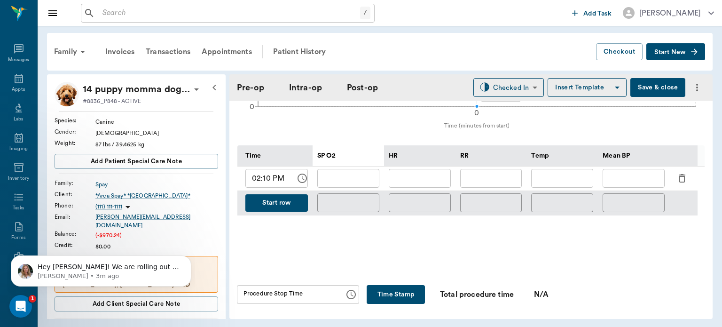
type input "02:26 PM"
click at [258, 180] on input "02:10 PM" at bounding box center [267, 178] width 44 height 19
click at [268, 185] on input "02:10 PM" at bounding box center [267, 178] width 44 height 19
type input "02:30 PM"
click at [360, 181] on input "text" at bounding box center [348, 178] width 62 height 19
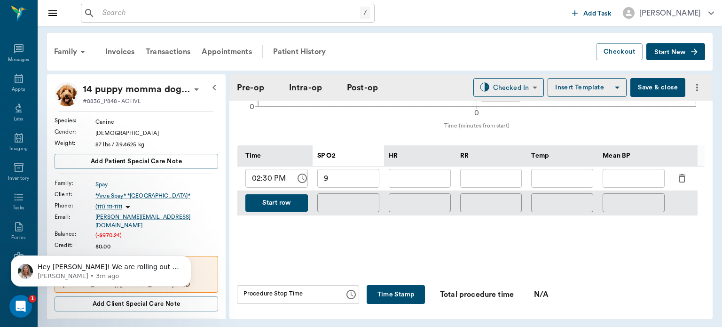
click at [355, 182] on input "9" at bounding box center [348, 178] width 62 height 19
type input "99"
type input "108"
type input "22"
click at [284, 207] on button "Start row" at bounding box center [276, 202] width 63 height 17
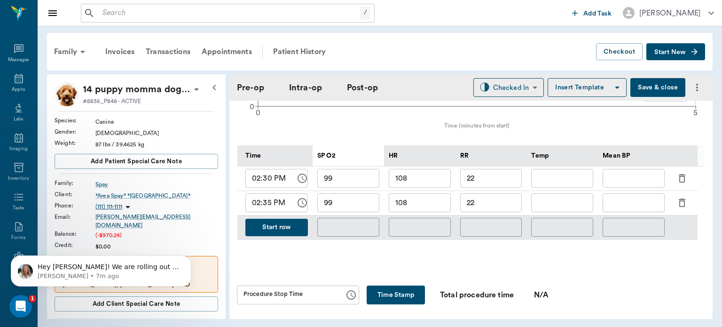
click at [366, 211] on input "99" at bounding box center [348, 202] width 62 height 19
click at [448, 212] on input "108" at bounding box center [420, 202] width 62 height 19
type input "119"
click at [489, 205] on input "22" at bounding box center [491, 202] width 62 height 19
type input "2"
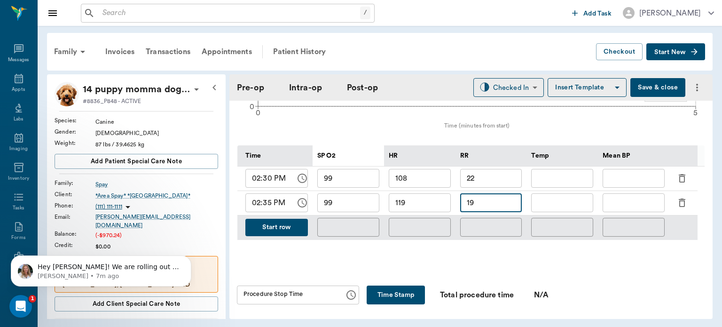
type input "19"
click at [633, 208] on input "text" at bounding box center [633, 202] width 62 height 19
type input "79"
click at [627, 185] on input "text" at bounding box center [633, 178] width 62 height 19
type input "75"
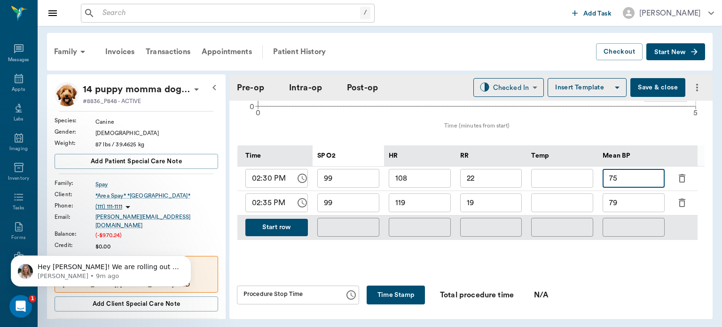
click at [282, 234] on button "Start row" at bounding box center [276, 227] width 63 height 17
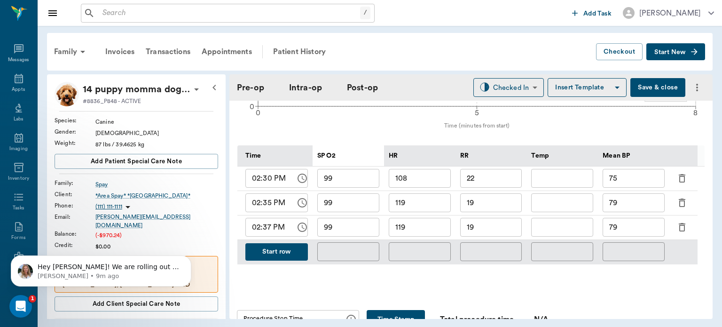
click at [267, 232] on input "02:37 PM" at bounding box center [267, 227] width 44 height 19
type input "02:40 PM"
click at [360, 235] on input "99" at bounding box center [348, 227] width 62 height 19
click at [439, 234] on input "119" at bounding box center [420, 227] width 62 height 19
type input "111"
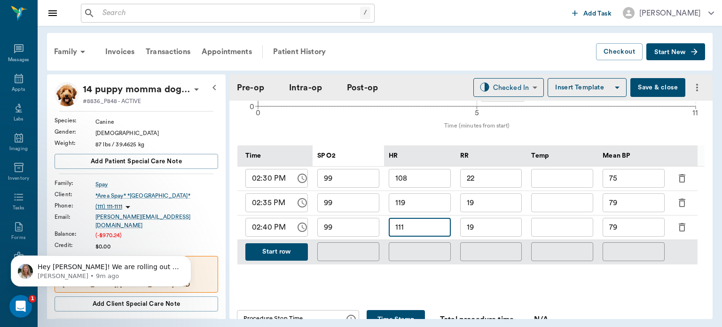
click at [505, 236] on input "19" at bounding box center [491, 227] width 62 height 19
type input "1"
type input "10"
click at [633, 233] on input "79" at bounding box center [633, 227] width 62 height 19
type input "7"
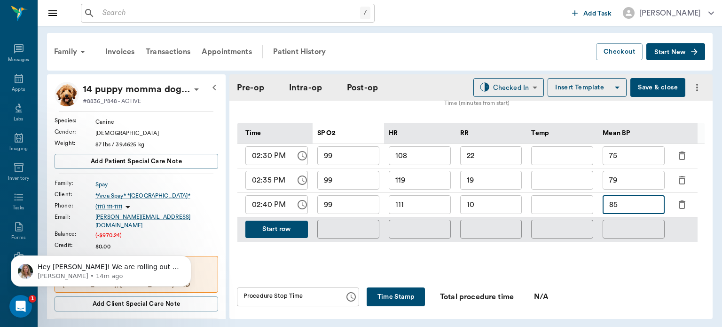
scroll to position [453, 0]
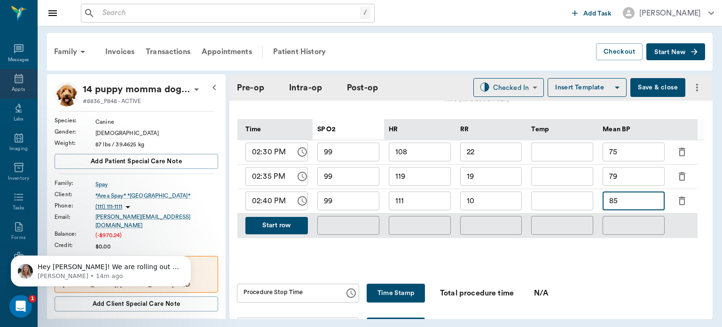
type input "85"
click at [17, 87] on div "Appts" at bounding box center [18, 89] width 13 height 7
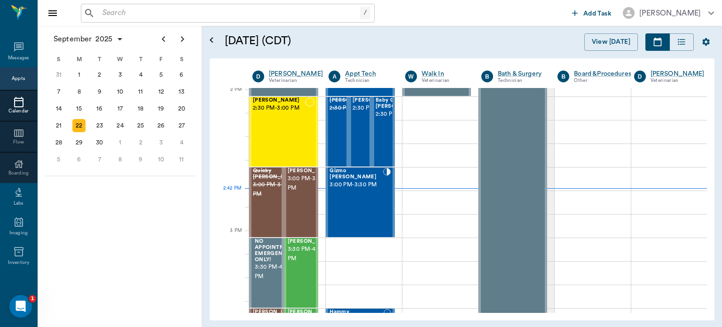
scroll to position [846, 0]
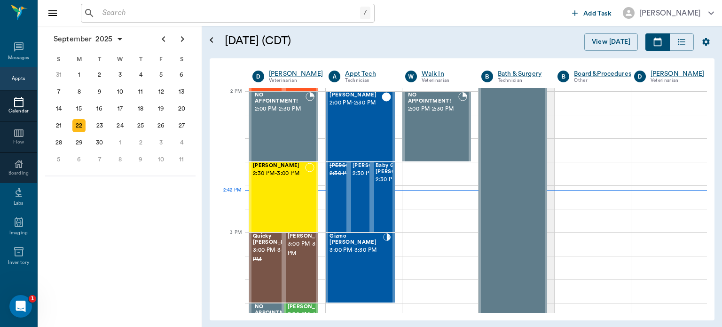
click at [289, 192] on div "Susie Forga 2:30 PM - 3:00 PM" at bounding box center [279, 197] width 52 height 69
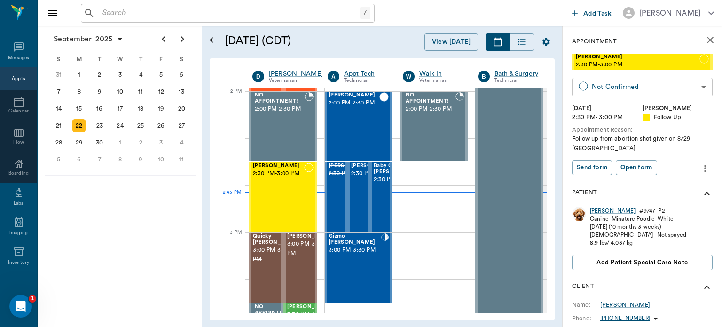
click at [652, 85] on body "/ ​ Add Task Dr. Bert Ellsworth Nectar Messages Appts Calendar Flow Boarding La…" at bounding box center [361, 163] width 722 height 327
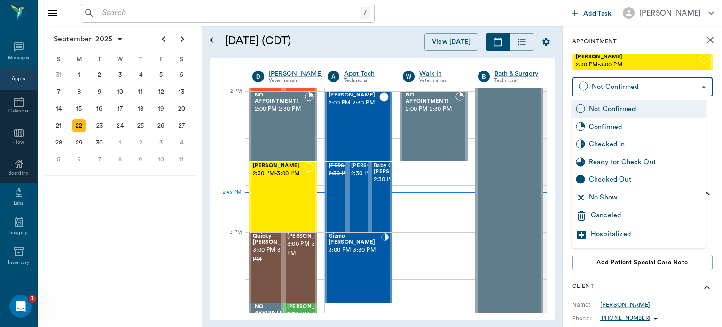
click at [631, 199] on div "No Show" at bounding box center [645, 197] width 113 height 10
type input "NO_SHOW"
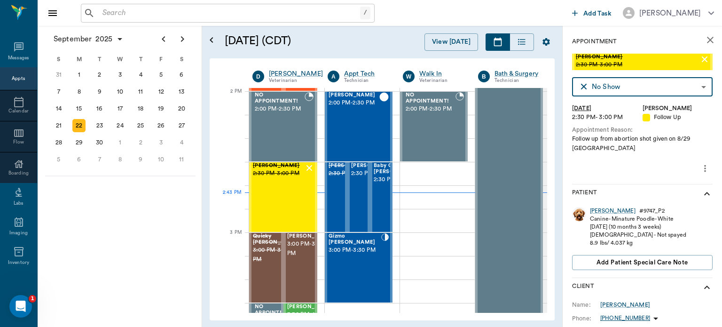
click at [361, 178] on span "2:30 PM - 3:00 PM" at bounding box center [374, 173] width 47 height 9
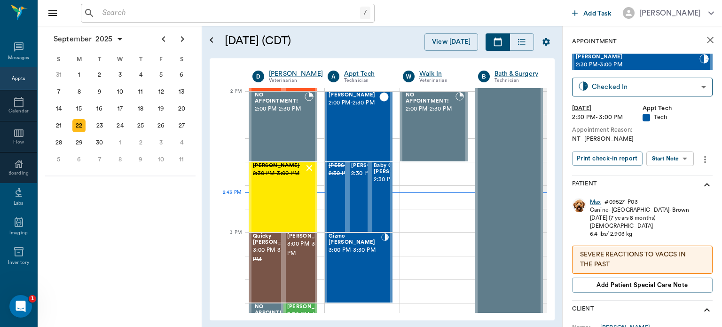
click at [381, 184] on span "2:30 PM - 3:00 PM" at bounding box center [397, 179] width 47 height 9
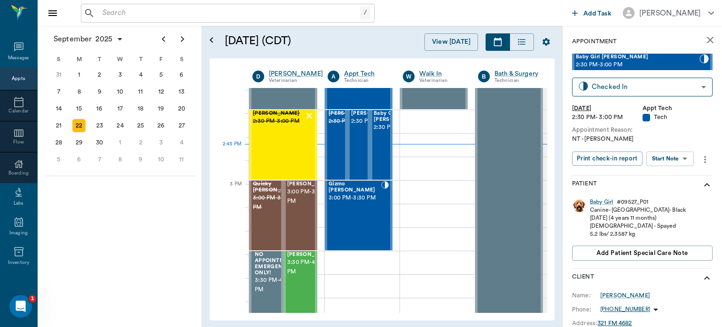
scroll to position [900, 0]
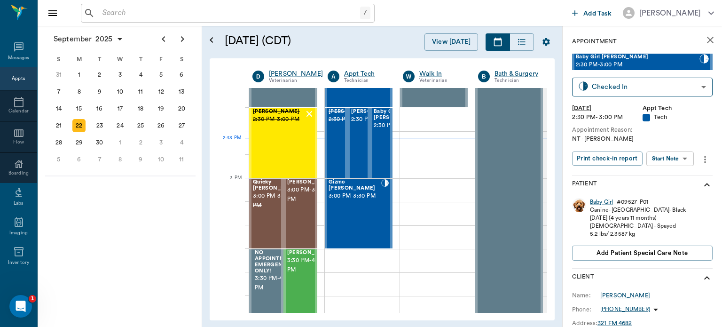
click at [367, 216] on div "Gizmo Fishman 3:00 PM - 3:30 PM" at bounding box center [354, 213] width 53 height 69
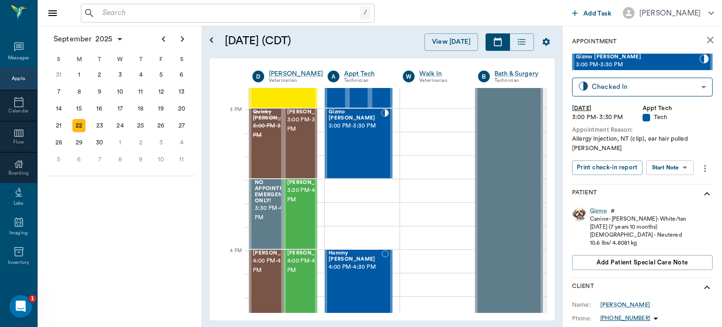
scroll to position [969, 0]
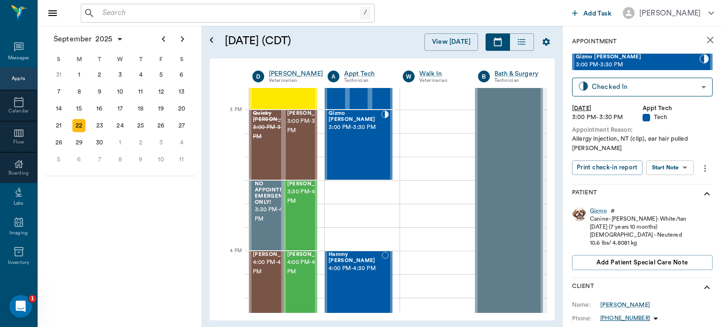
click at [303, 135] on span "3:00 PM - 3:30 PM" at bounding box center [310, 126] width 47 height 19
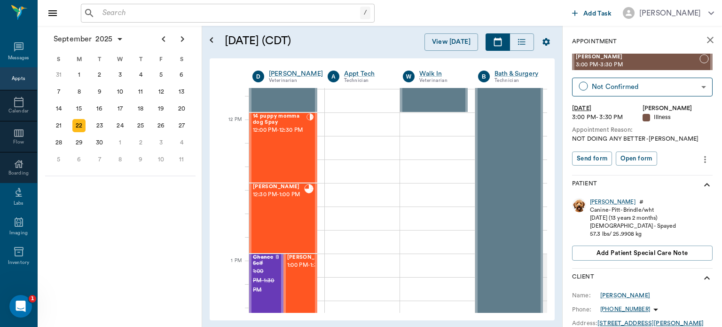
scroll to position [529, 0]
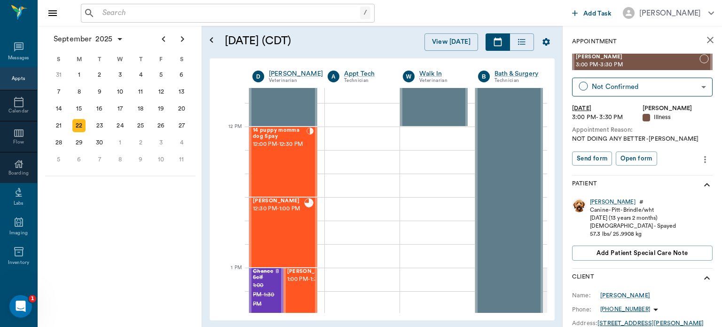
click at [277, 149] on span "12:00 PM - 12:30 PM" at bounding box center [280, 144] width 54 height 9
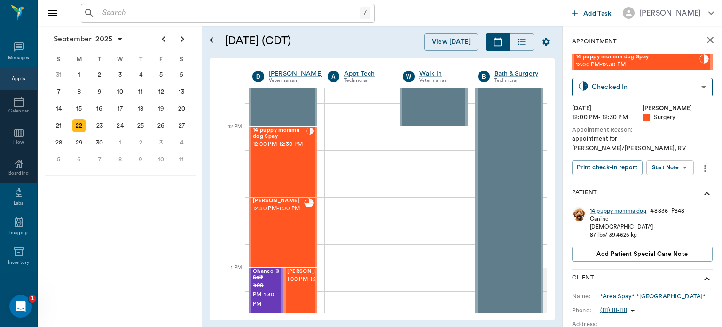
click at [679, 160] on body "/ ​ Add Task Dr. Bert Ellsworth Nectar Messages Appts Calendar Flow Boarding La…" at bounding box center [361, 163] width 722 height 327
click at [679, 192] on button "View Surgery" at bounding box center [662, 193] width 39 height 11
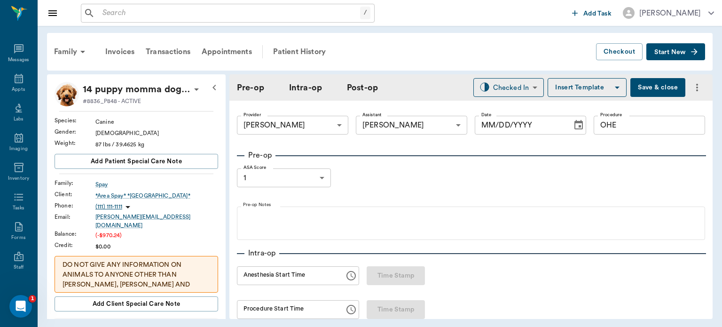
type input "63ec2f075fda476ae8351a4d"
type input "682b670d8bdc6f7f8feef3db"
type input "OHE"
type input "1"
type input "[DATE]"
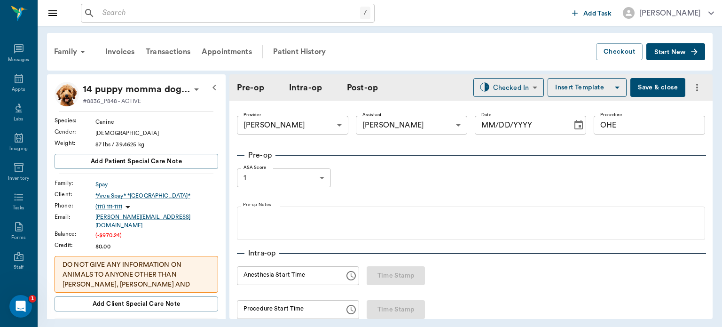
type input "02:10 PM"
type input "02:26 PM"
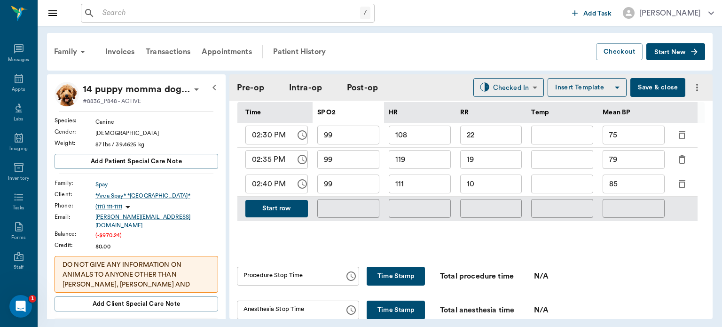
scroll to position [502, 0]
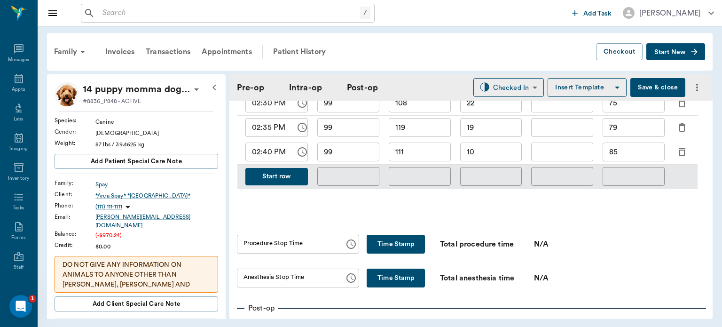
click at [273, 185] on button "Start row" at bounding box center [276, 176] width 63 height 17
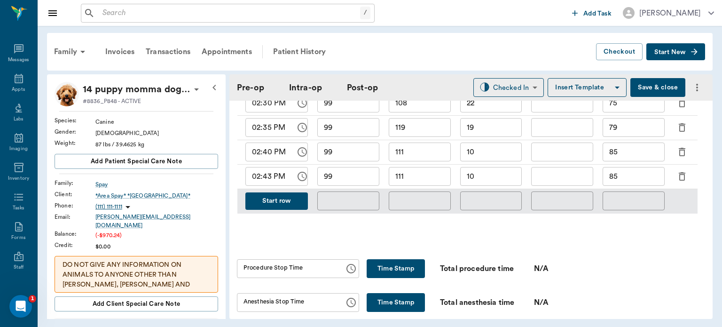
click at [272, 182] on input "02:43 PM" at bounding box center [267, 176] width 44 height 19
type input "02:45 PM"
click at [352, 184] on input "99" at bounding box center [348, 176] width 62 height 19
click at [432, 179] on input "111" at bounding box center [420, 176] width 62 height 19
type input "113"
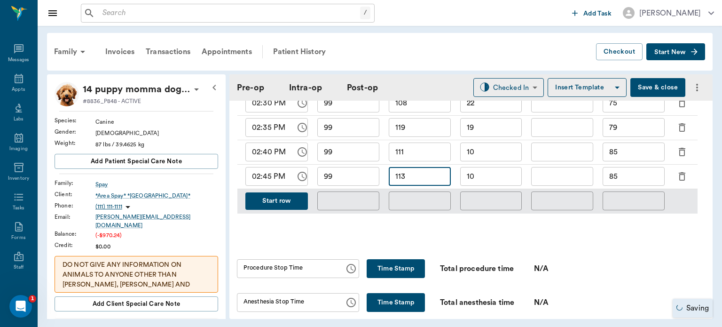
click at [510, 179] on input "10" at bounding box center [491, 176] width 62 height 19
type input "1"
type input "8"
click at [294, 206] on button "Start row" at bounding box center [276, 200] width 63 height 17
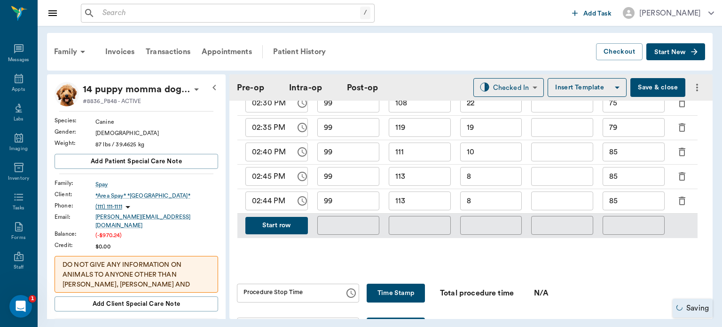
click at [267, 209] on input "02:44 PM" at bounding box center [267, 200] width 44 height 19
type input "02:50 PM"
click at [344, 203] on input "99" at bounding box center [348, 200] width 62 height 19
click at [283, 234] on button "Start row" at bounding box center [276, 225] width 63 height 17
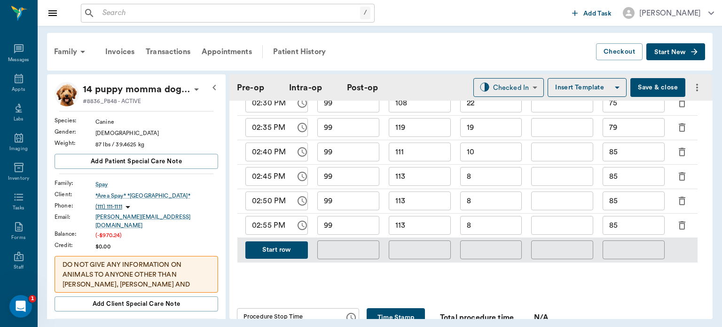
click at [423, 208] on input "113" at bounding box center [420, 200] width 62 height 19
type input "114"
click at [481, 203] on input "8" at bounding box center [491, 200] width 62 height 19
type input "8"
type input "10"
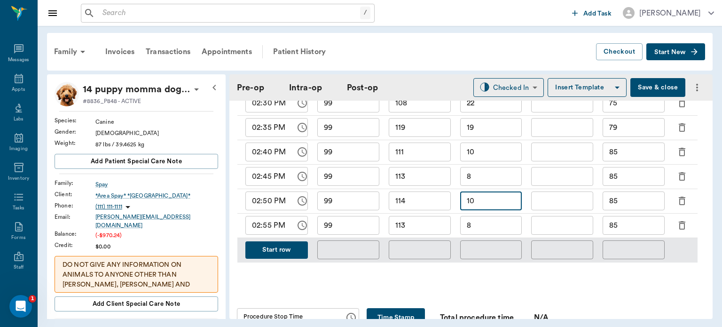
click at [490, 230] on input "8" at bounding box center [491, 225] width 62 height 19
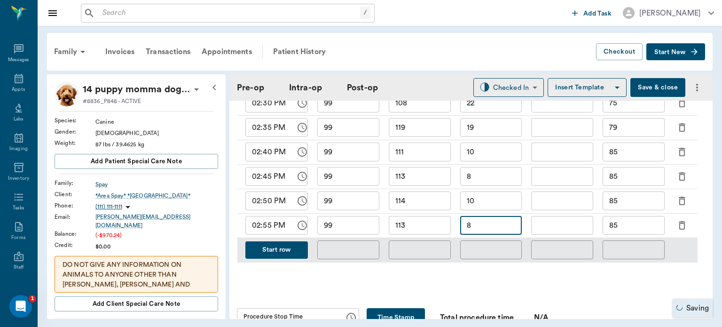
type input "8"
click at [637, 234] on input "85" at bounding box center [633, 225] width 62 height 19
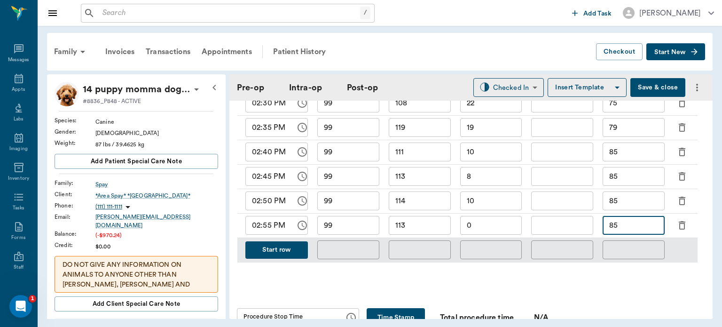
click at [487, 234] on input "0" at bounding box center [491, 225] width 62 height 19
type input "0"
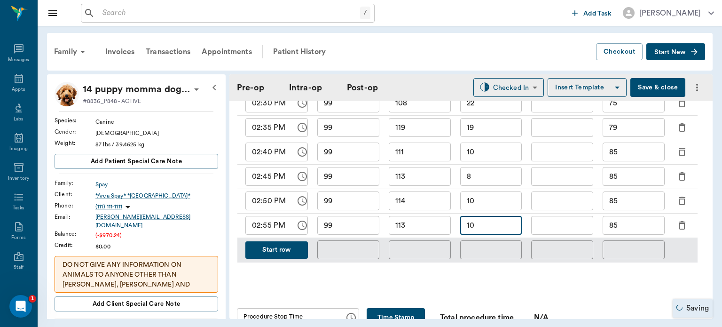
type input "10"
click at [637, 233] on input "85" at bounding box center [633, 225] width 62 height 19
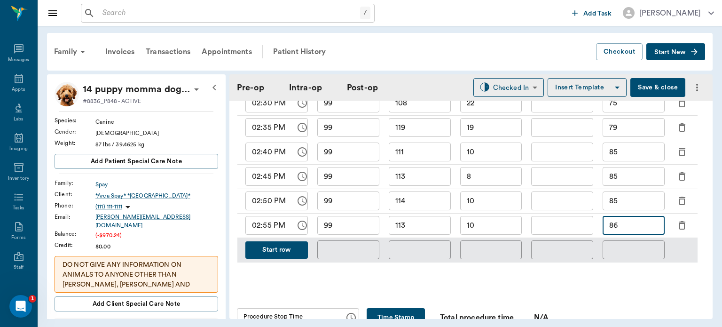
type input "86"
click at [414, 234] on input "113" at bounding box center [420, 225] width 62 height 19
type input "106"
click at [359, 233] on input "99" at bounding box center [348, 225] width 62 height 19
click at [539, 277] on div "Time SP O2 HR RR Temp Mean BP 02:30 PM ​ 99 ​ 108 ​ 22 ​ ​ 75 ​ 02:35 PM ​ 99 ​…" at bounding box center [470, 166] width 467 height 222
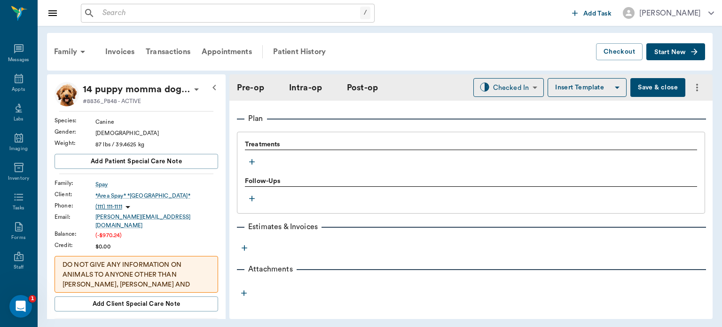
scroll to position [879, 0]
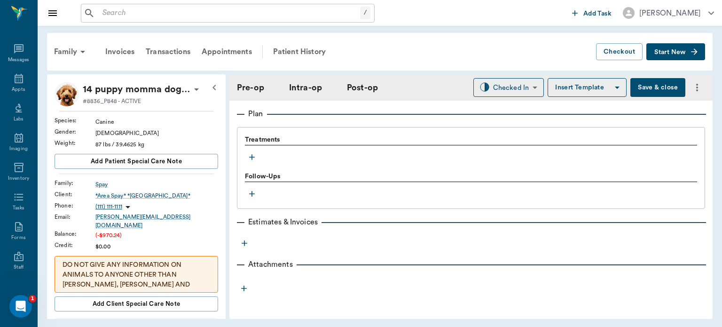
click at [252, 158] on icon "button" at bounding box center [251, 156] width 9 height 9
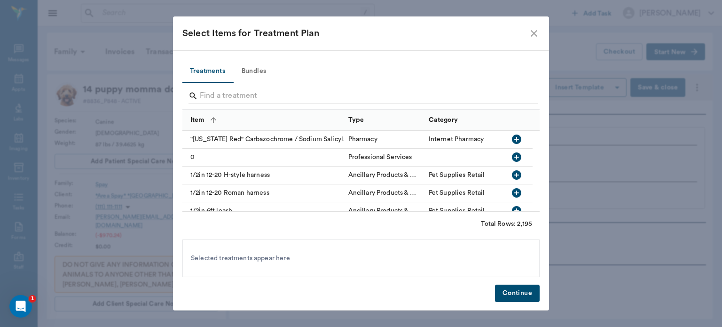
click at [255, 69] on button "Bundles" at bounding box center [254, 71] width 42 height 23
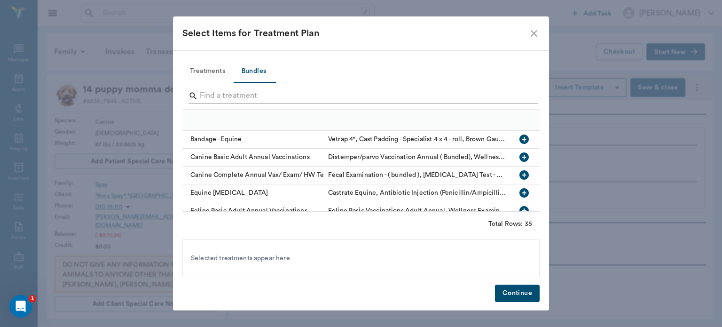
click at [274, 92] on input "Search" at bounding box center [362, 95] width 324 height 15
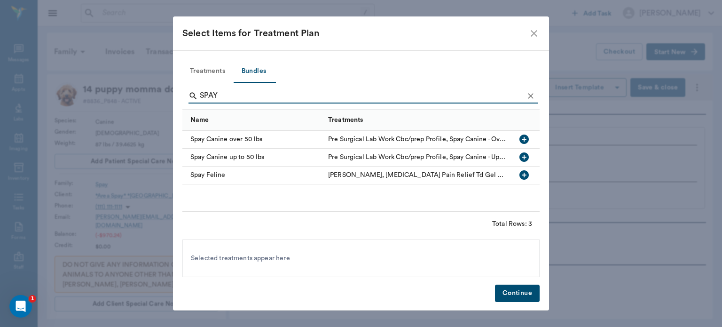
type input "SPAY"
click at [523, 141] on icon "button" at bounding box center [523, 138] width 9 height 9
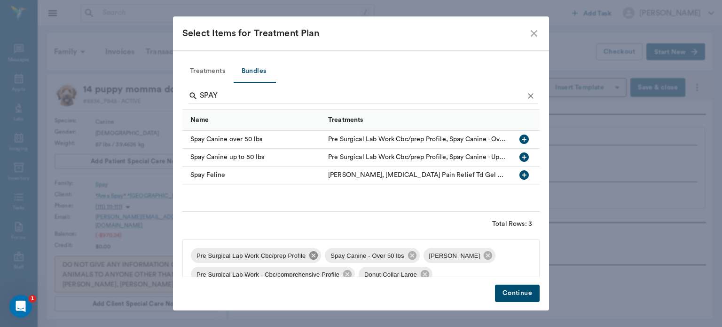
click at [312, 255] on icon at bounding box center [313, 255] width 10 height 10
click at [350, 254] on icon at bounding box center [354, 255] width 8 height 8
click at [441, 255] on icon at bounding box center [445, 255] width 8 height 8
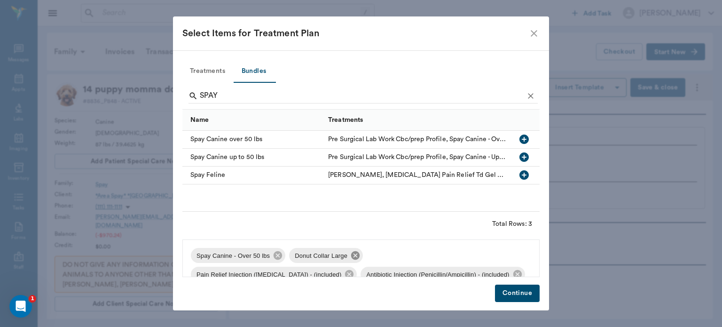
click at [352, 256] on icon at bounding box center [355, 255] width 10 height 10
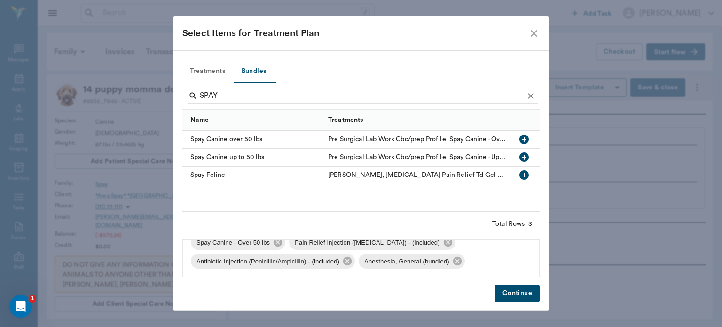
click at [522, 294] on button "Continue" at bounding box center [517, 292] width 45 height 17
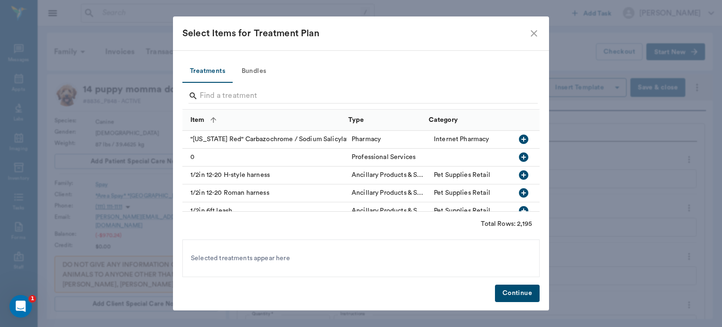
scroll to position [1037, 0]
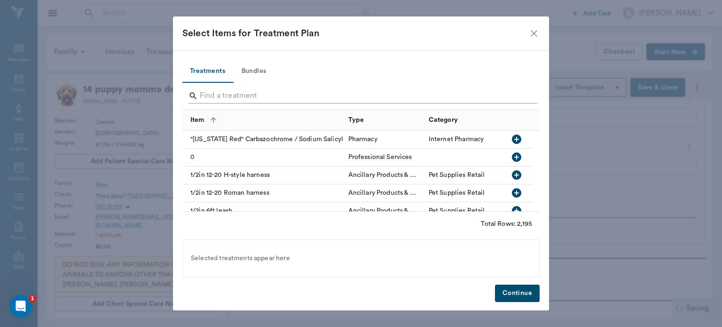
click at [244, 91] on input "Search" at bounding box center [362, 95] width 324 height 15
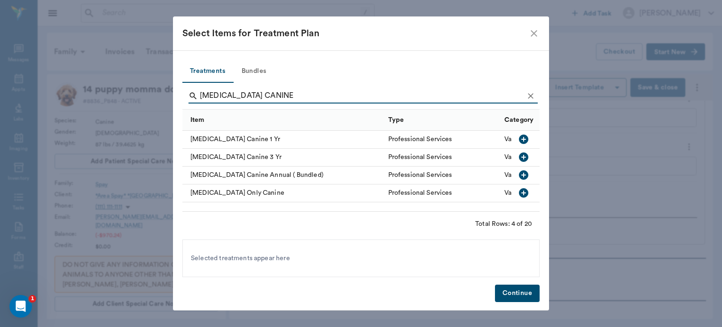
scroll to position [0, 0]
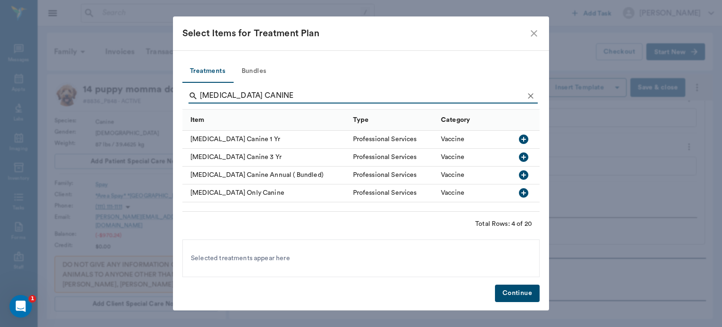
type input "RABIES CANINE"
click at [524, 141] on icon "button" at bounding box center [523, 138] width 9 height 9
click at [528, 296] on button "Continue" at bounding box center [517, 292] width 45 height 17
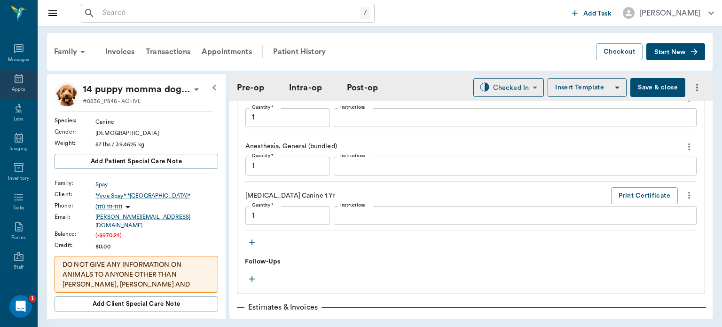
click at [15, 79] on icon at bounding box center [19, 78] width 8 height 9
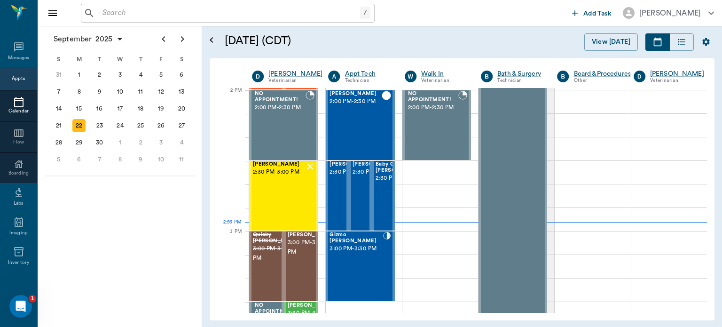
scroll to position [847, 0]
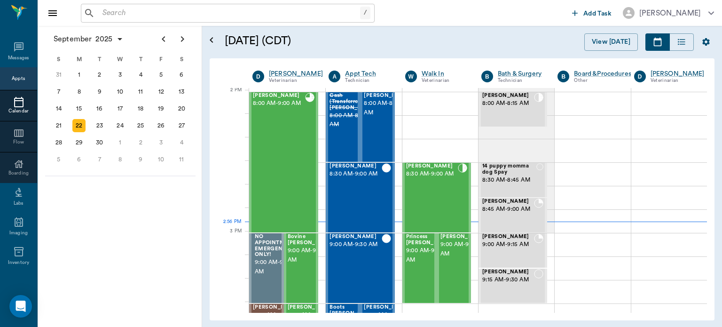
scroll to position [847, 0]
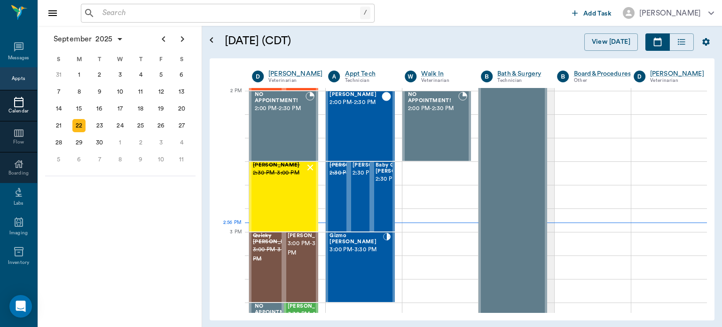
click at [357, 178] on span "2:30 PM - 3:00 PM" at bounding box center [375, 172] width 47 height 9
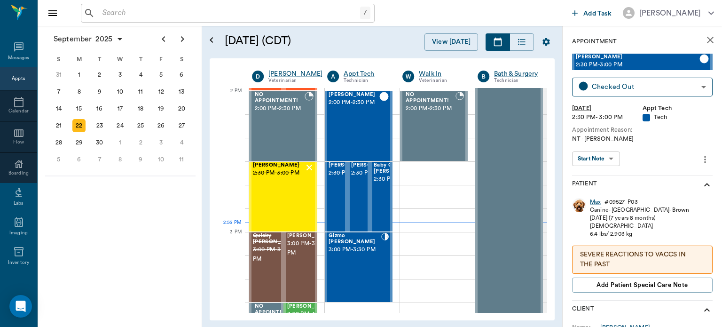
click at [385, 184] on span "2:30 PM - 3:00 PM" at bounding box center [397, 178] width 47 height 9
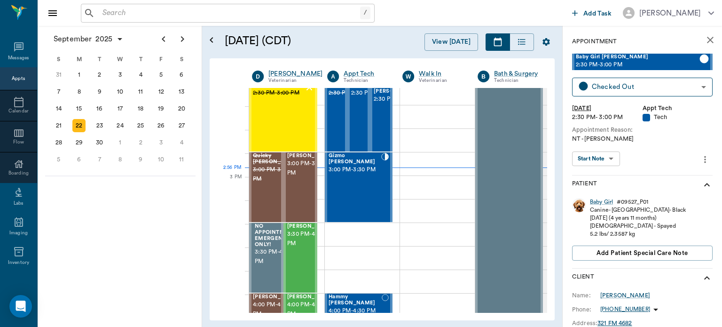
scroll to position [948, 0]
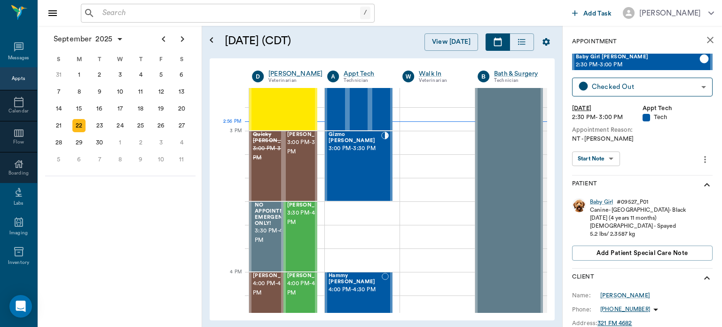
click at [381, 185] on div at bounding box center [385, 166] width 8 height 69
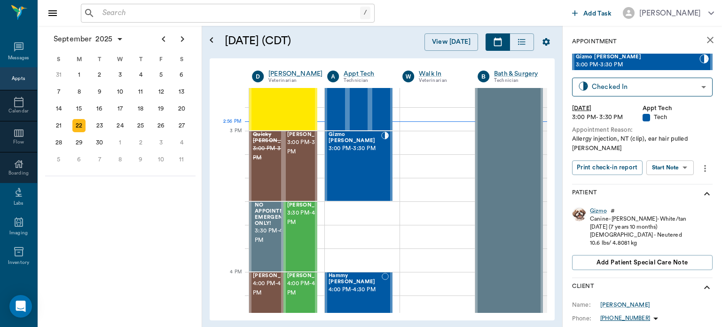
click at [303, 156] on span "3:00 PM - 3:30 PM" at bounding box center [310, 147] width 47 height 19
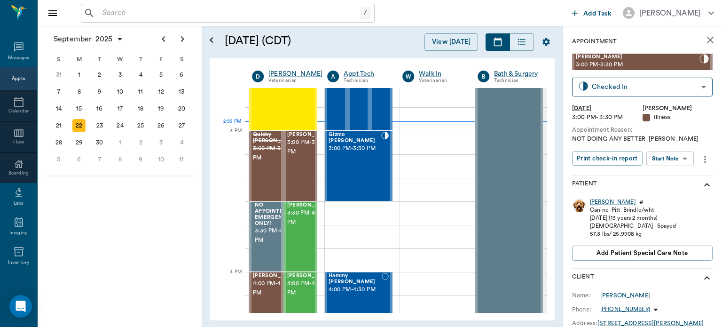
click at [360, 170] on div "Gizmo Fishman 3:00 PM - 3:30 PM" at bounding box center [354, 166] width 53 height 69
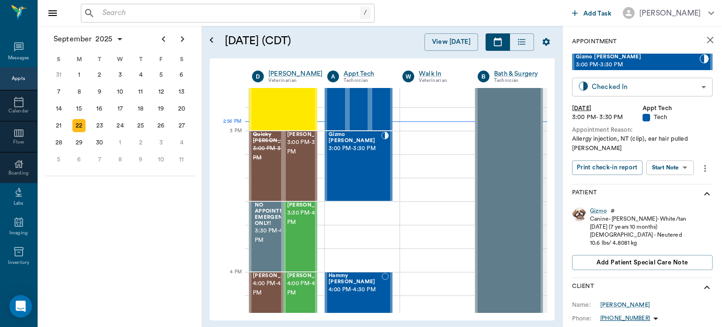
click at [630, 88] on body "/ ​ Add Task Dr. Bert Ellsworth Nectar Messages Appts Calendar Flow Boarding La…" at bounding box center [361, 163] width 722 height 327
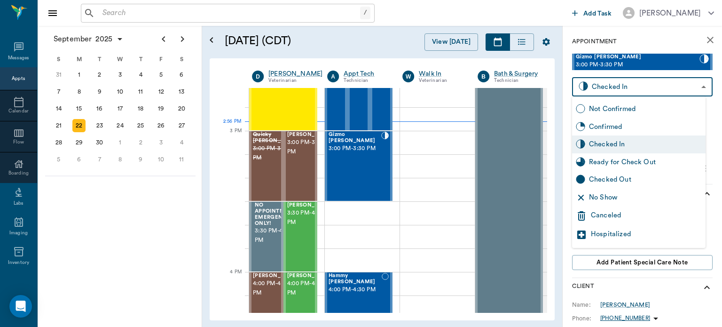
click at [633, 162] on div "Ready for Check Out" at bounding box center [645, 162] width 113 height 10
type input "READY_TO_CHECKOUT"
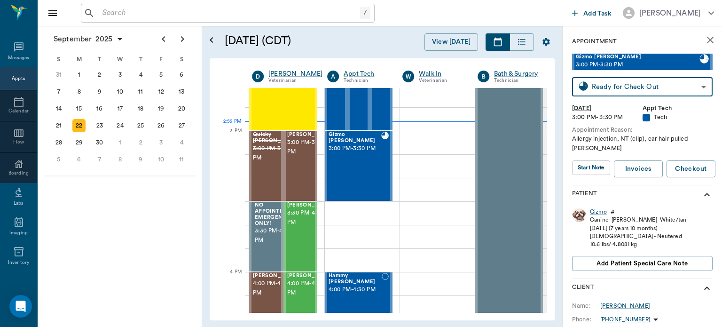
click at [296, 156] on span "3:00 PM - 3:30 PM" at bounding box center [310, 147] width 47 height 19
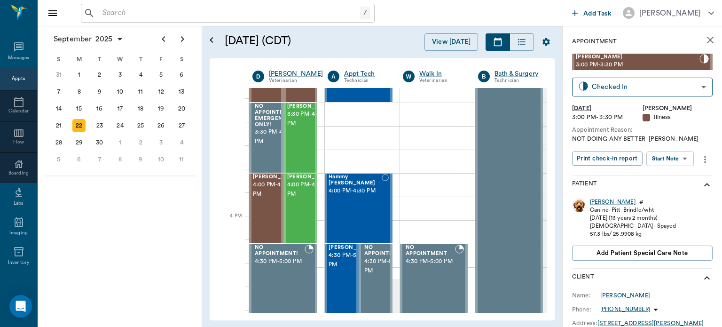
scroll to position [995, 0]
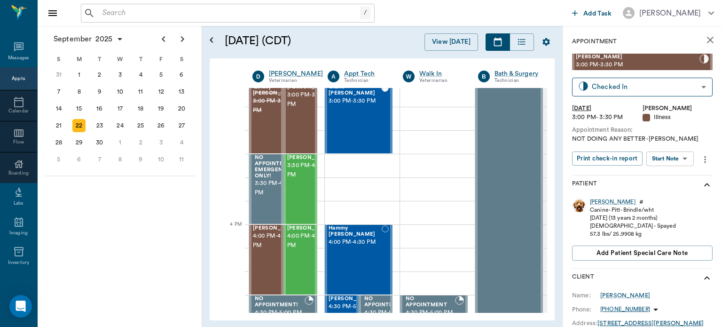
click at [258, 250] on span "4:00 PM - 4:30 PM" at bounding box center [276, 240] width 47 height 19
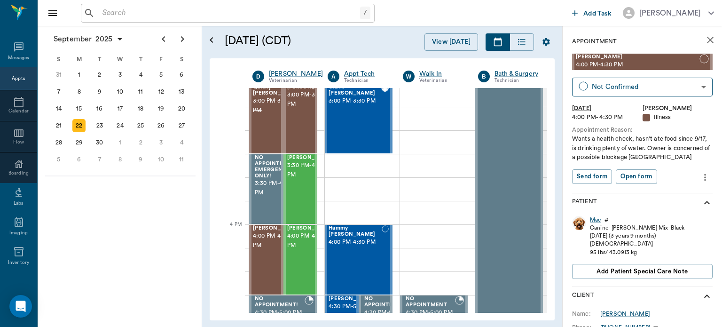
click at [304, 250] on span "4:00 PM - 4:30 PM" at bounding box center [310, 240] width 47 height 19
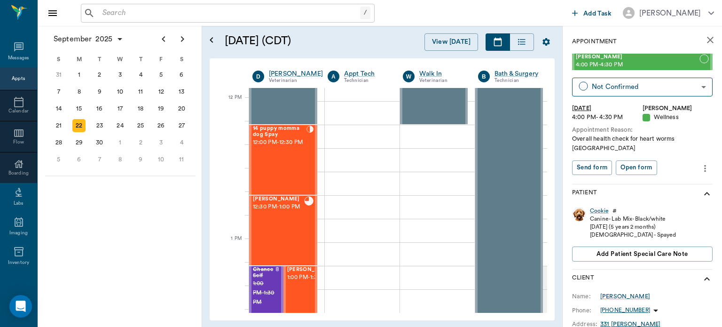
scroll to position [527, 0]
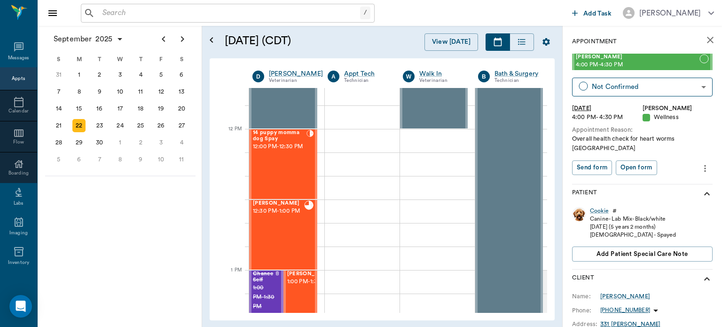
click at [284, 168] on div "14 puppy momma dog Spay 12:00 PM - 12:30 PM" at bounding box center [280, 164] width 54 height 69
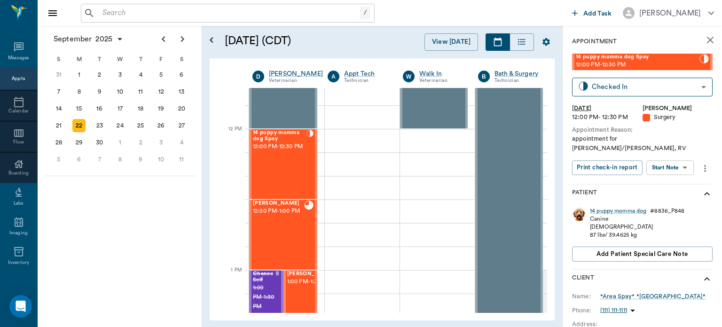
click at [677, 155] on body "/ ​ Add Task Dr. Bert Ellsworth Nectar Messages Appts Calendar Flow Boarding La…" at bounding box center [361, 163] width 722 height 327
click at [675, 190] on button "View Surgery" at bounding box center [662, 193] width 39 height 11
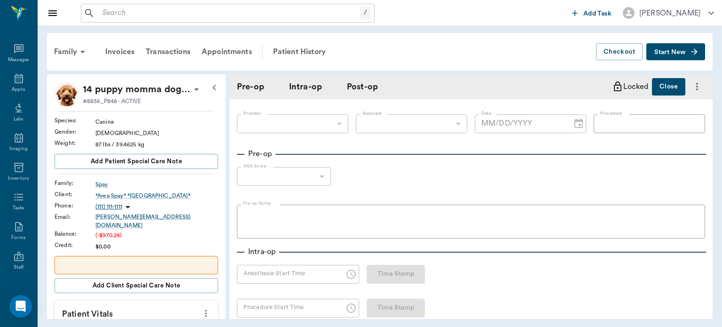
type input "63ec2f075fda476ae8351a4d"
type input "682b670d8bdc6f7f8feef3db"
type input "OHE"
type input "1"
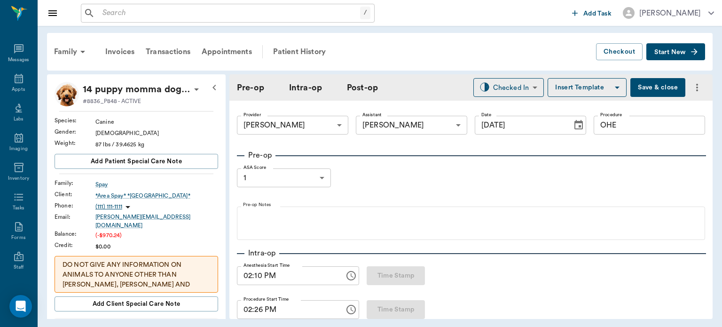
type input "[DATE]"
type input "02:10 PM"
type input "02:26 PM"
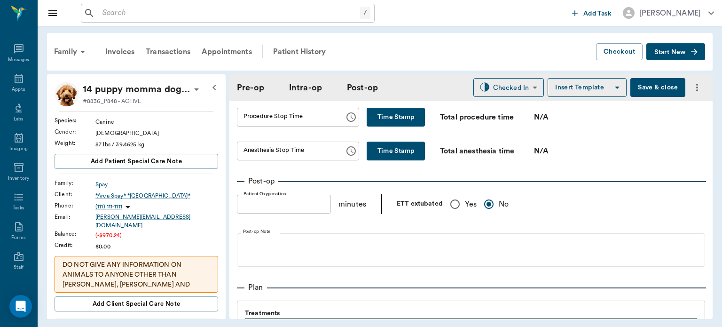
scroll to position [703, 0]
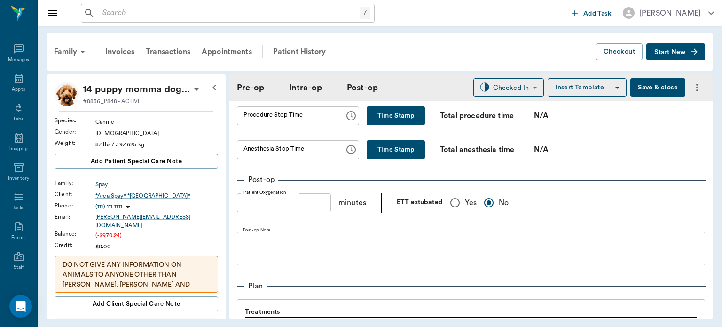
click at [395, 123] on button "Time Stamp" at bounding box center [396, 115] width 58 height 19
type input "03:01 PM"
click at [393, 159] on button "Time Stamp" at bounding box center [396, 149] width 58 height 19
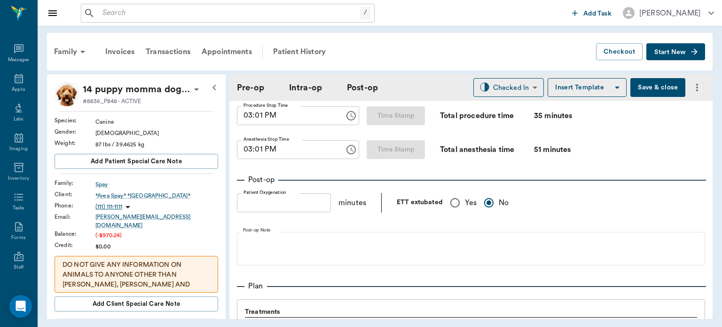
type input "03:01 PM"
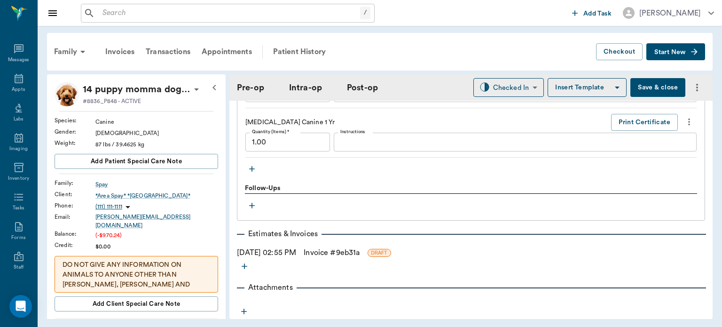
scroll to position [1103, 0]
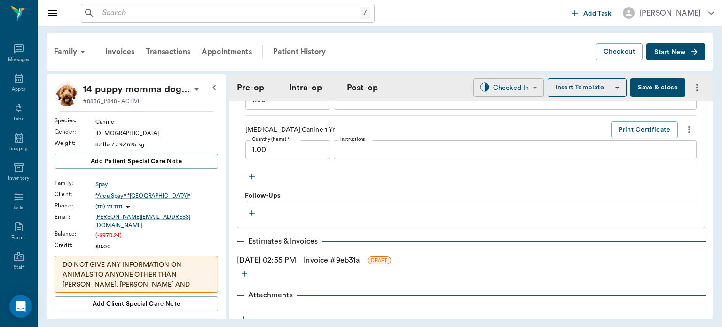
click at [466, 81] on body "/ ​ Add Task Dr. Bert Ellsworth Nectar Messages Appts Labs Imaging Inventory Ta…" at bounding box center [361, 163] width 722 height 327
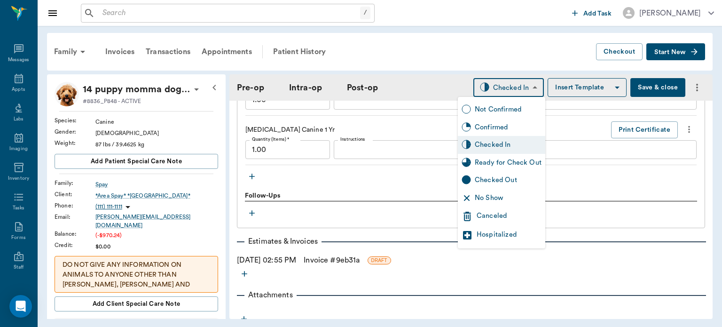
click at [498, 164] on div "Ready for Check Out" at bounding box center [508, 162] width 67 height 10
type input "READY_TO_CHECKOUT"
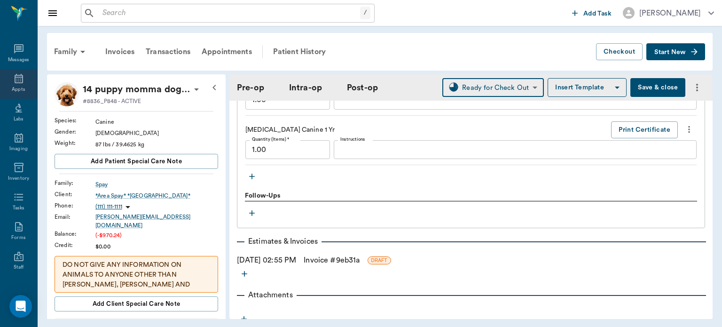
click at [19, 92] on div "Appts" at bounding box center [18, 89] width 13 height 7
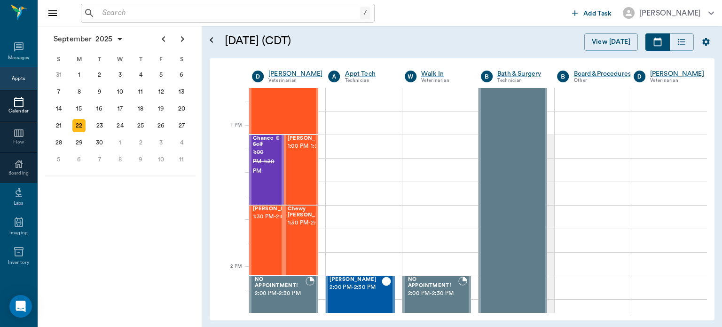
scroll to position [657, 0]
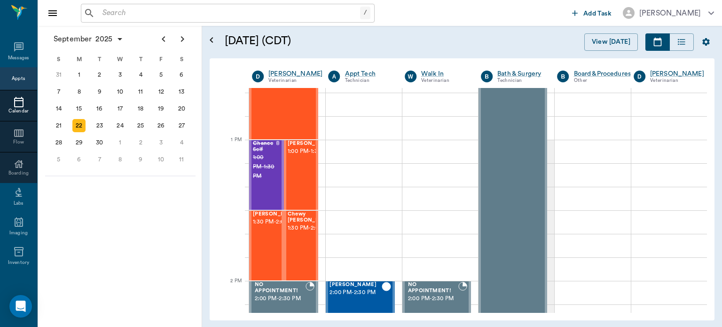
click at [266, 227] on span "1:30 PM - 2:00 PM" at bounding box center [276, 221] width 47 height 9
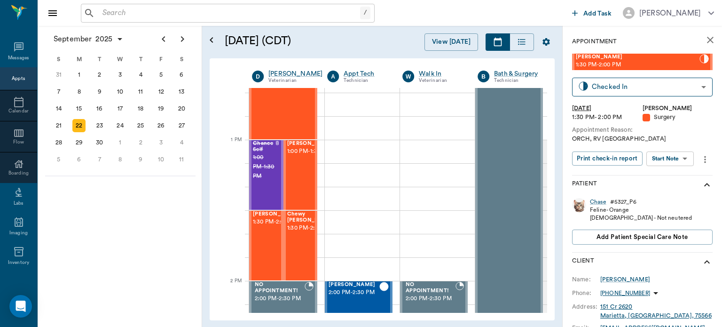
click at [679, 159] on body "/ ​ Add Task Dr. Bert Ellsworth Nectar Messages Appts Calendar Flow Boarding La…" at bounding box center [361, 163] width 722 height 327
click at [674, 195] on button "Start Surgery" at bounding box center [662, 193] width 39 height 11
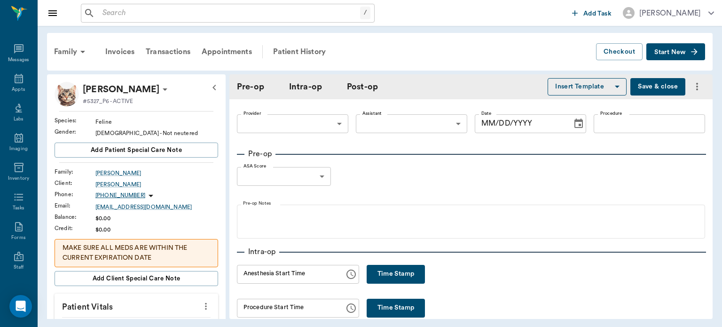
type input "63ec2f075fda476ae8351a4d"
type input "[DATE]"
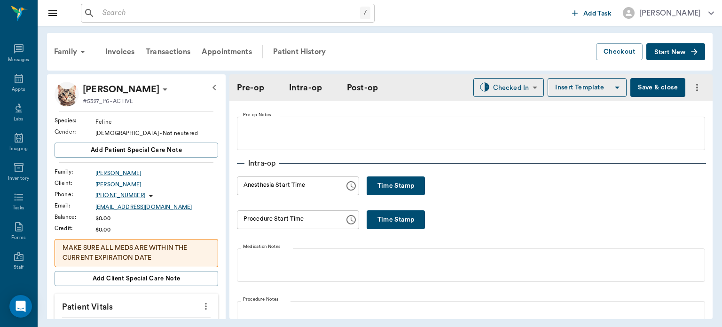
scroll to position [70, 0]
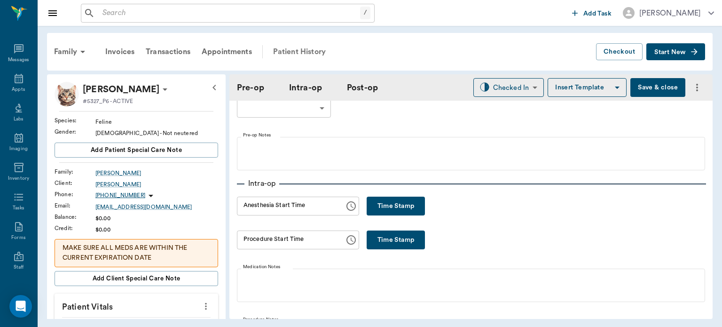
click at [311, 47] on div "Patient History" at bounding box center [299, 51] width 64 height 23
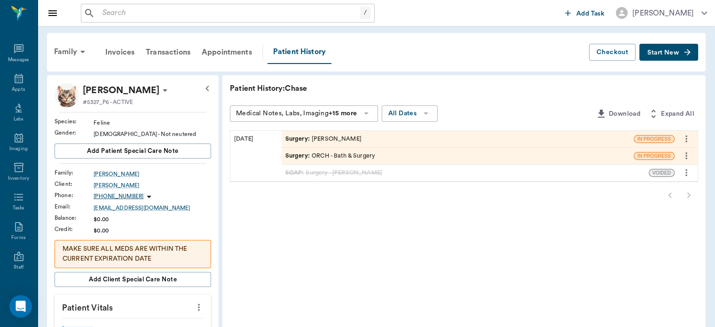
click at [686, 155] on icon "more" at bounding box center [686, 155] width 2 height 7
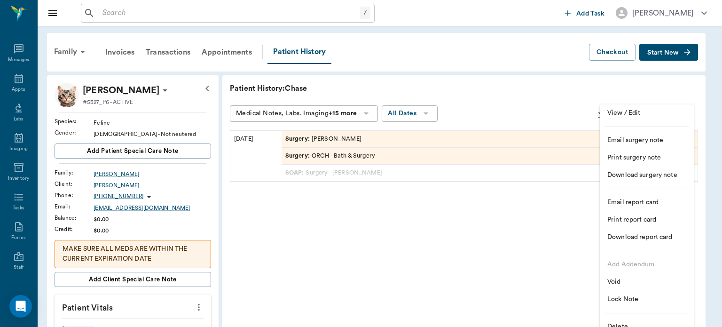
click at [632, 322] on span "Delete" at bounding box center [646, 326] width 79 height 10
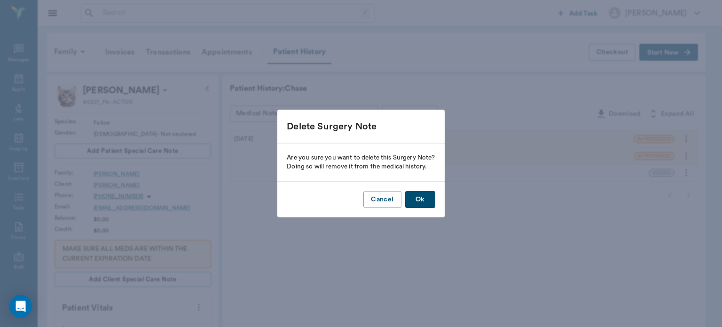
click at [422, 202] on button "Ok" at bounding box center [420, 199] width 30 height 17
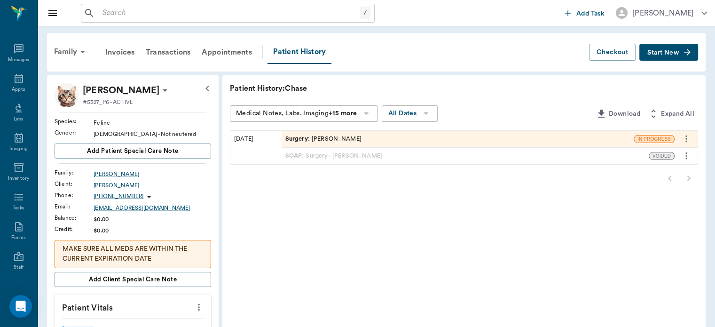
click at [387, 138] on div "Surgery : Dr. Bert Ellsworth" at bounding box center [457, 139] width 352 height 16
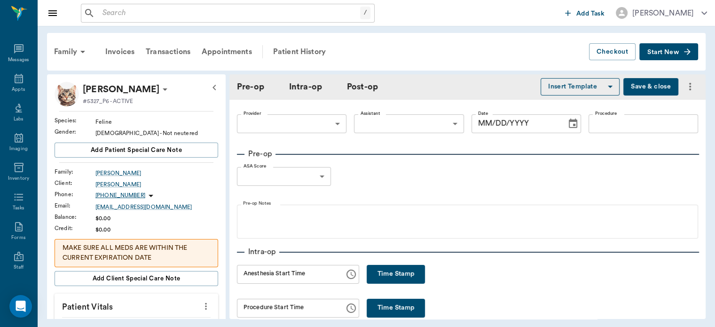
type input "63ec2f075fda476ae8351a4d"
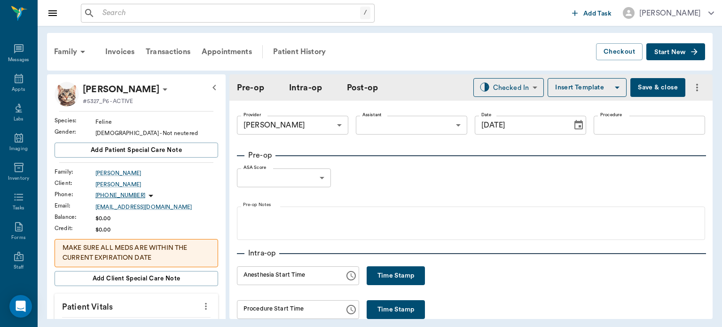
type input "[DATE]"
click at [415, 129] on body "/ ​ Add Task Dr. Bert Ellsworth Nectar Messages Appts Labs Imaging Inventory Ta…" at bounding box center [361, 163] width 722 height 327
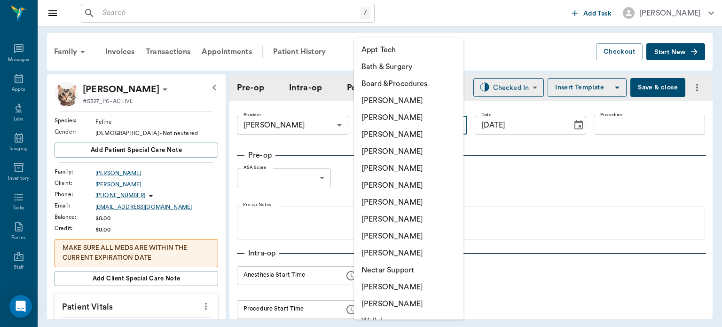
click at [410, 203] on li "[PERSON_NAME]" at bounding box center [408, 202] width 109 height 17
type input "682b670d8bdc6f7f8feef3db"
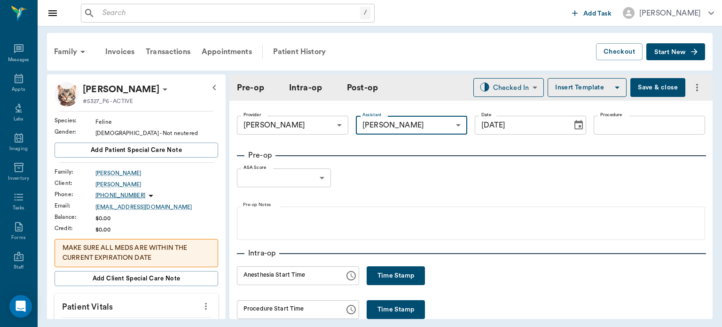
click at [658, 122] on input "Procedure" at bounding box center [649, 125] width 111 height 19
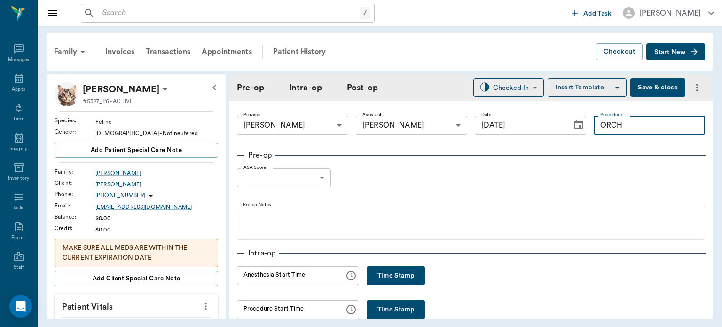
type input "ORCH"
click at [574, 93] on button "Insert Template" at bounding box center [586, 87] width 79 height 19
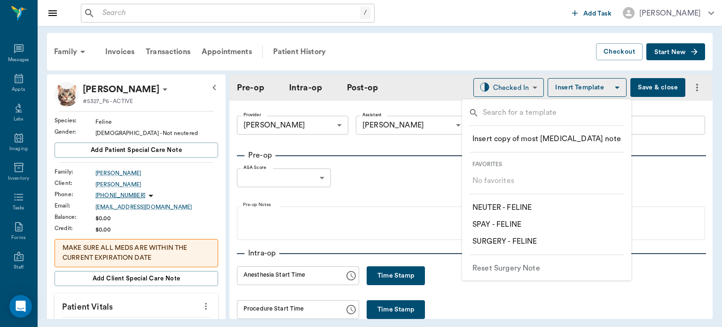
click at [520, 211] on p "​ NEUTER - FELINE" at bounding box center [501, 207] width 59 height 11
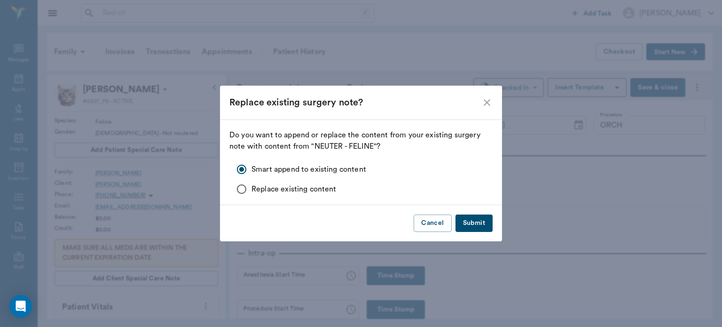
click at [479, 224] on button "Submit" at bounding box center [473, 222] width 37 height 17
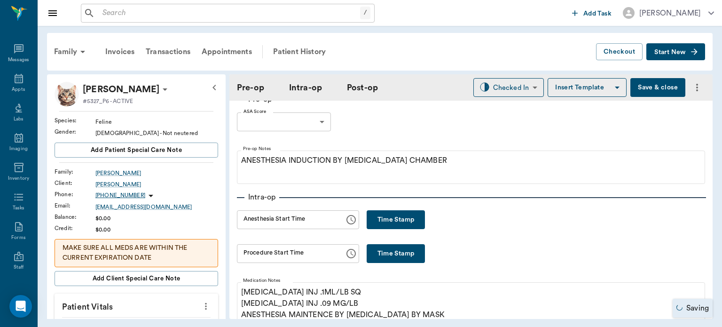
scroll to position [103, 0]
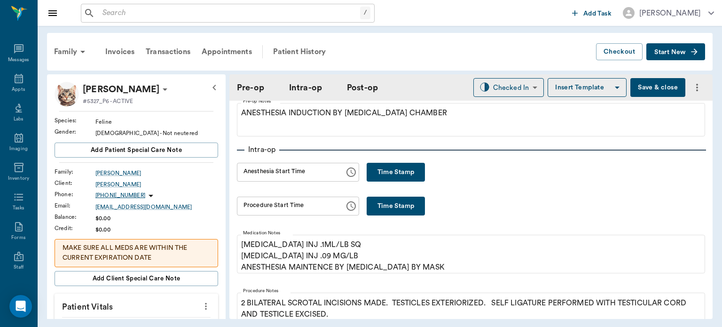
click at [375, 175] on button "Time Stamp" at bounding box center [396, 172] width 58 height 19
click at [257, 171] on input "03:08 PM" at bounding box center [287, 172] width 101 height 19
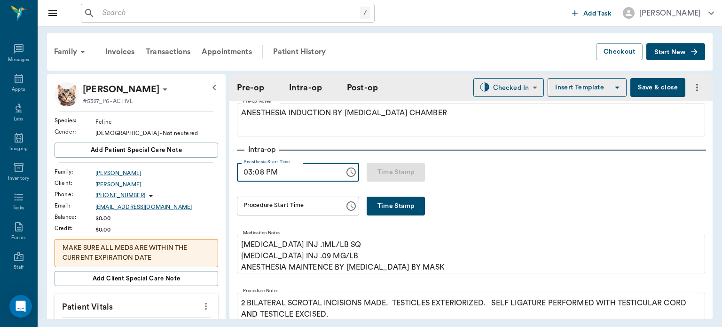
click at [243, 173] on input "03:08 PM" at bounding box center [287, 172] width 101 height 19
type input "02:50 PM"
click at [292, 208] on div "Procedure Start Time Procedure Start Time" at bounding box center [298, 205] width 122 height 19
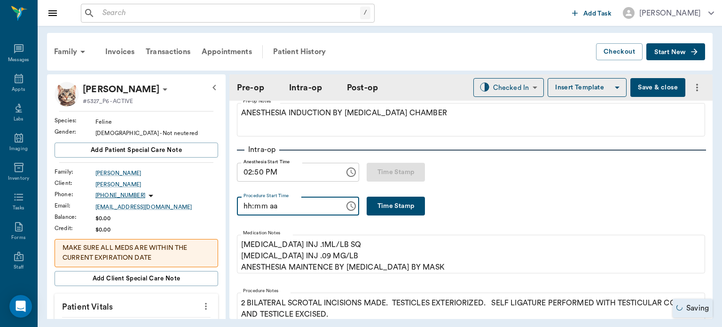
click at [402, 209] on button "Time Stamp" at bounding box center [396, 205] width 58 height 19
type input "03:08 PM"
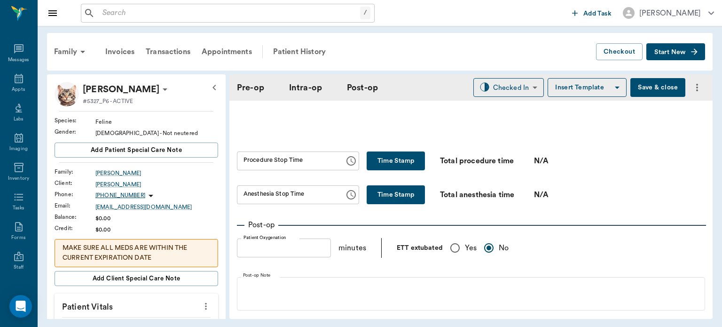
scroll to position [565, 0]
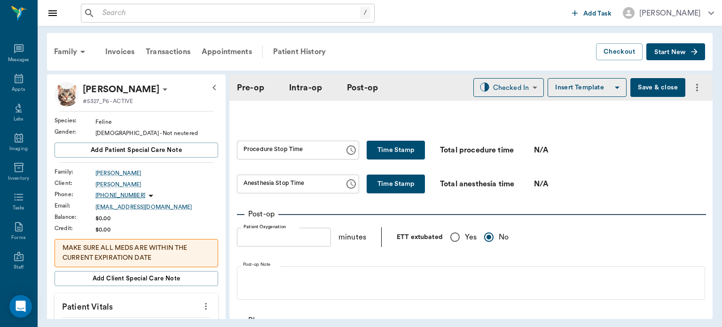
click at [404, 152] on button "Time Stamp" at bounding box center [396, 150] width 58 height 19
type input "03:08 PM"
click at [399, 184] on button "Time Stamp" at bounding box center [396, 183] width 58 height 19
type input "03:08 PM"
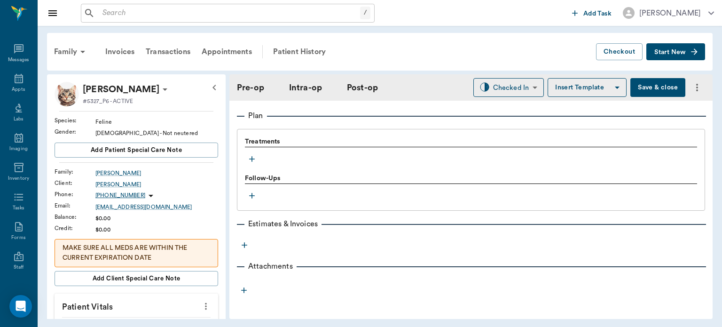
scroll to position [770, 0]
click at [250, 160] on icon "button" at bounding box center [251, 158] width 9 height 9
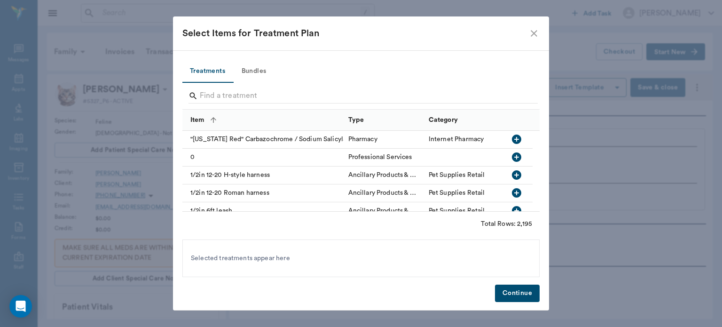
click at [263, 70] on button "Bundles" at bounding box center [254, 71] width 42 height 23
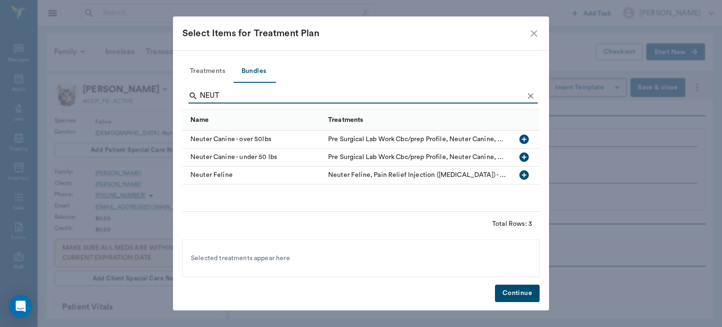
type input "NEUT"
click at [522, 175] on icon "button" at bounding box center [523, 174] width 9 height 9
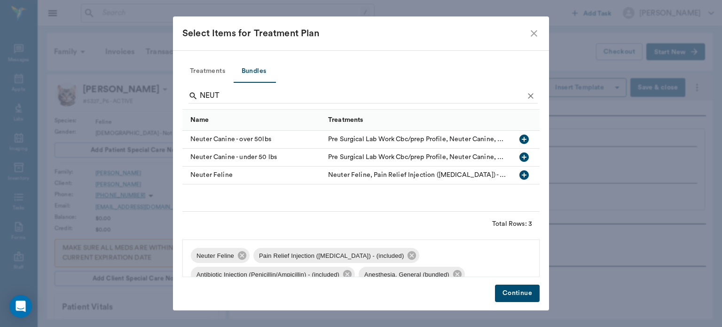
scroll to position [13, 0]
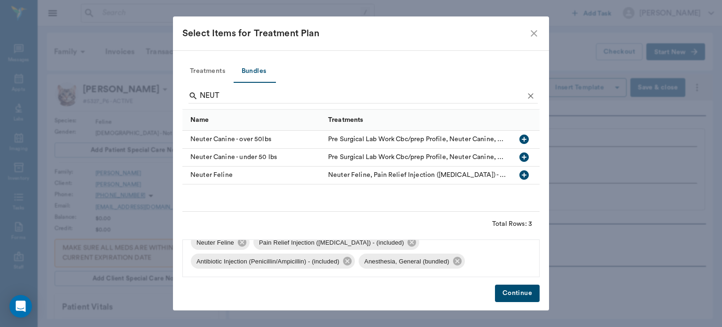
click at [506, 293] on button "Continue" at bounding box center [517, 292] width 45 height 17
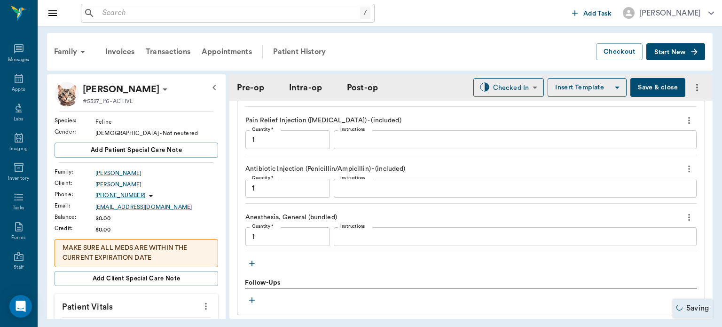
scroll to position [861, 0]
click at [252, 264] on icon "button" at bounding box center [252, 265] width 6 height 6
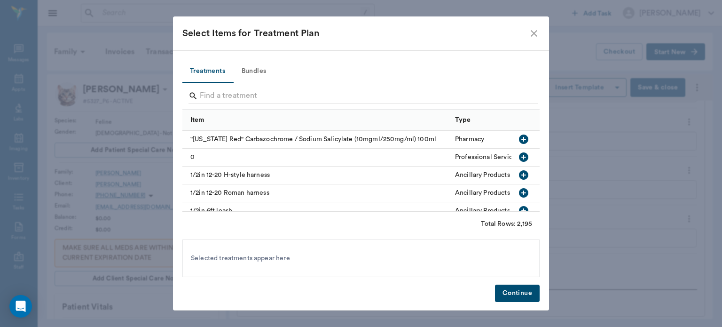
click at [262, 69] on button "Bundles" at bounding box center [254, 71] width 42 height 23
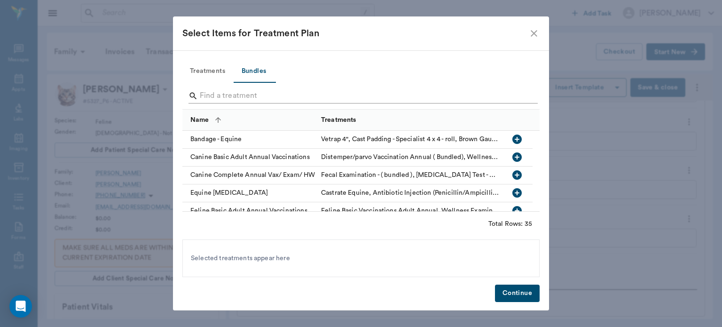
click at [270, 96] on input "Search" at bounding box center [362, 95] width 324 height 15
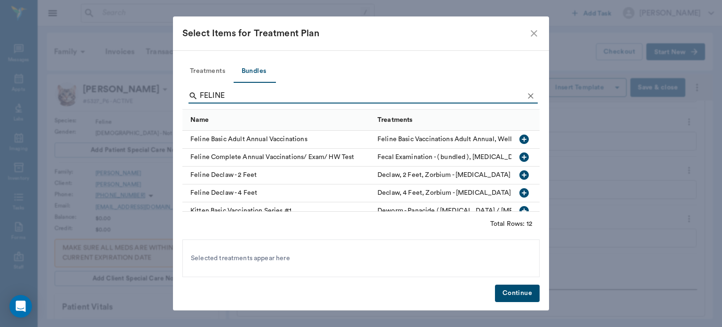
type input "FELINE"
click at [519, 141] on icon "button" at bounding box center [523, 138] width 9 height 9
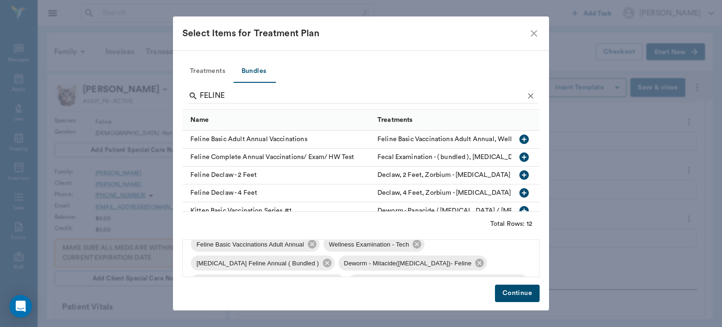
scroll to position [0, 0]
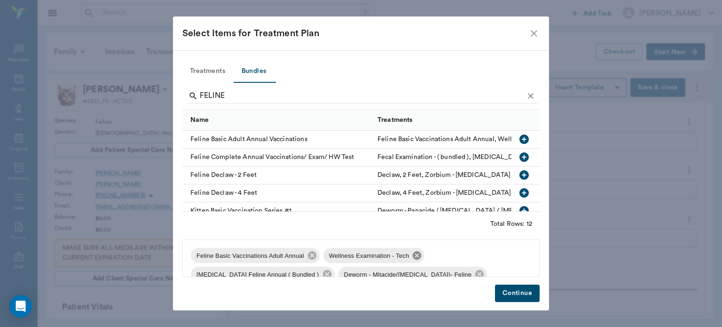
click at [419, 254] on icon at bounding box center [417, 255] width 8 height 8
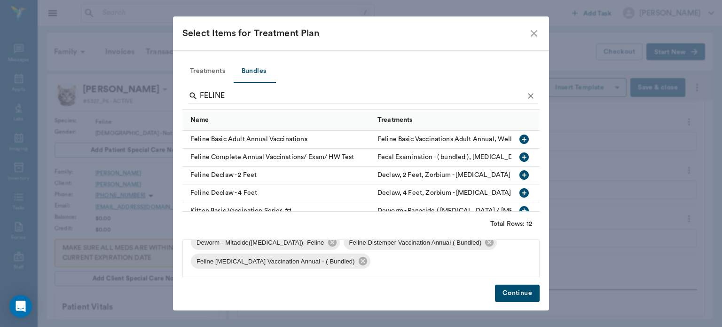
click at [524, 291] on button "Continue" at bounding box center [517, 292] width 45 height 17
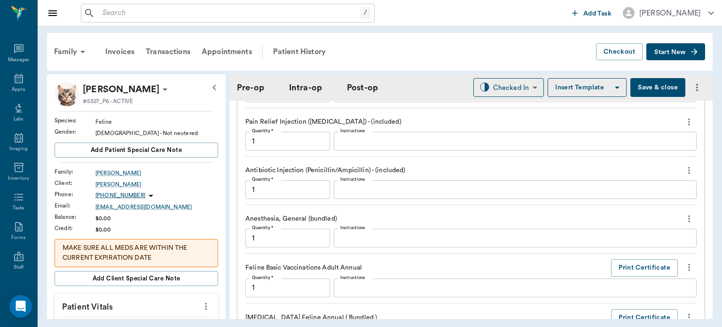
scroll to position [1174, 0]
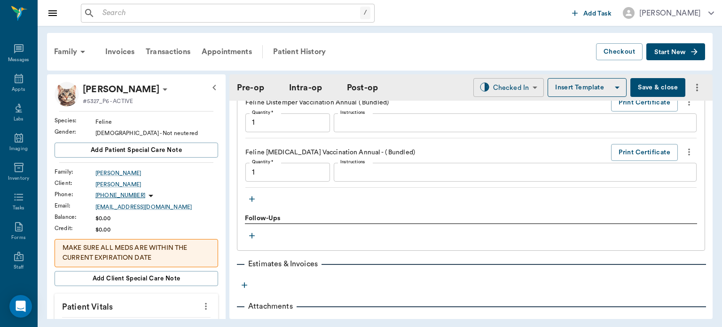
click at [519, 91] on body "/ ​ Add Task Dr. Bert Ellsworth Nectar Messages Appts Labs Imaging Inventory Ta…" at bounding box center [361, 163] width 722 height 327
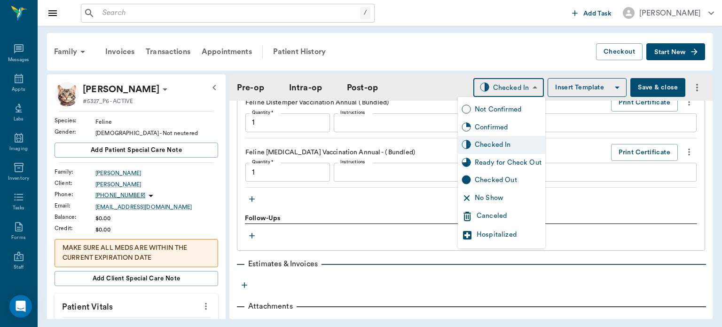
click at [524, 165] on div "Ready for Check Out" at bounding box center [508, 162] width 67 height 10
type input "READY_TO_CHECKOUT"
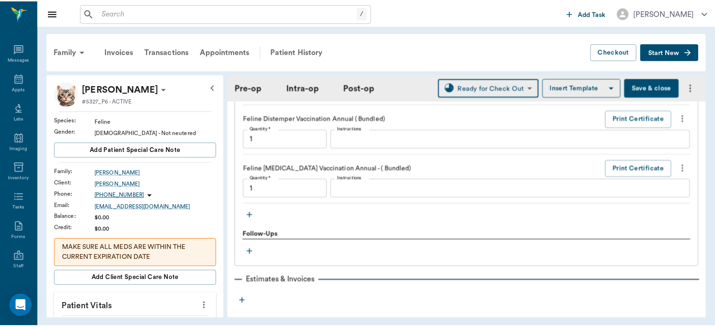
scroll to position [1212, 0]
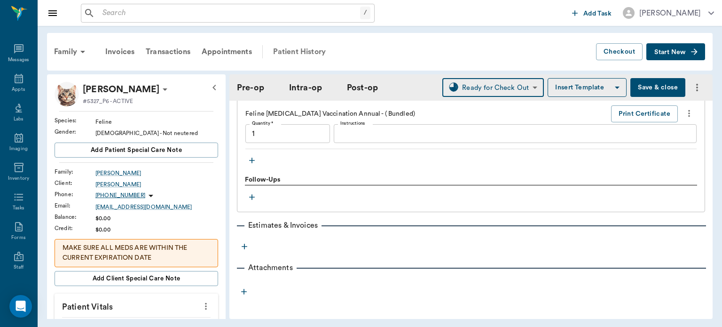
click at [309, 50] on div "Patient History" at bounding box center [299, 51] width 64 height 23
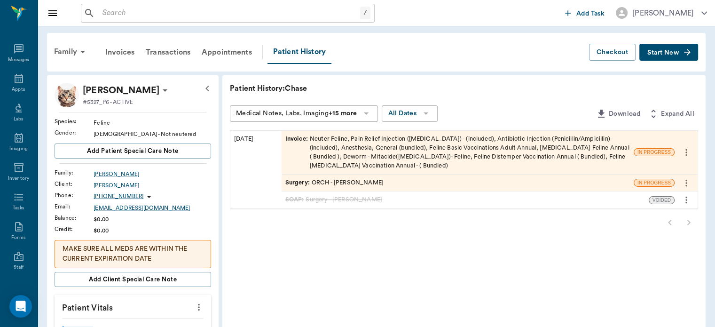
click at [378, 154] on div "Invoice : Neuter Feline, Pain Relief Injection (meloxicam) - (included), Antibi…" at bounding box center [457, 152] width 344 height 36
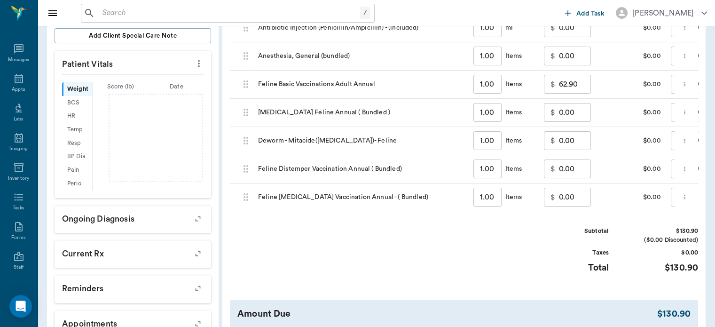
scroll to position [328, 0]
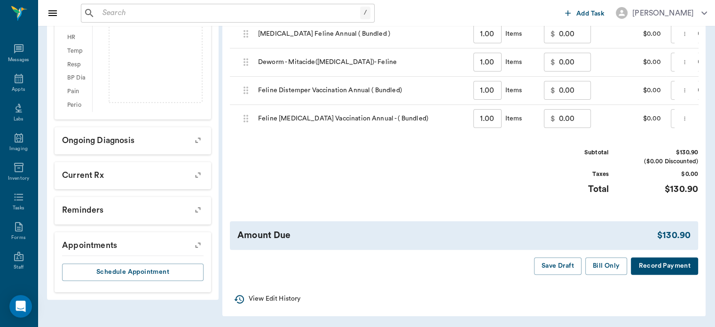
click at [605, 267] on button "Bill Only" at bounding box center [606, 265] width 42 height 17
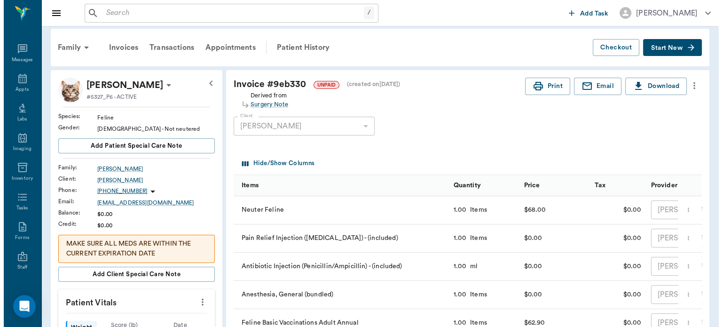
scroll to position [0, 0]
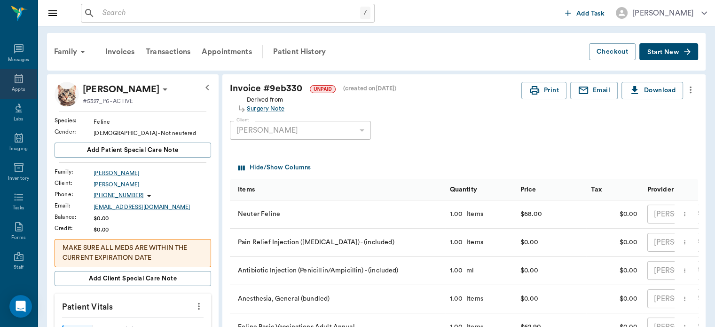
click at [15, 82] on icon at bounding box center [19, 78] width 8 height 9
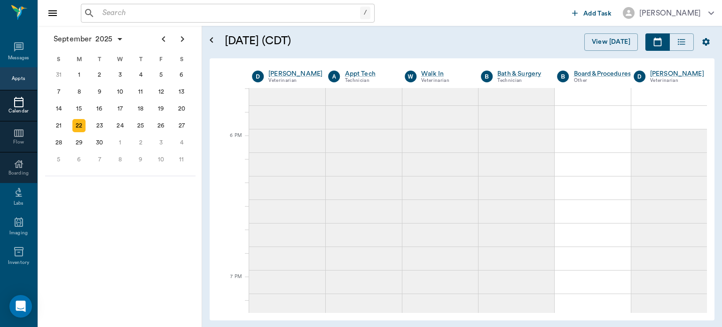
scroll to position [1376, 0]
